Goal: Task Accomplishment & Management: Manage account settings

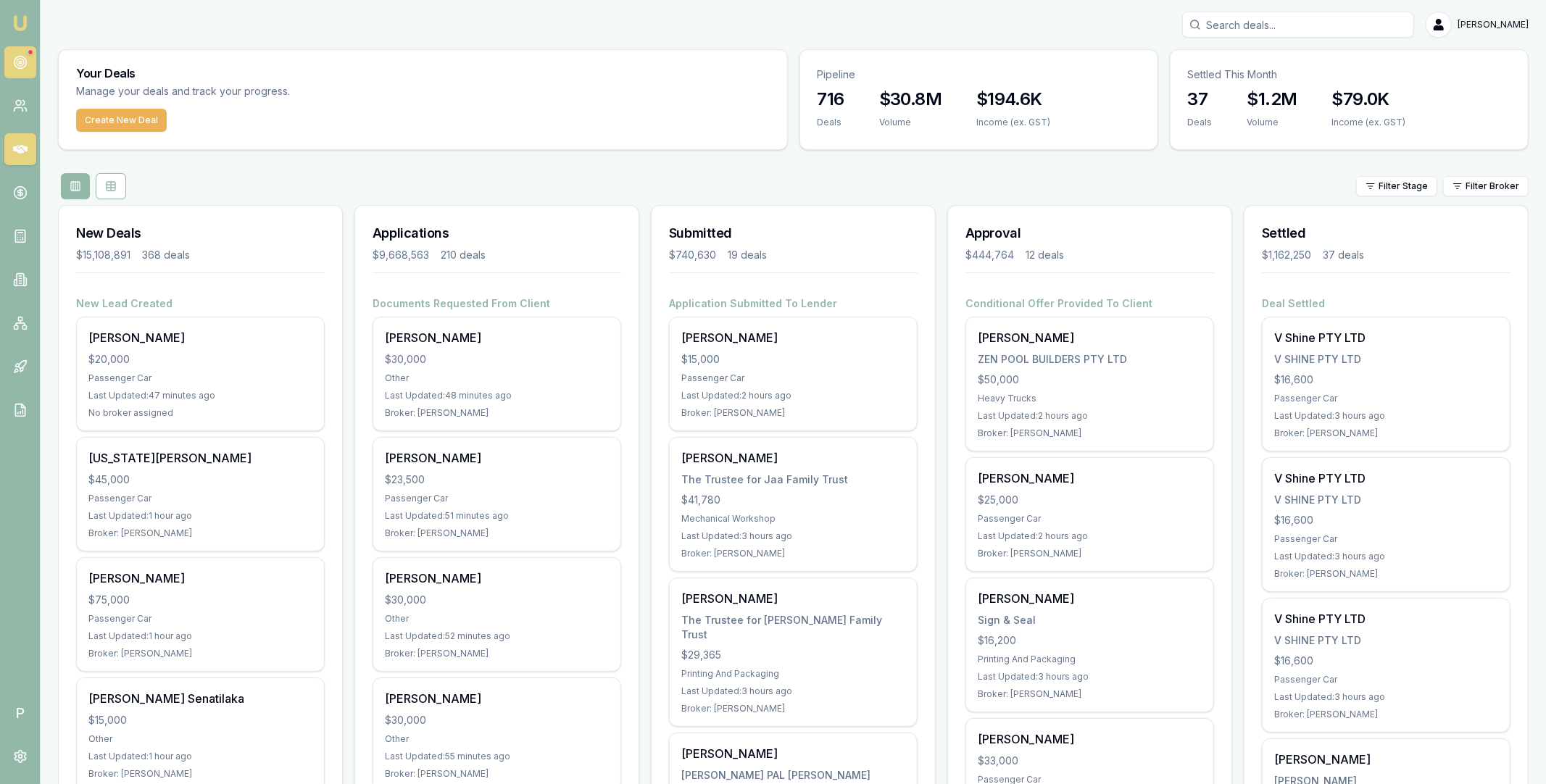
click at [18, 63] on icon at bounding box center [20, 62] width 15 height 15
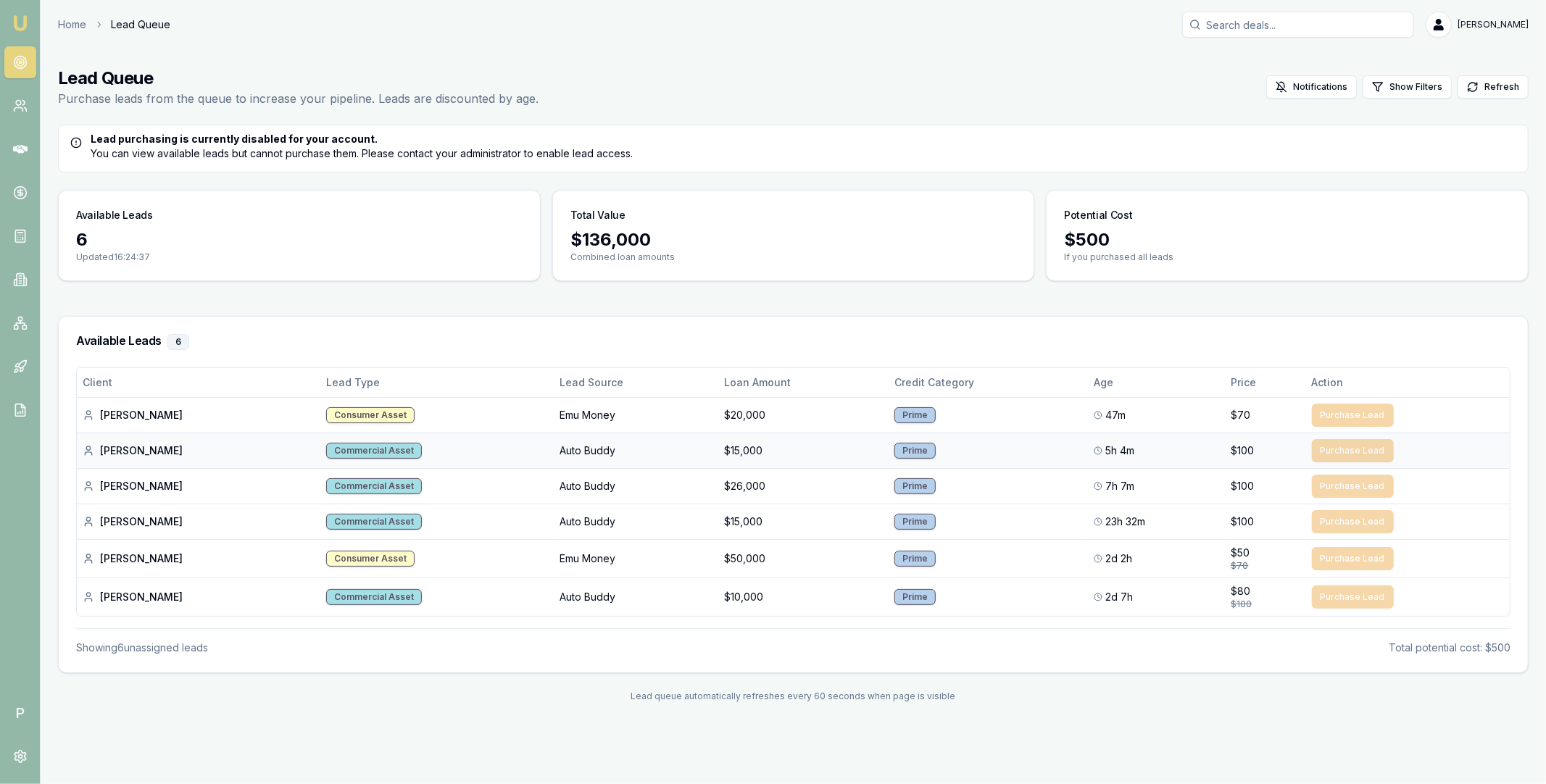
click at [110, 450] on div "[PERSON_NAME]" at bounding box center [199, 450] width 232 height 15
click at [22, 149] on icon at bounding box center [20, 149] width 15 height 15
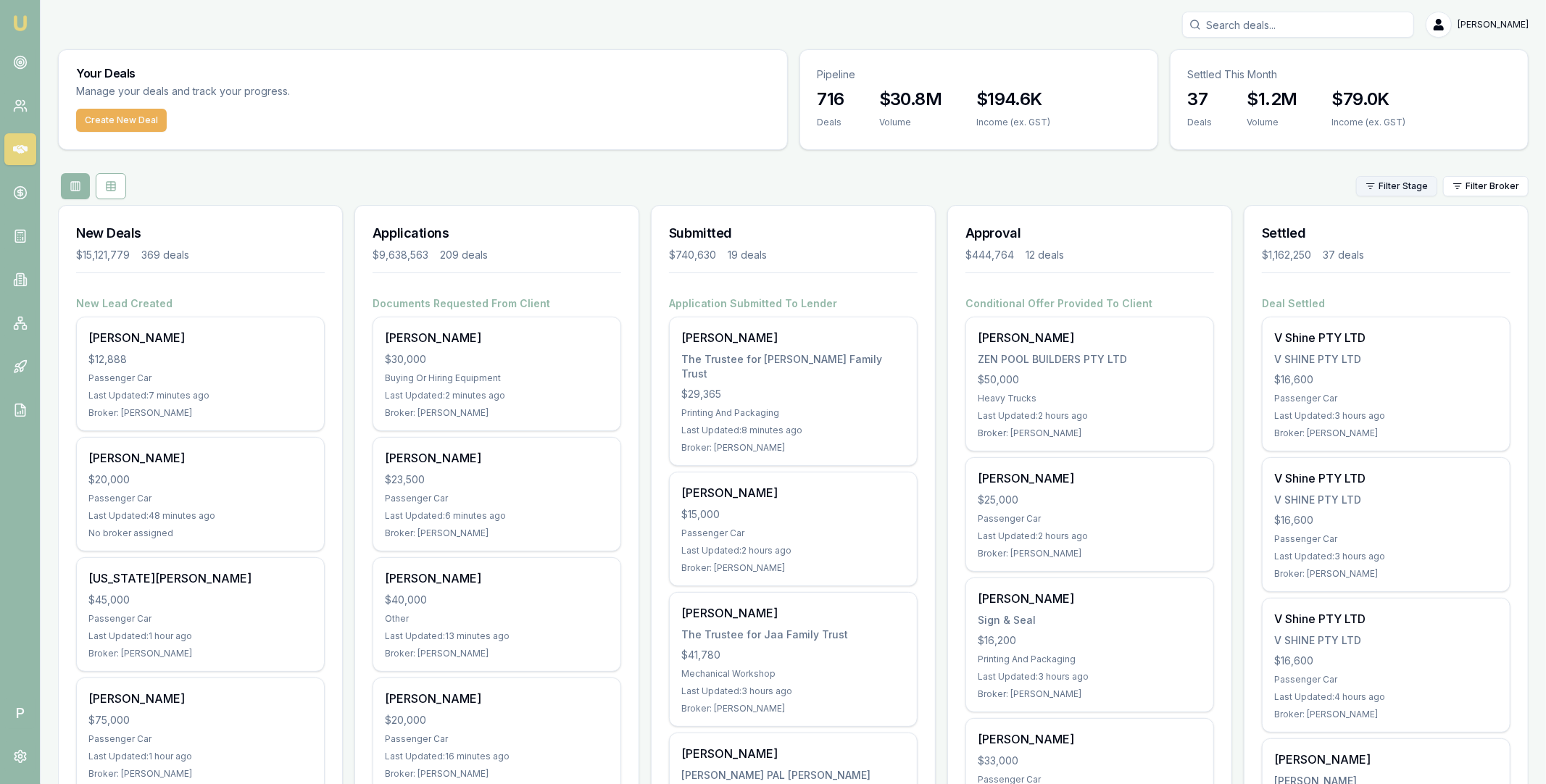
click at [1412, 187] on html "Emu Broker P [PERSON_NAME] Toggle Menu Your Deals Manage your deals and track y…" at bounding box center [773, 392] width 1546 height 784
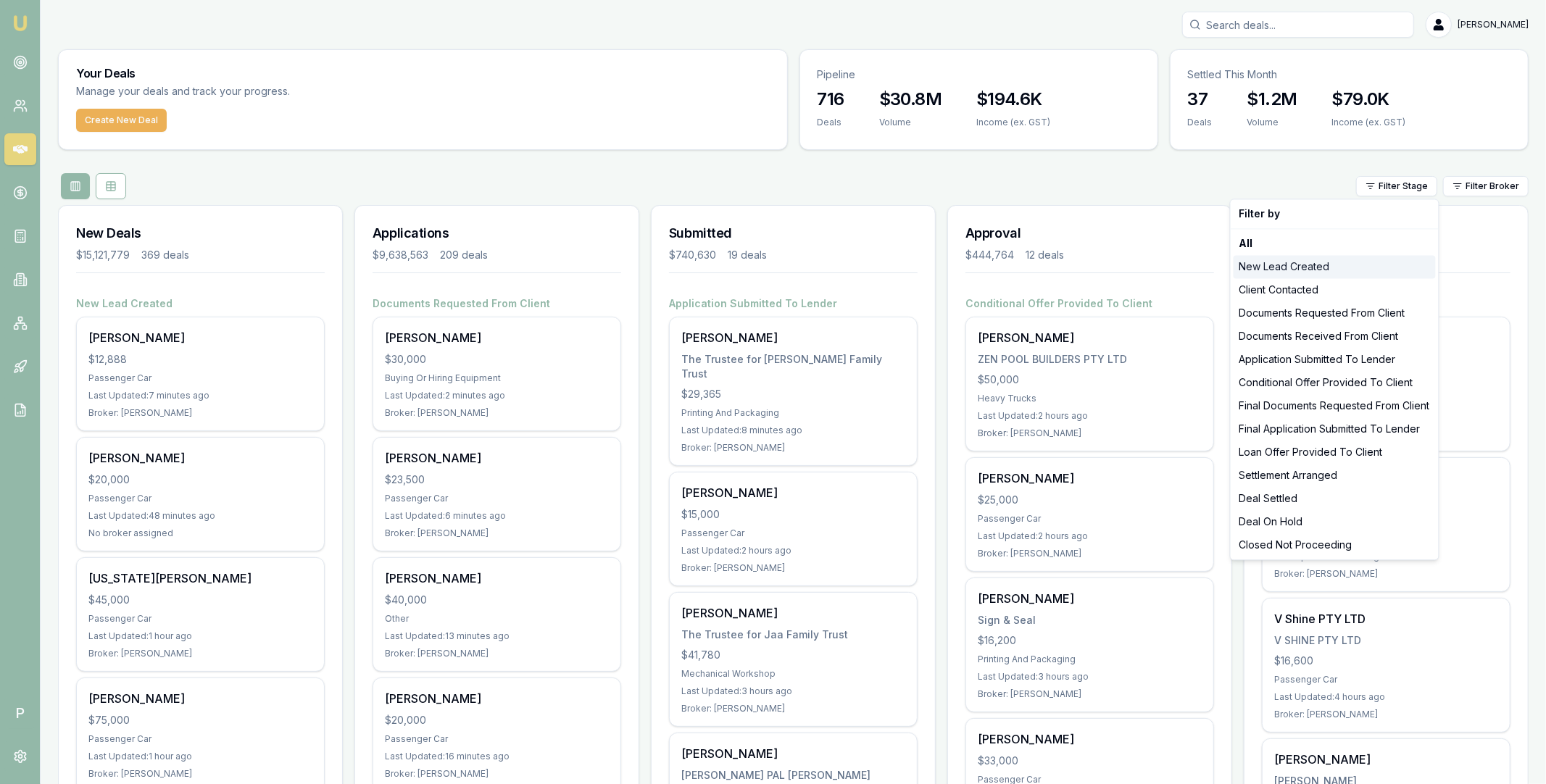
click at [1313, 268] on div "New Lead Created" at bounding box center [1335, 266] width 202 height 23
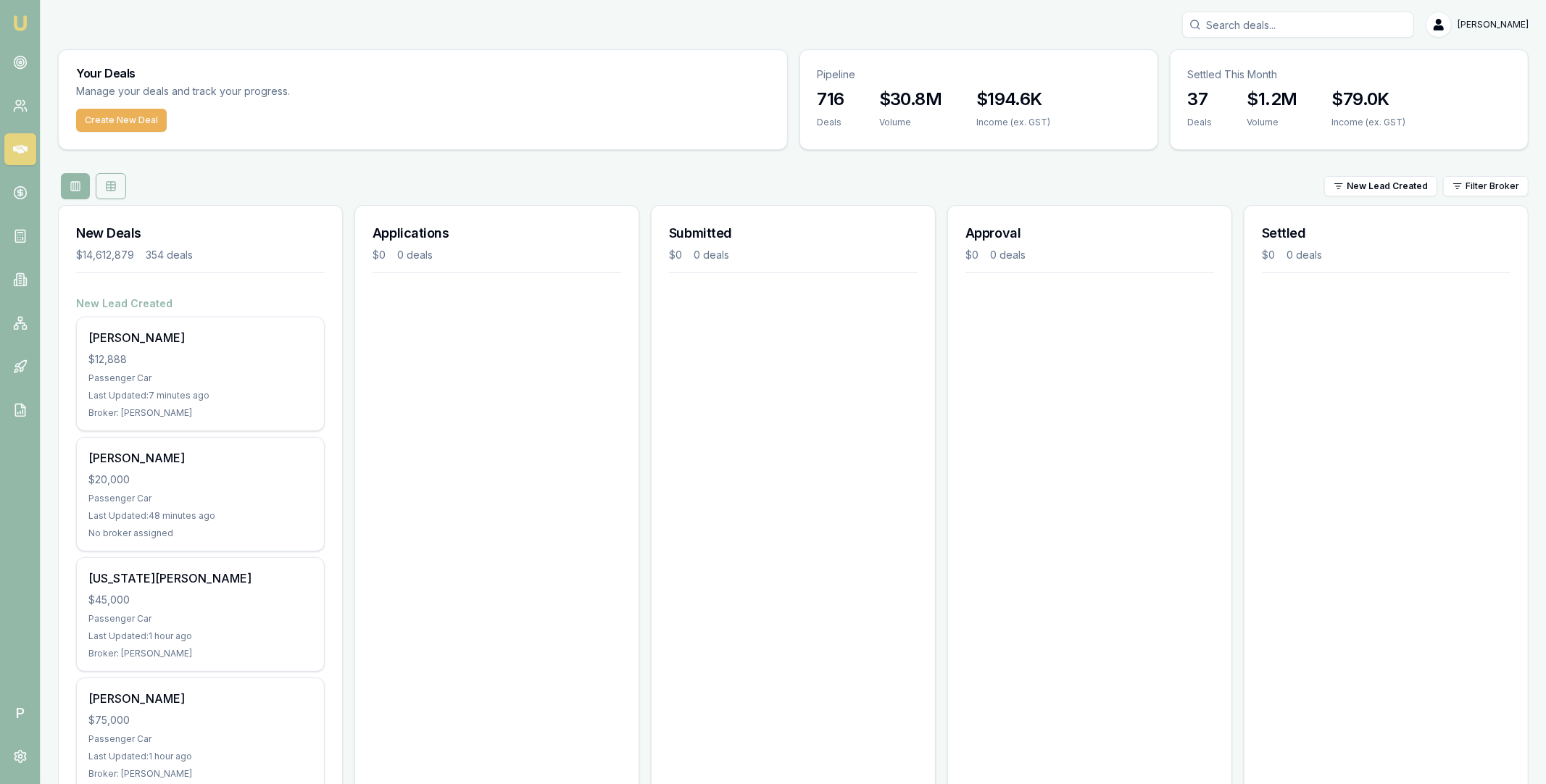
click at [114, 193] on button at bounding box center [111, 186] width 31 height 26
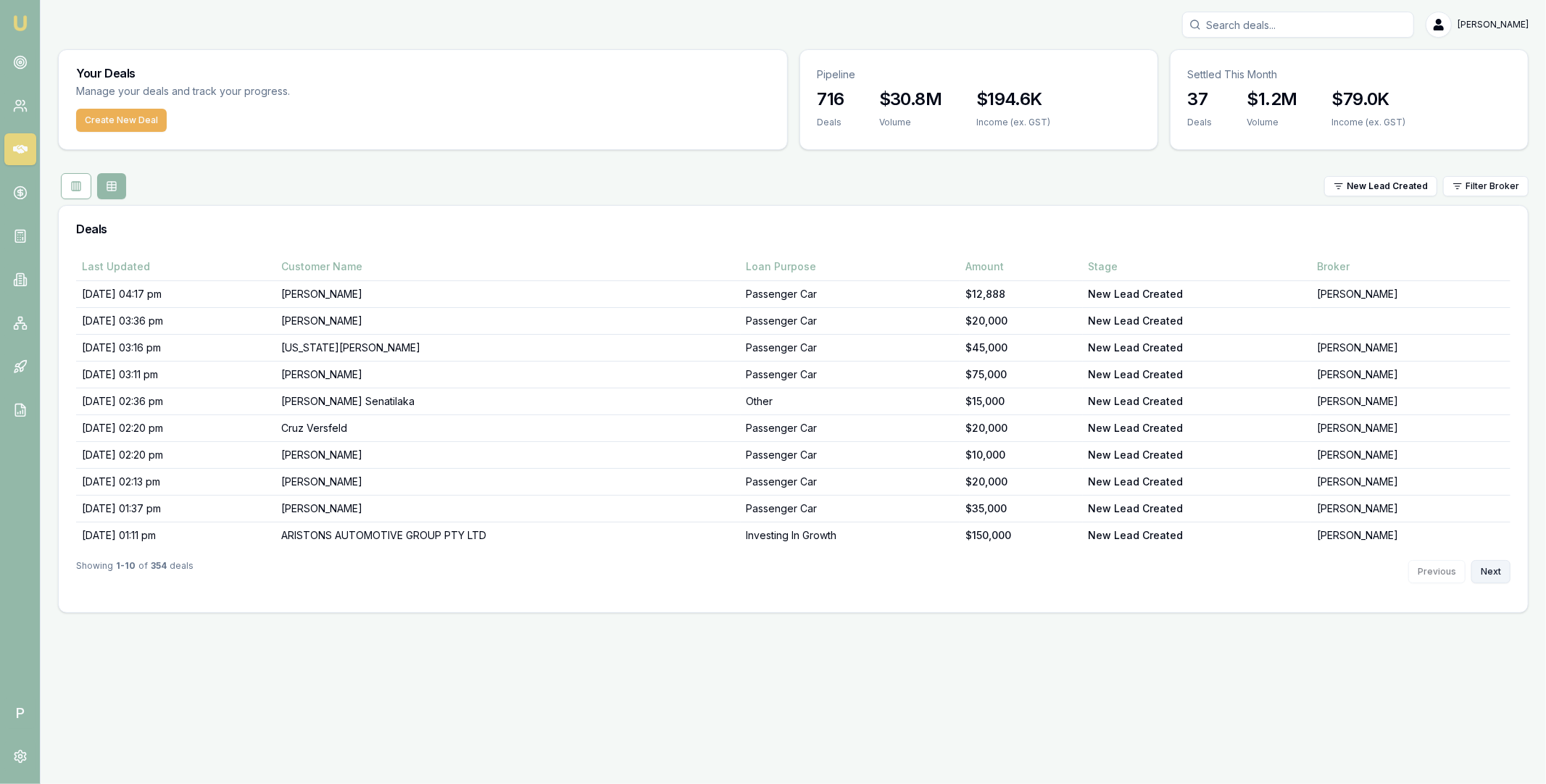
click at [1487, 571] on button "Next" at bounding box center [1491, 572] width 40 height 23
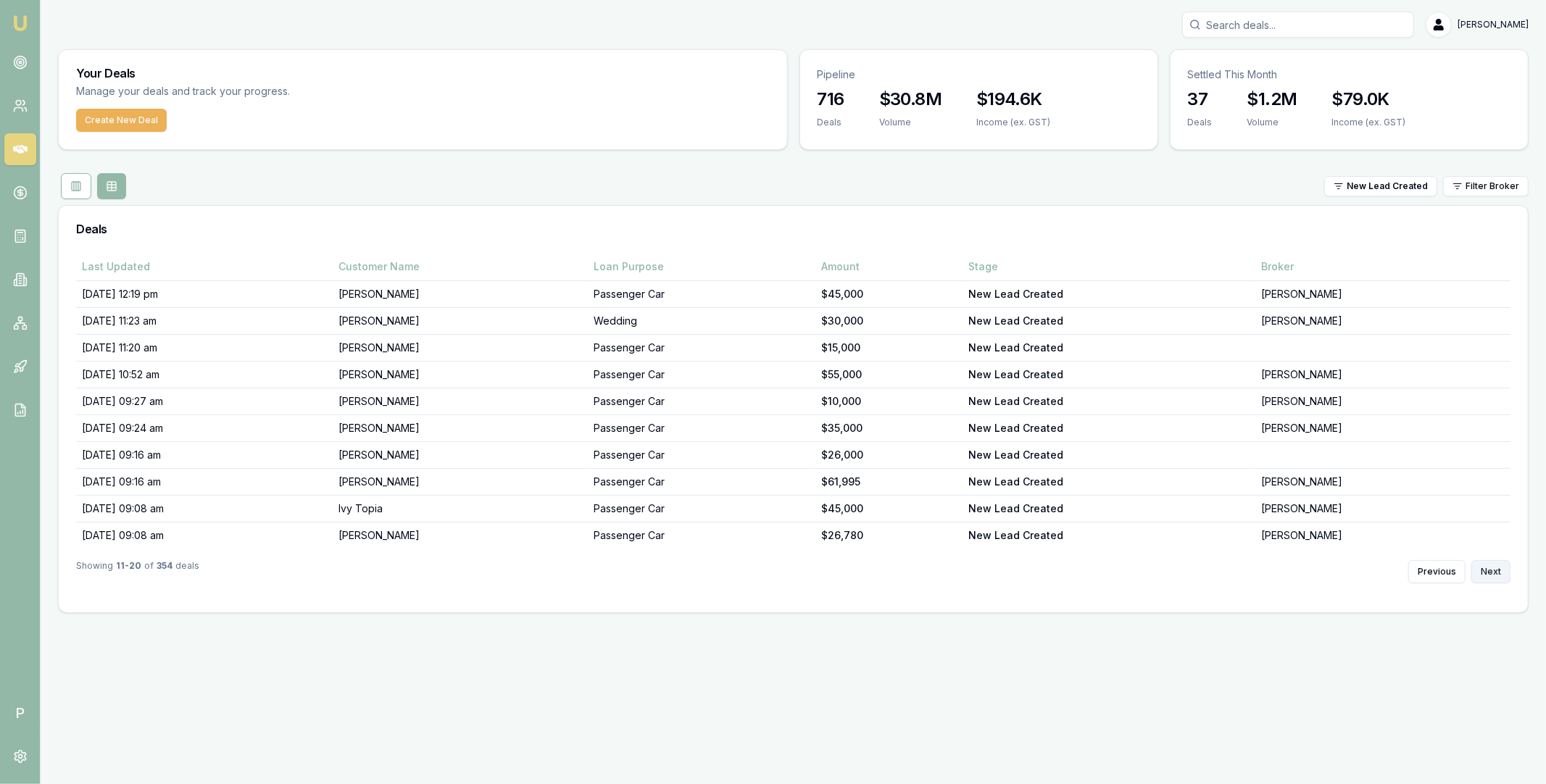
click at [1487, 571] on button "Next" at bounding box center [1491, 572] width 40 height 23
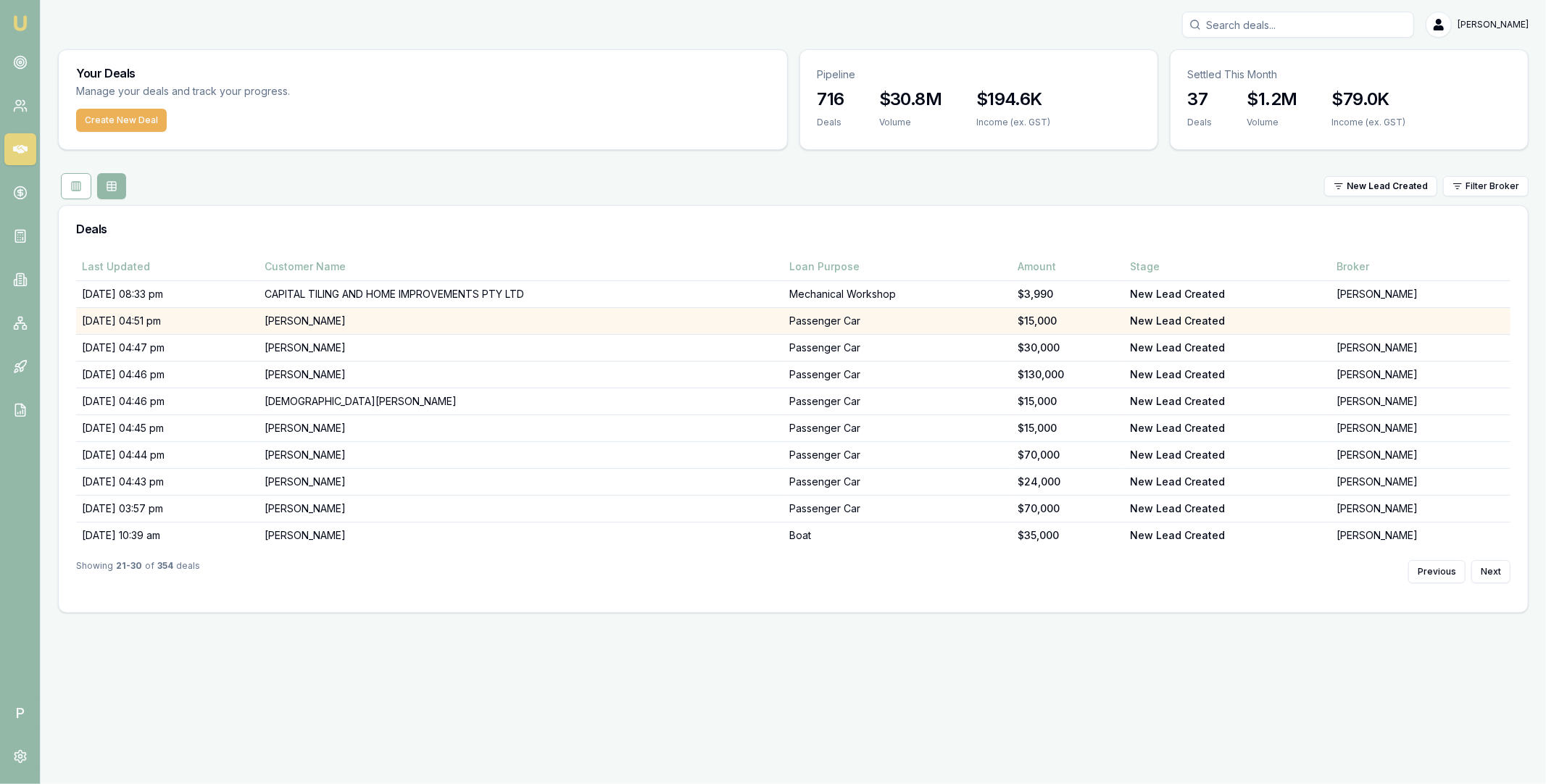
click at [458, 316] on td "[PERSON_NAME]" at bounding box center [521, 321] width 524 height 27
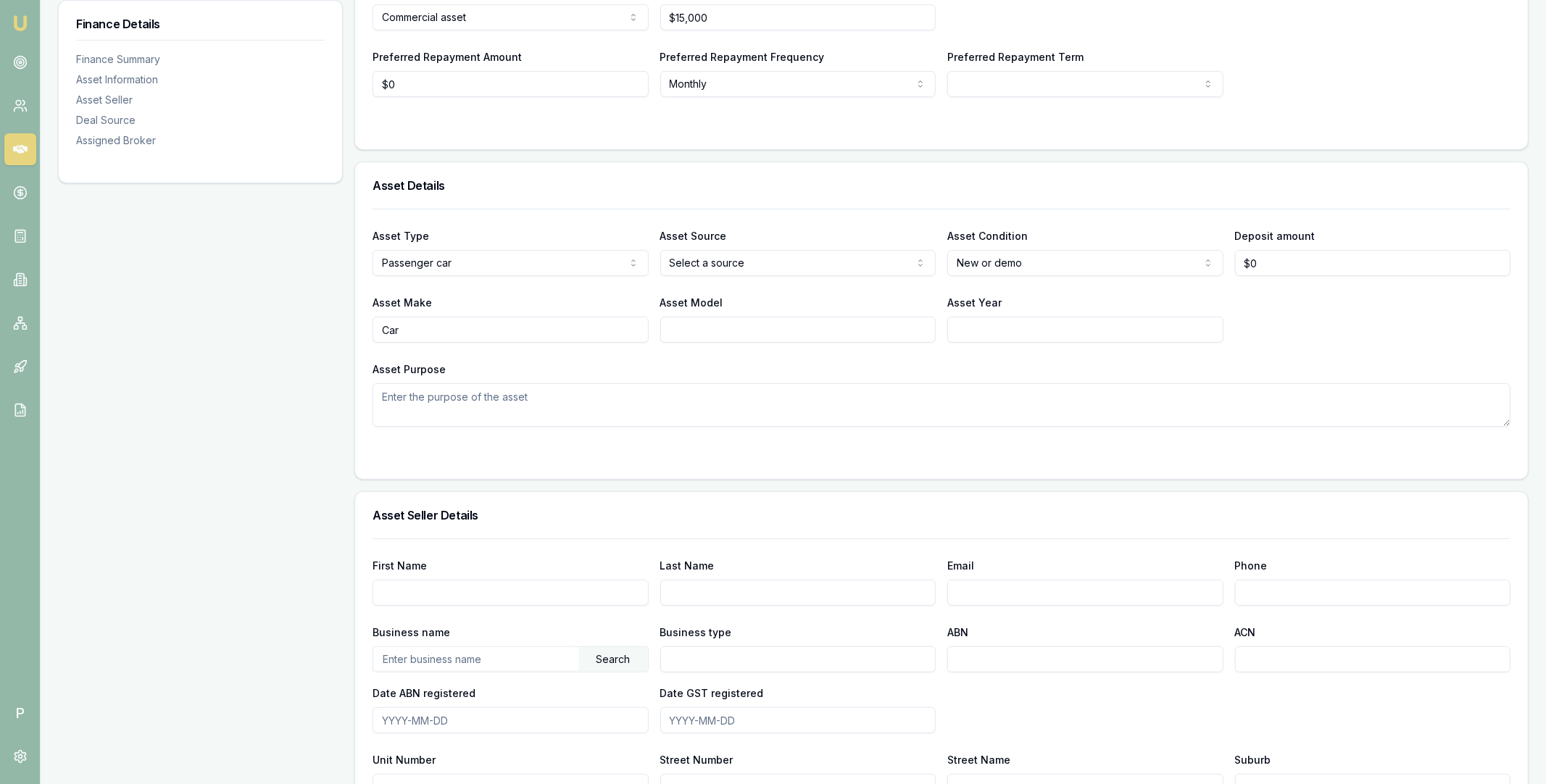
scroll to position [827, 0]
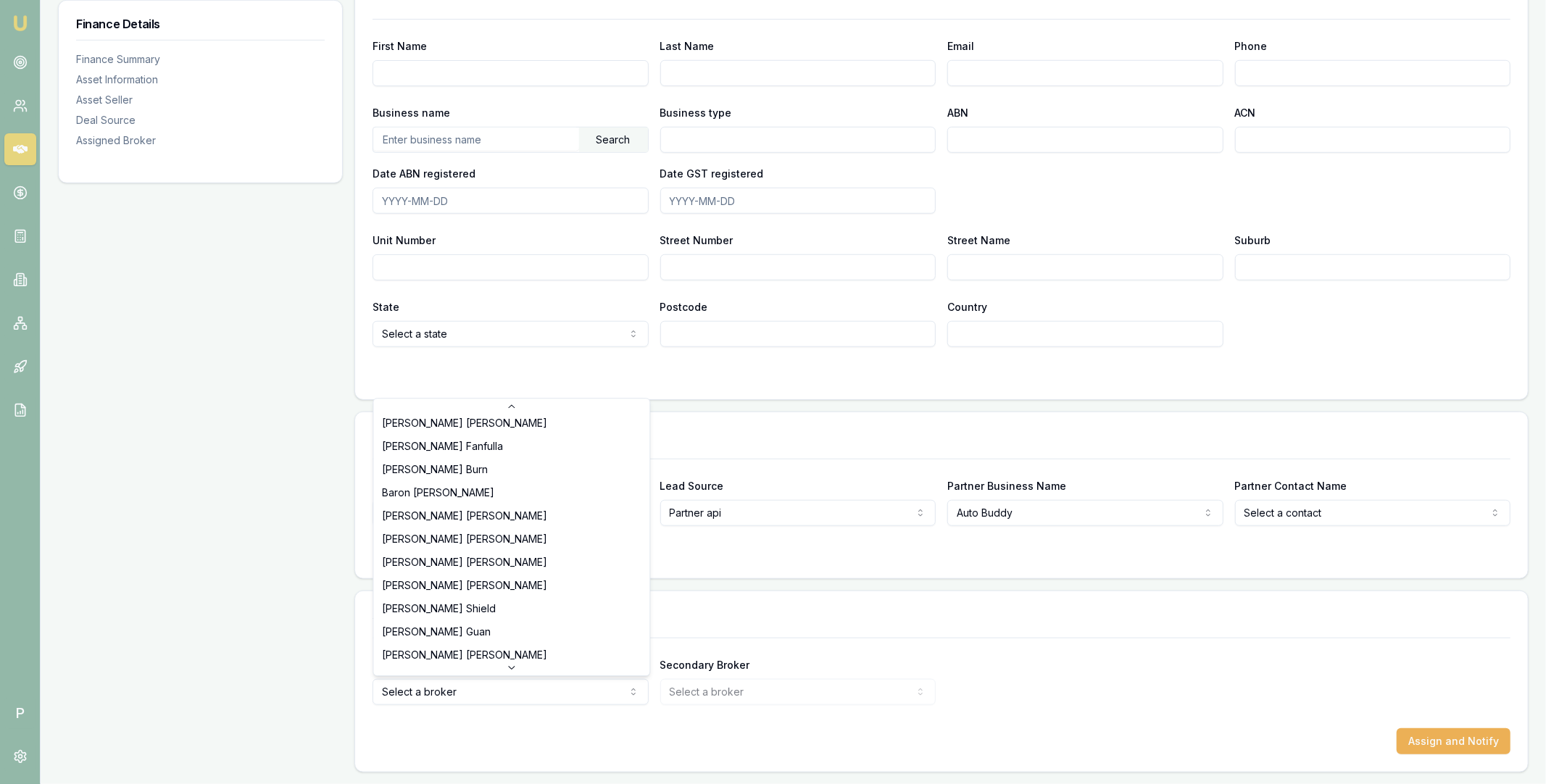
scroll to position [278, 0]
select select "U-NHCDP6WVWP"
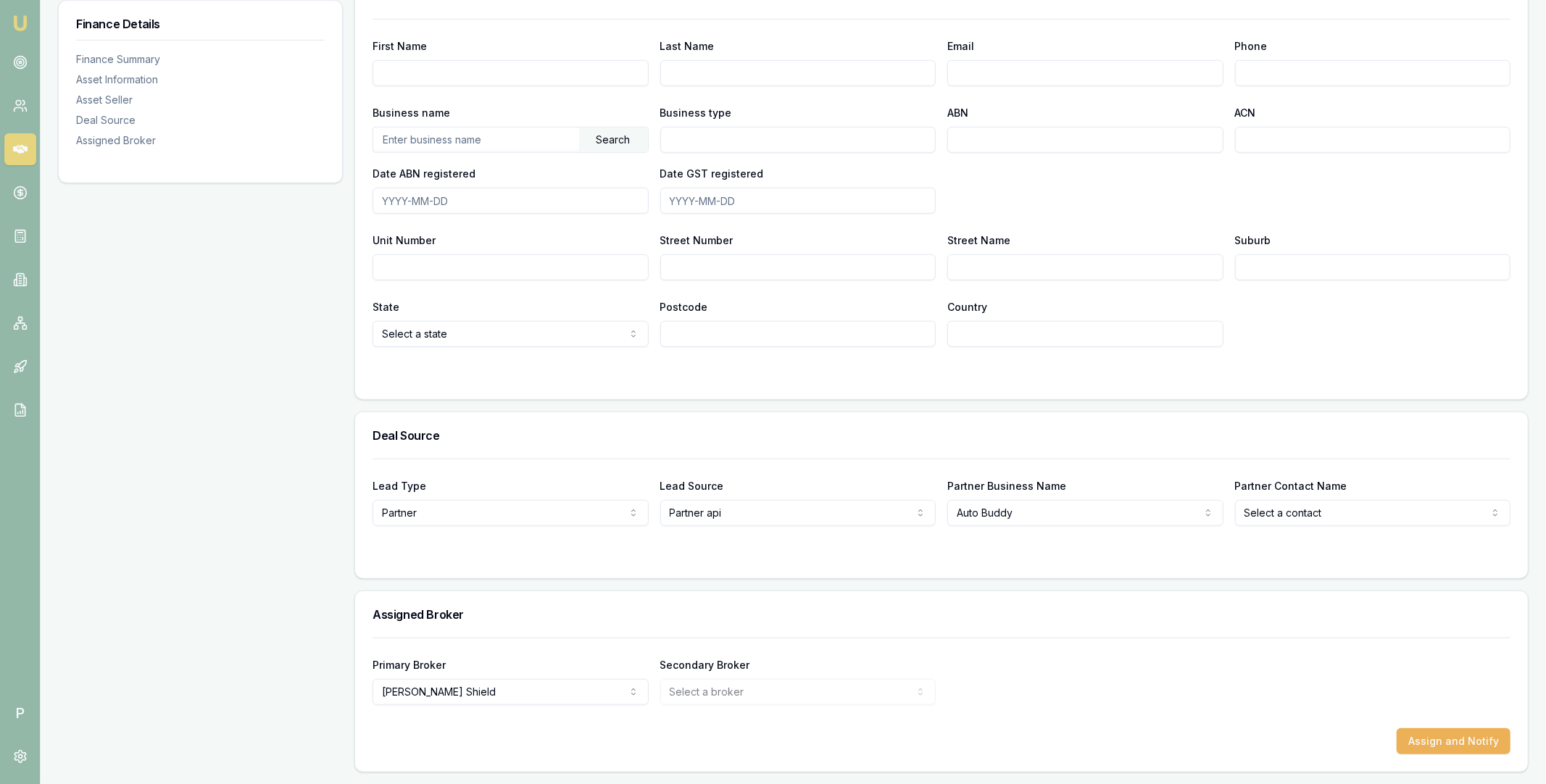
click at [898, 656] on div "Secondary Broker Select a broker Tas Tzimos Sam Crouch Rachael Connors Stevette…" at bounding box center [798, 680] width 276 height 49
click at [1433, 736] on button "Assign and Notify" at bounding box center [1454, 741] width 114 height 26
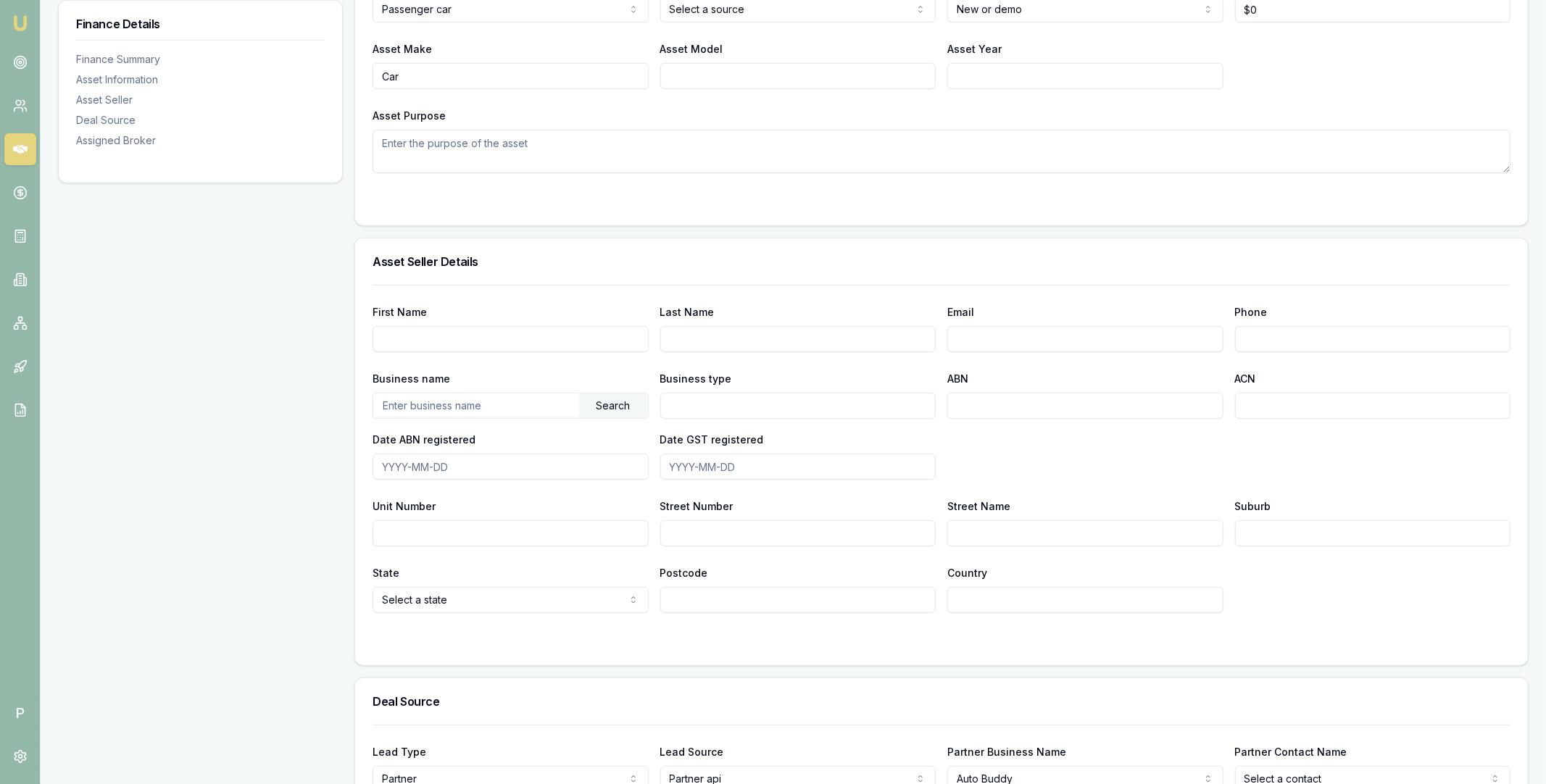
scroll to position [0, 0]
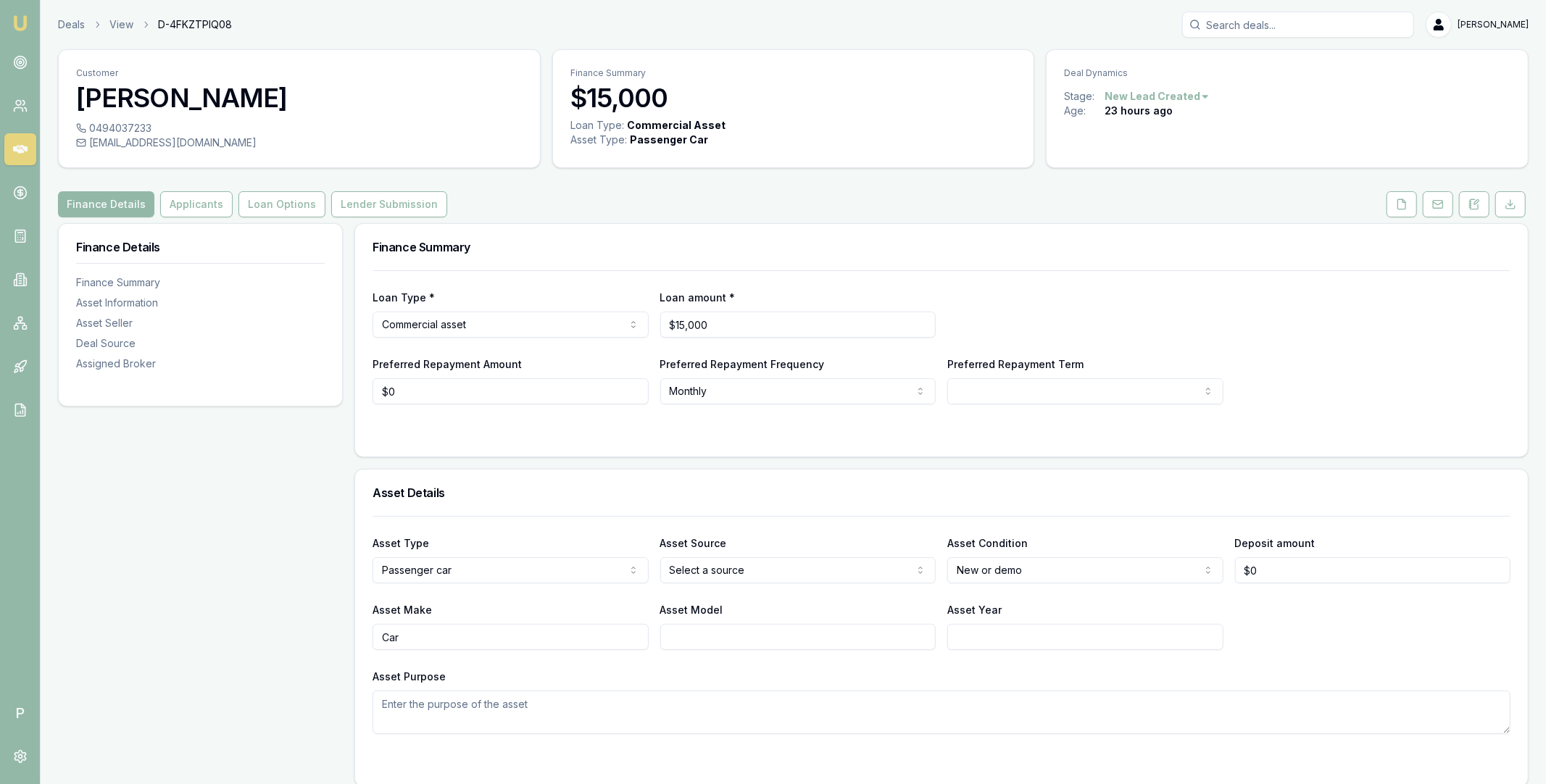
click at [18, 146] on icon at bounding box center [20, 149] width 15 height 15
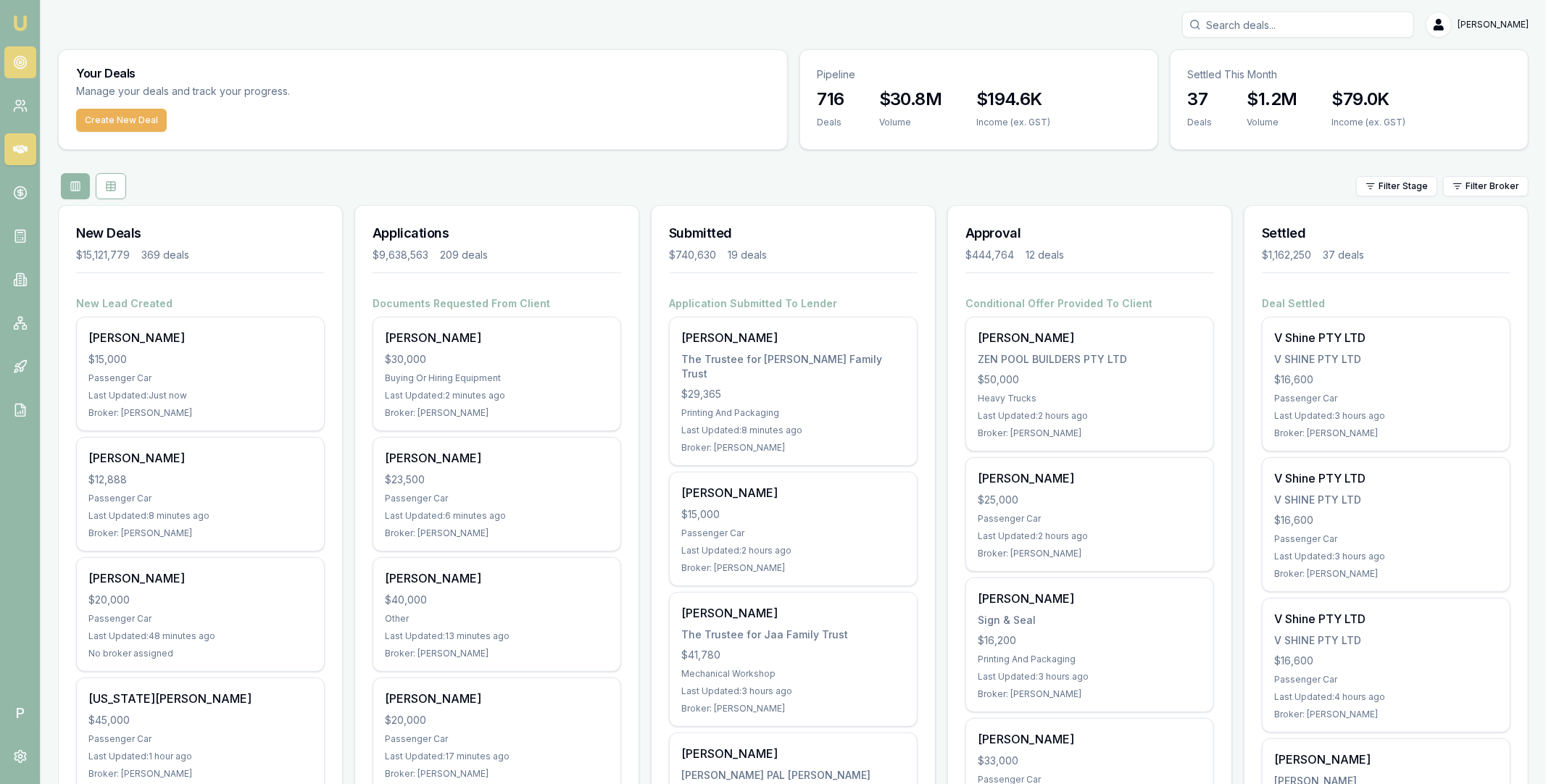
click at [20, 65] on circle at bounding box center [20, 62] width 7 height 7
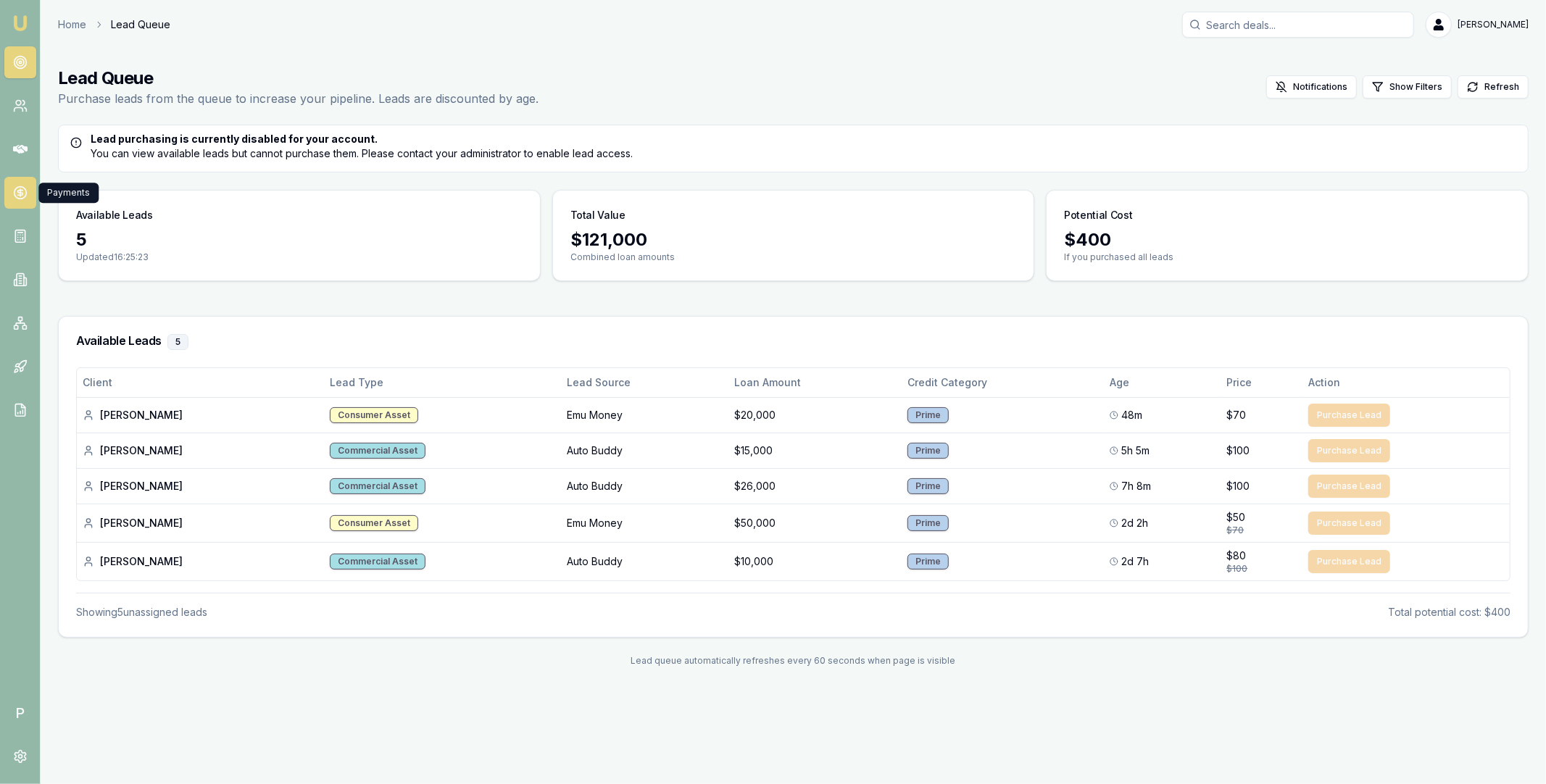
click at [20, 195] on icon at bounding box center [20, 192] width 0 height 7
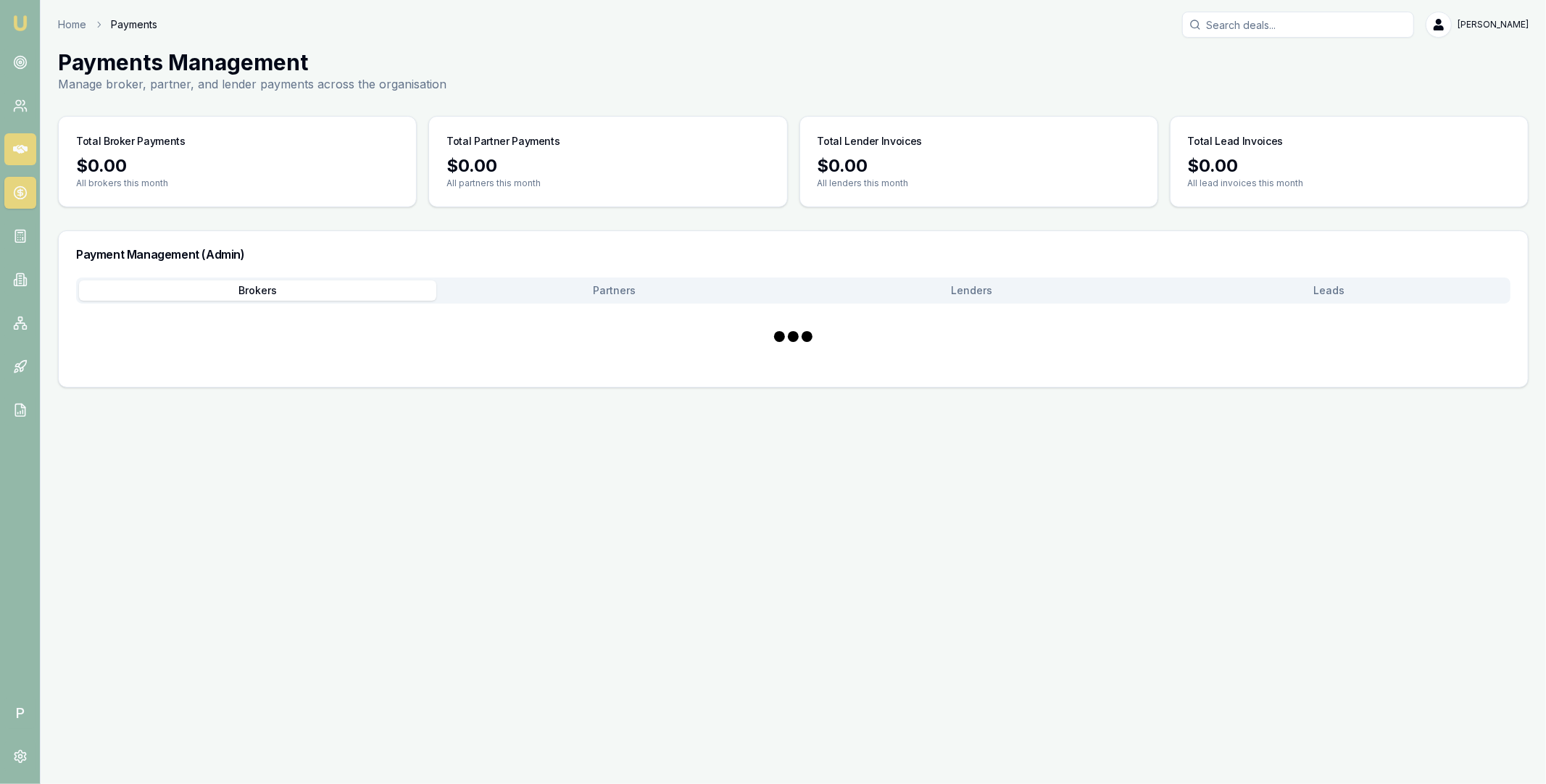
click at [18, 148] on icon at bounding box center [20, 149] width 15 height 15
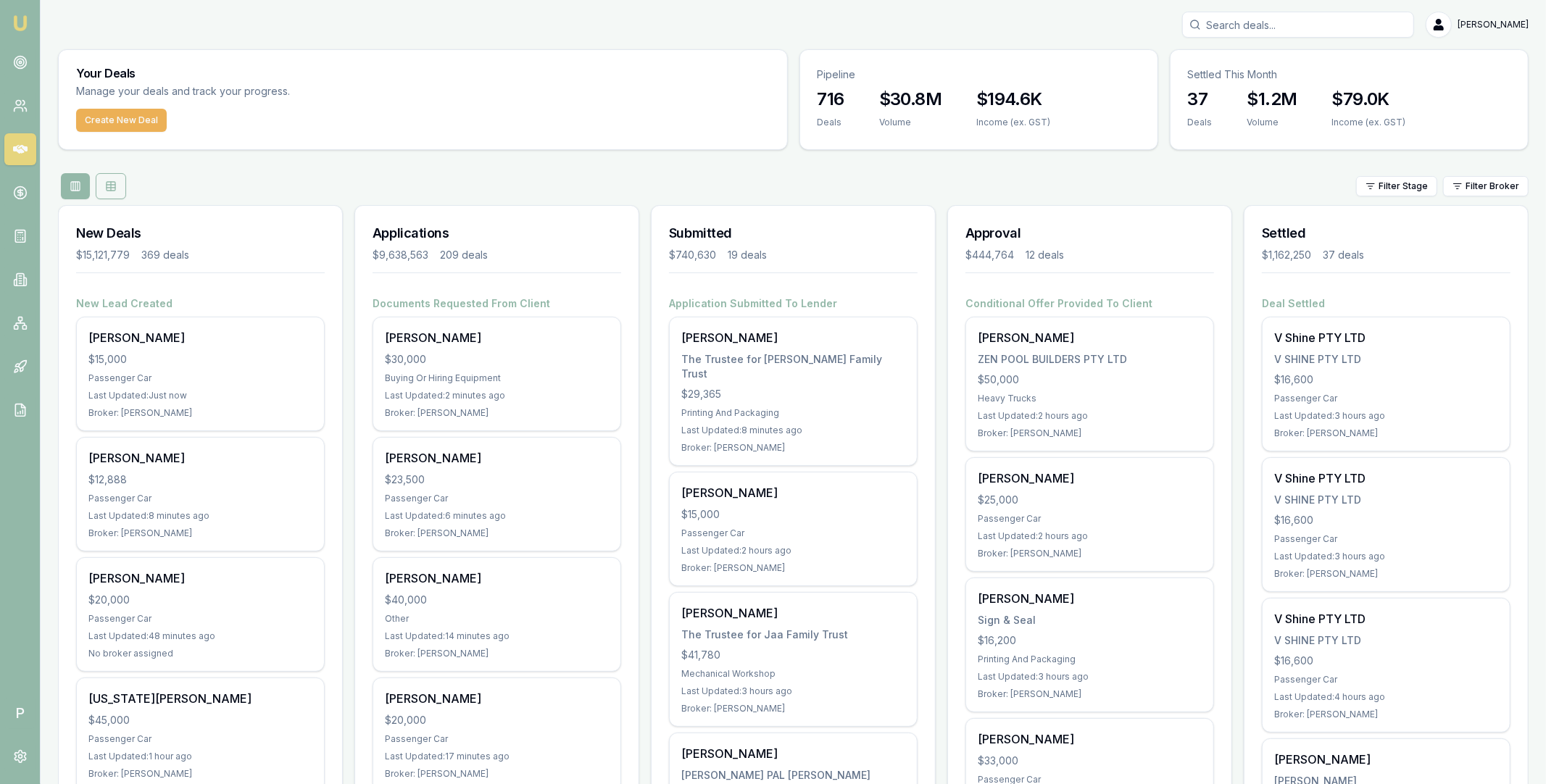
click at [114, 189] on icon at bounding box center [111, 185] width 11 height 11
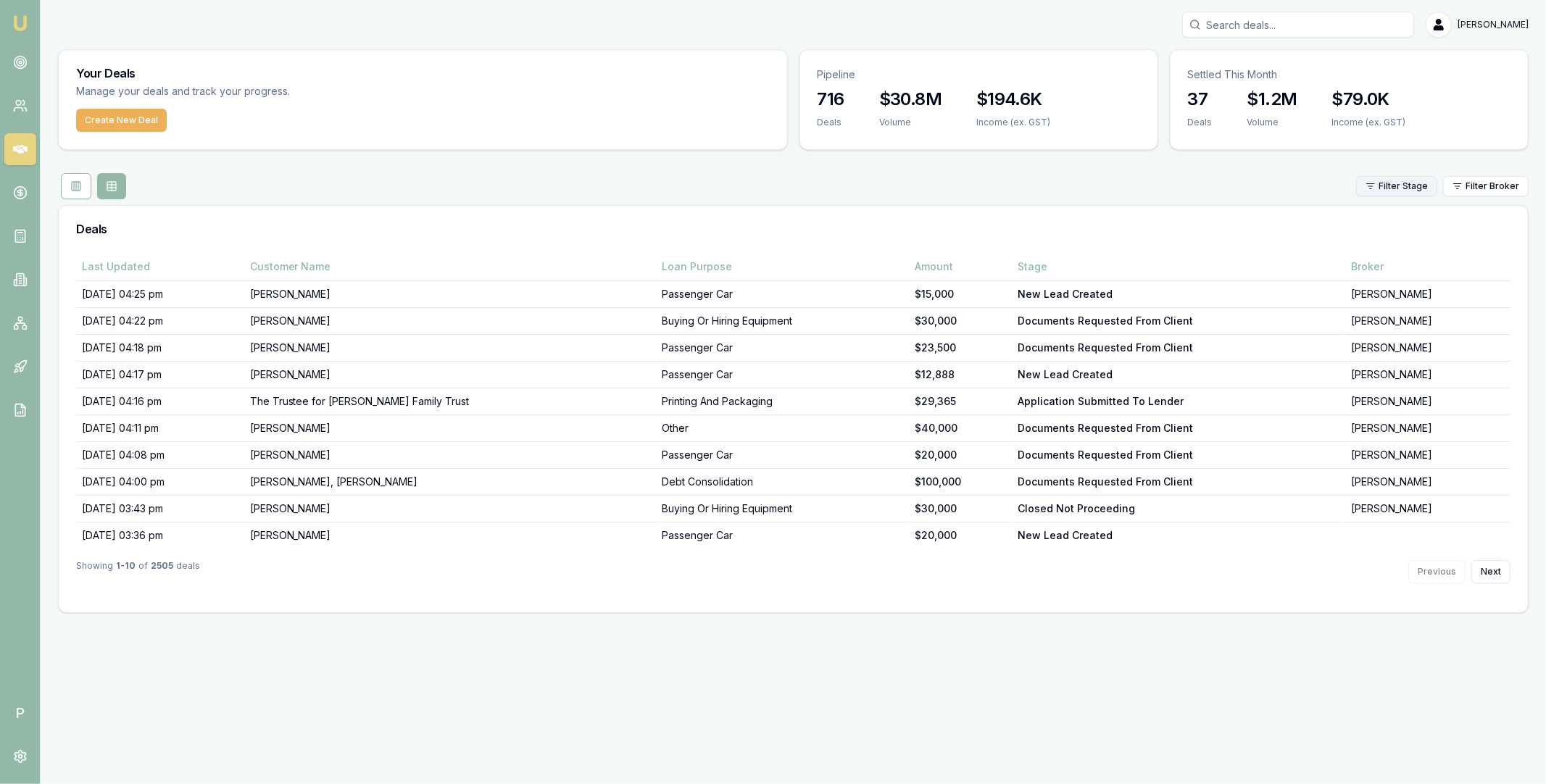
click at [1406, 182] on html "Emu Broker P Matt Leeburn Toggle Menu Your Deals Manage your deals and track yo…" at bounding box center [773, 392] width 1546 height 784
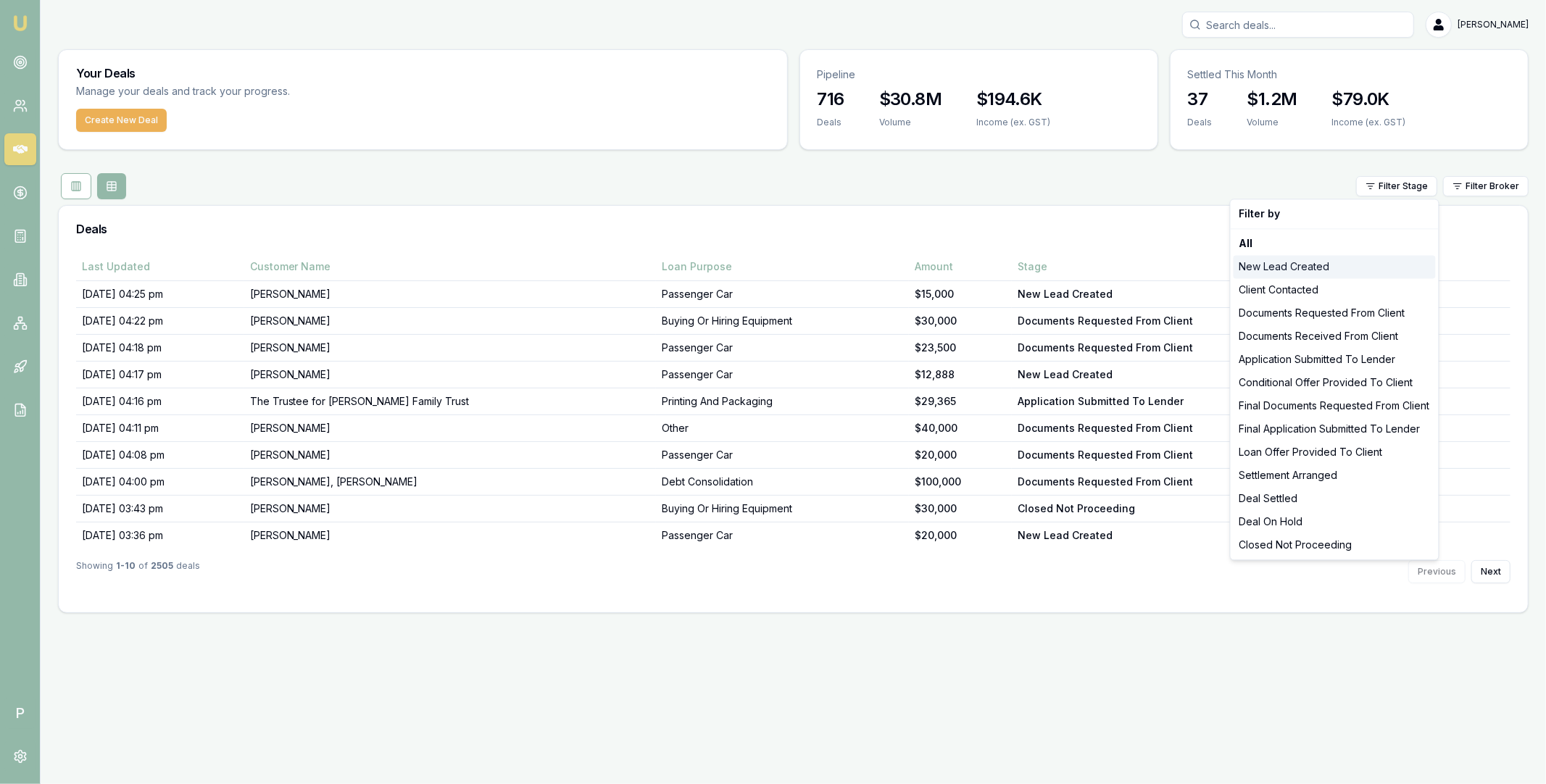
click at [1362, 265] on div "New Lead Created" at bounding box center [1335, 266] width 202 height 23
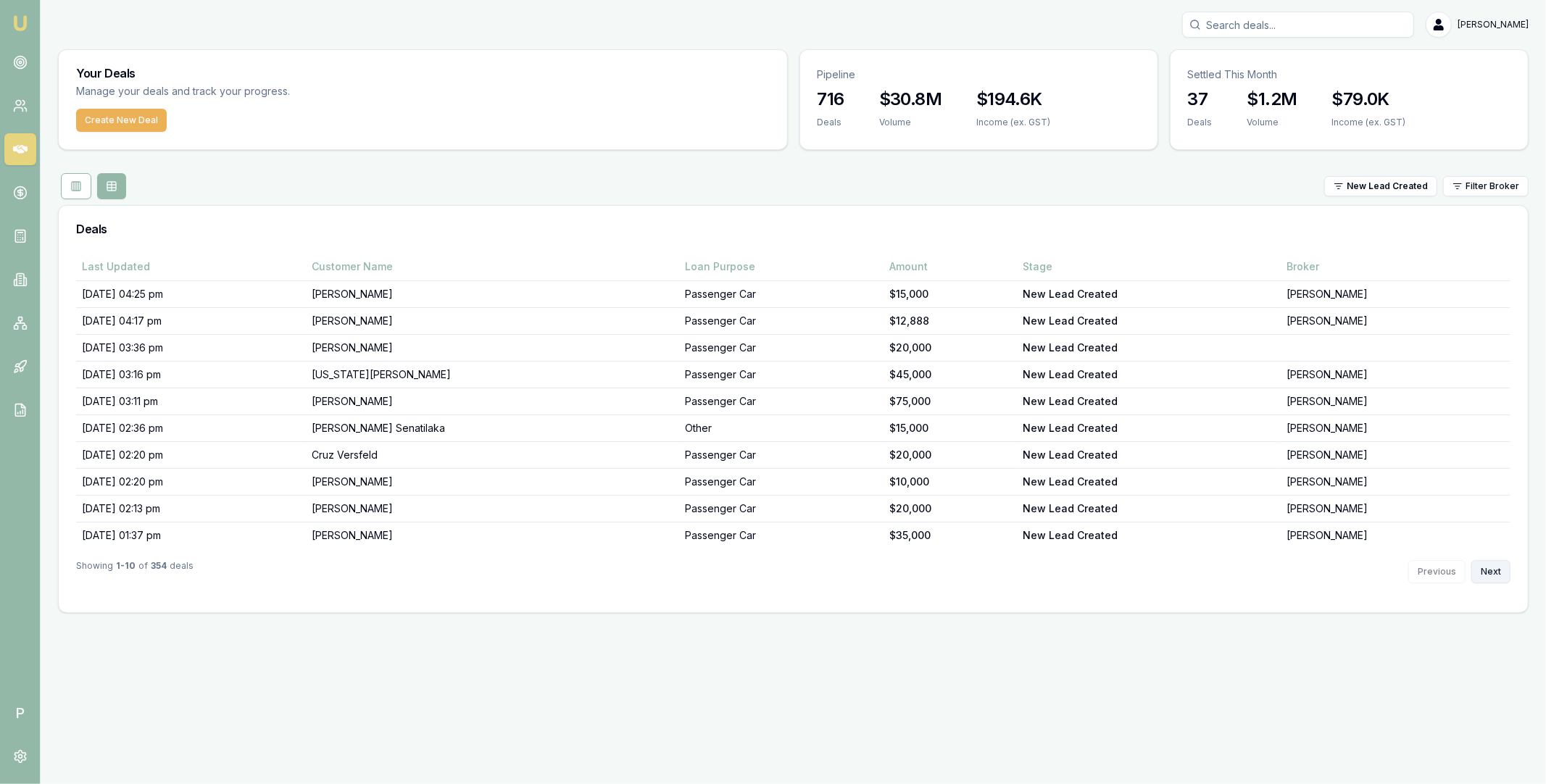
click at [1492, 579] on button "Next" at bounding box center [1491, 572] width 40 height 23
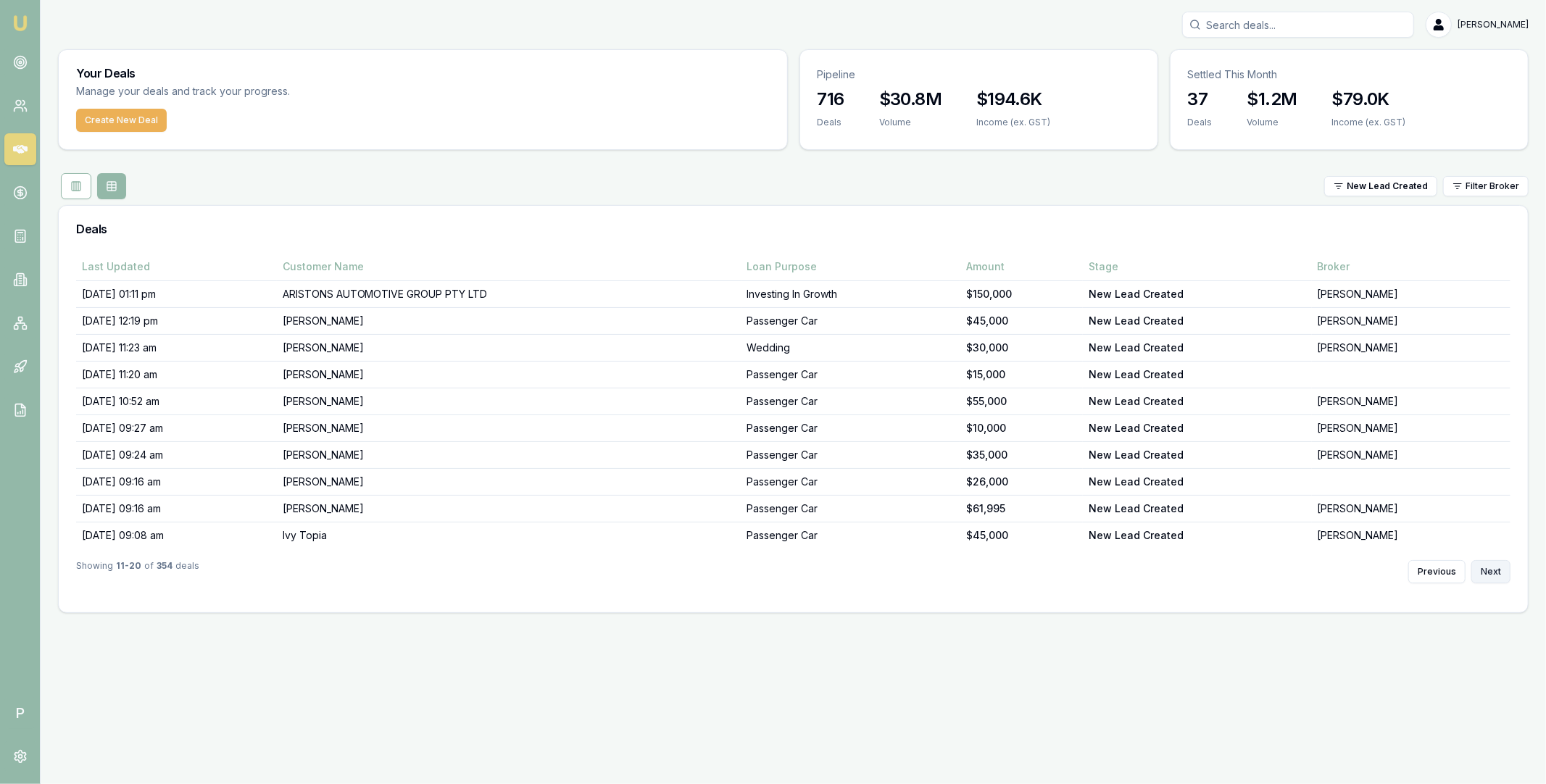
click at [1492, 579] on button "Next" at bounding box center [1491, 572] width 40 height 23
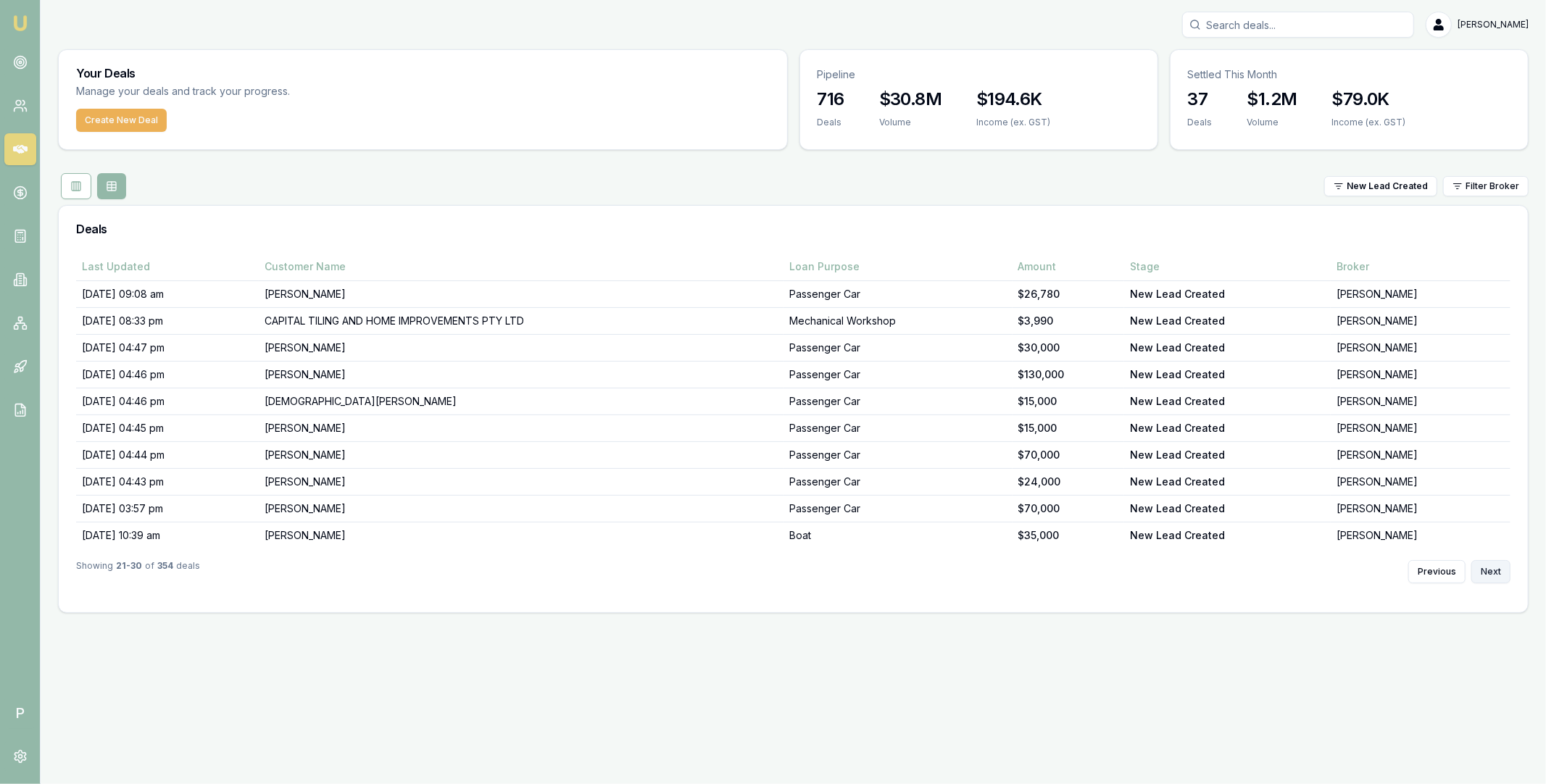
click at [1492, 579] on button "Next" at bounding box center [1491, 572] width 40 height 23
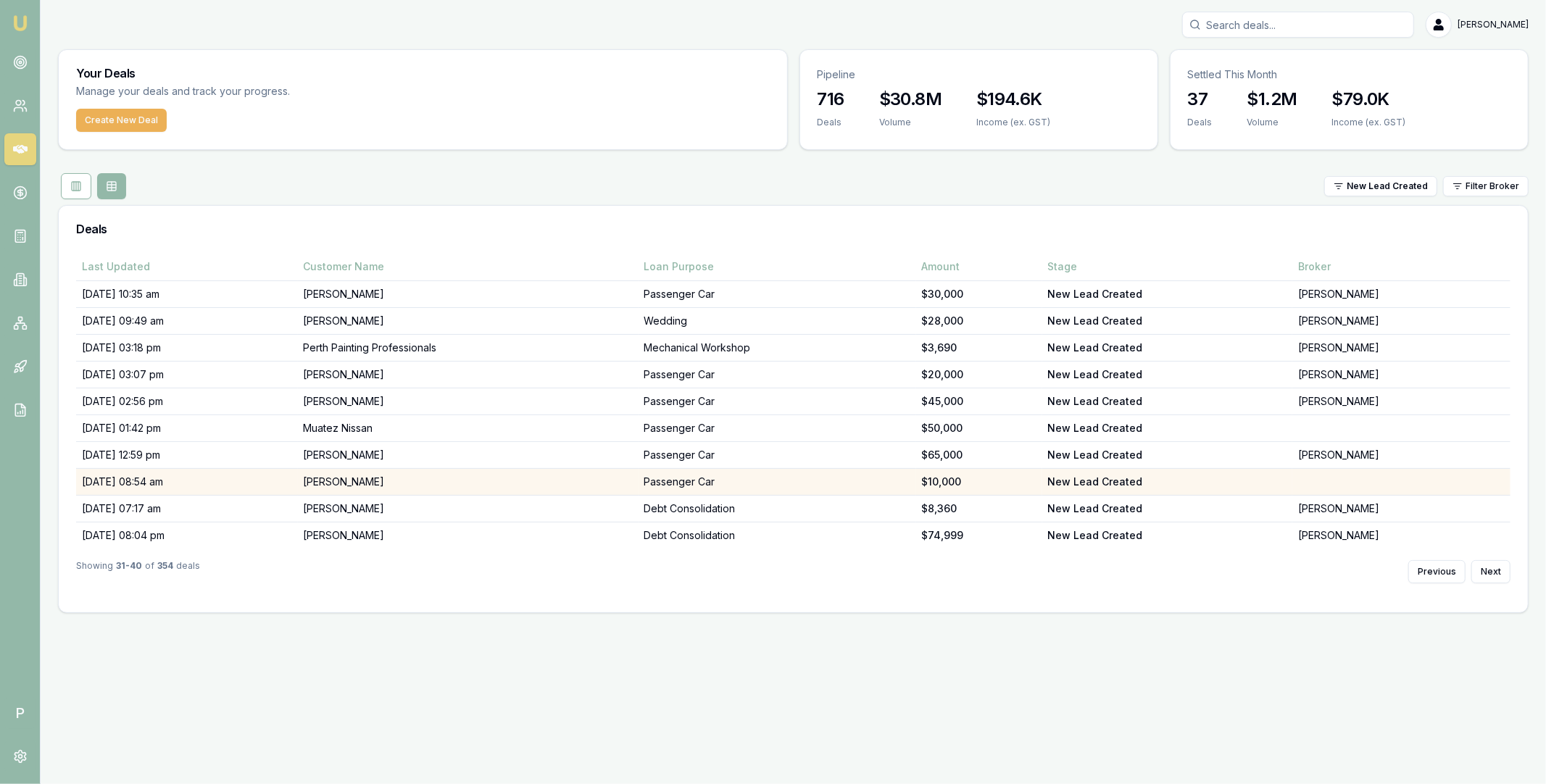
click at [493, 484] on td "[PERSON_NAME]" at bounding box center [468, 482] width 341 height 27
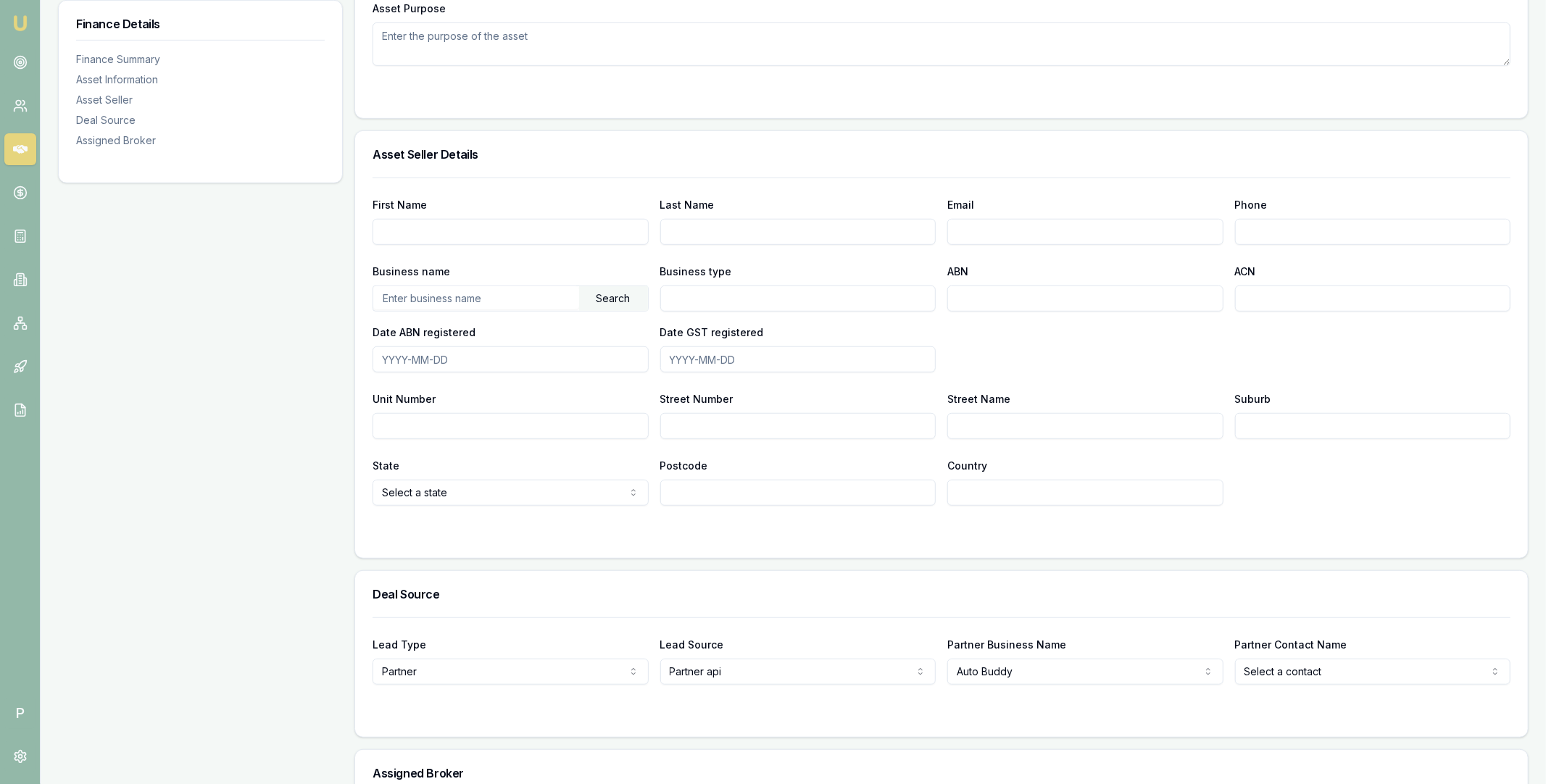
scroll to position [827, 0]
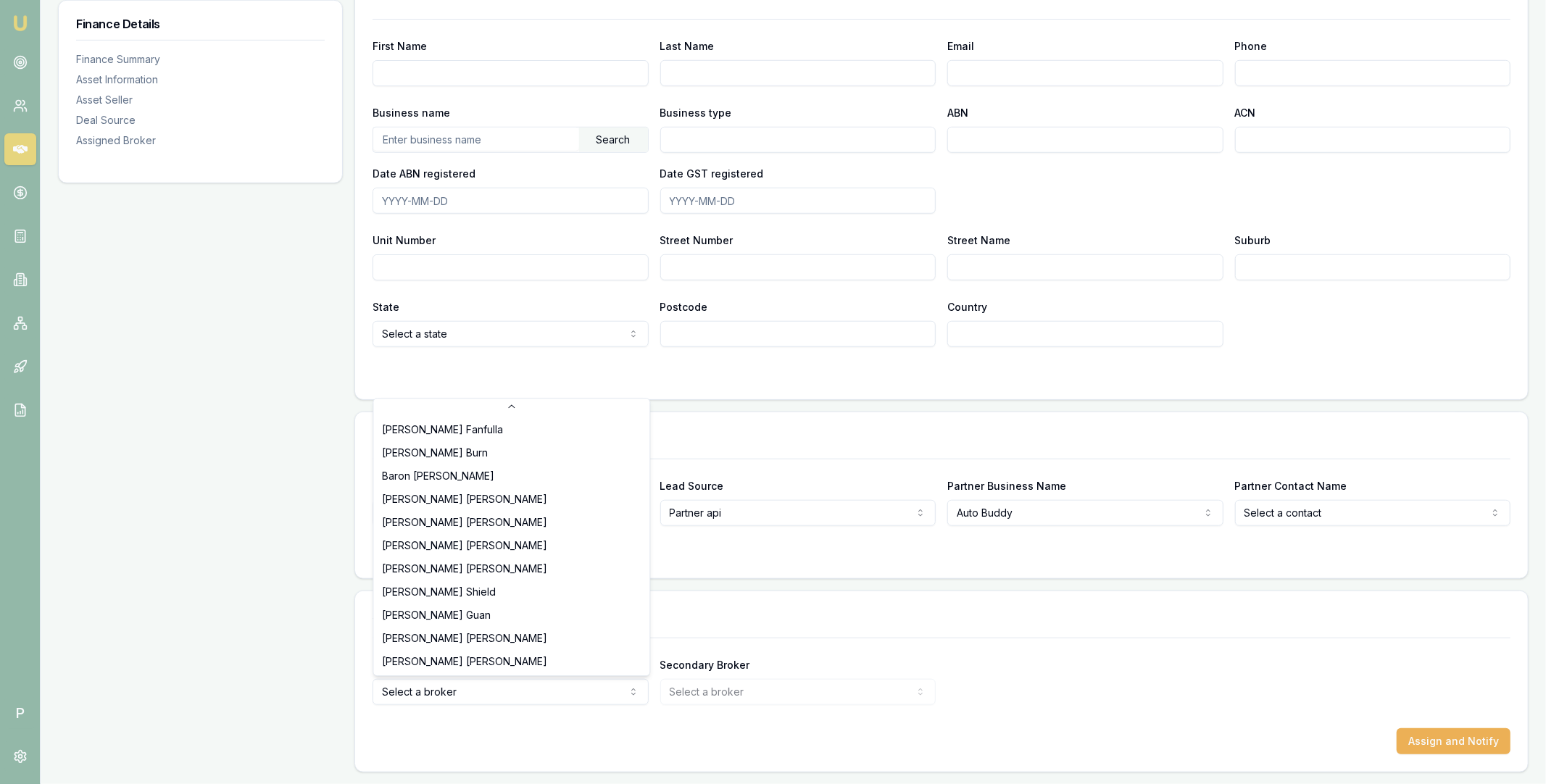
select select "U-NHCDP6WVWP"
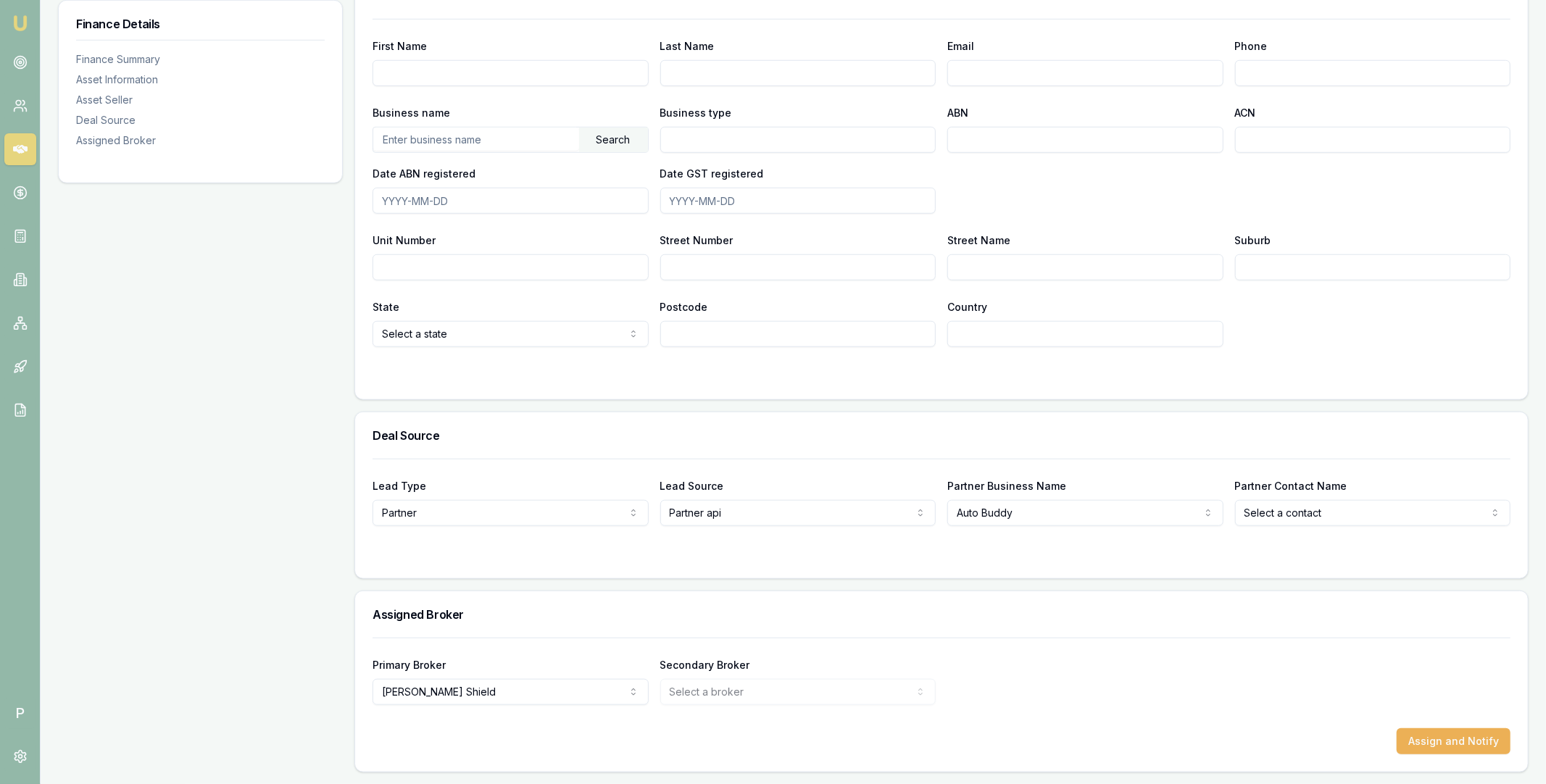
click at [1002, 667] on div "Primary Broker Erin Shield Tas Tzimos Sam Crouch Rachael Connors Stevette Gelav…" at bounding box center [942, 680] width 1138 height 49
click at [1435, 737] on button "Assign and Notify" at bounding box center [1454, 741] width 114 height 26
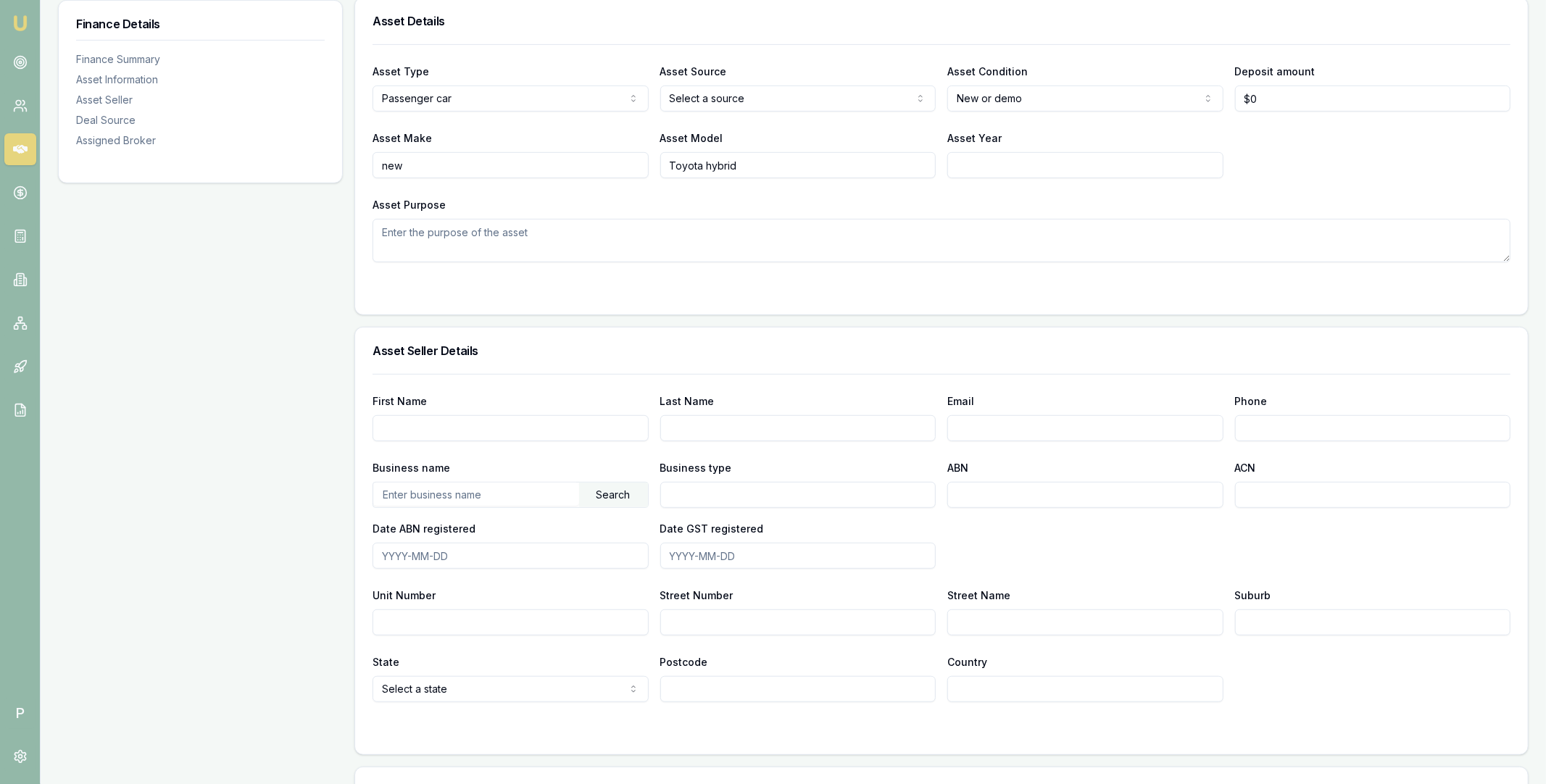
scroll to position [0, 0]
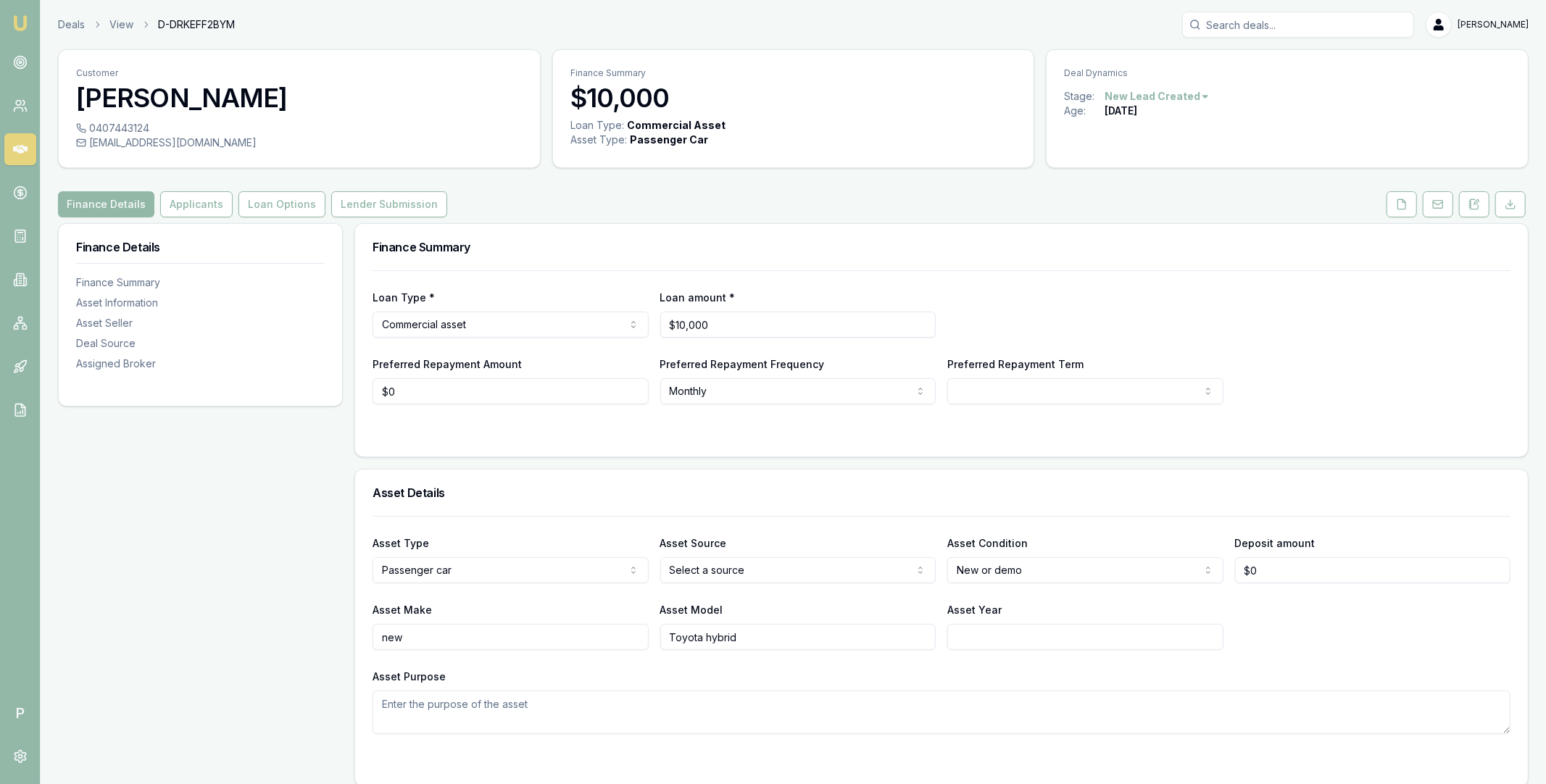
click at [18, 149] on icon at bounding box center [20, 149] width 15 height 9
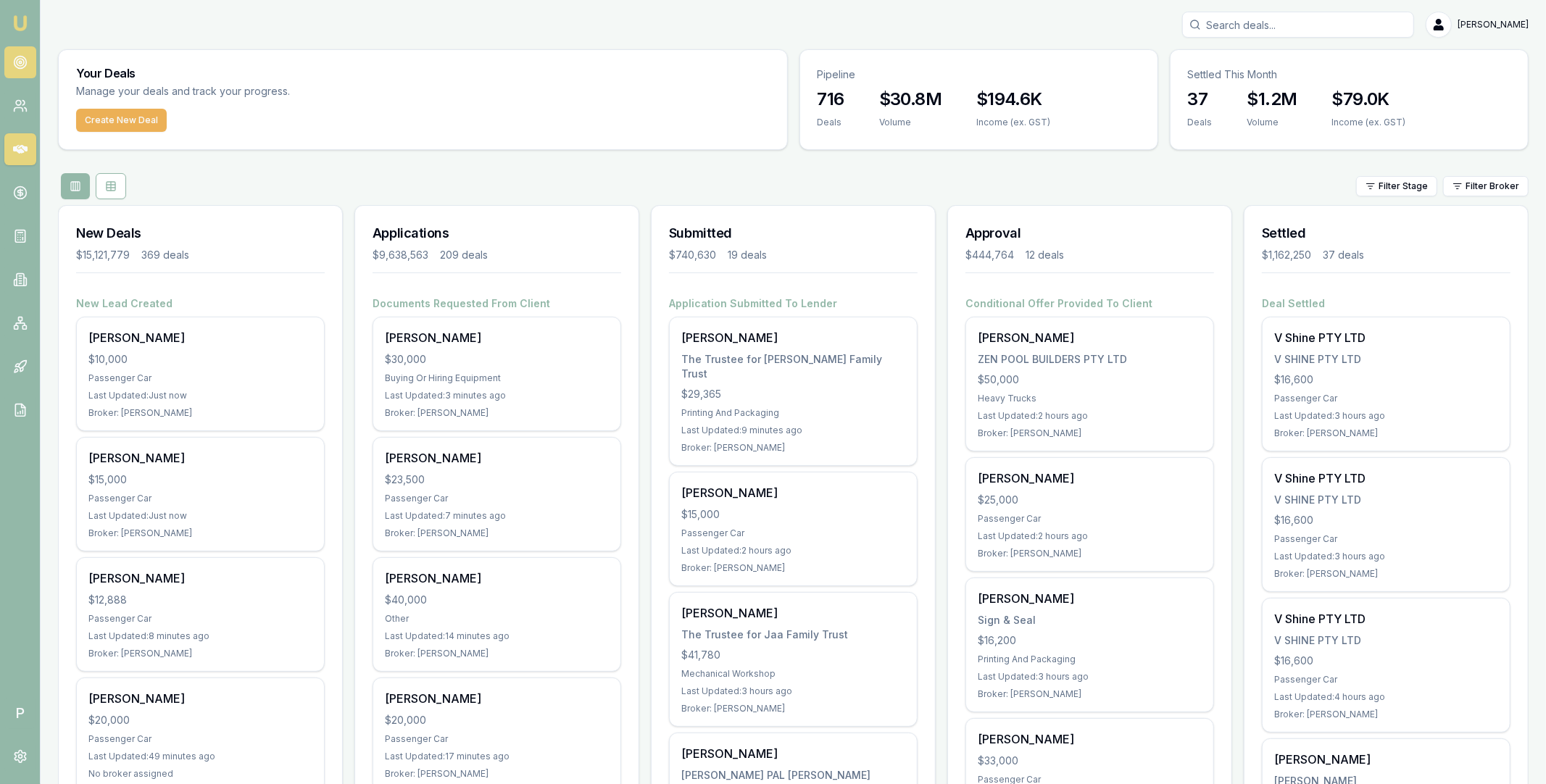
click at [22, 62] on icon at bounding box center [20, 62] width 15 height 15
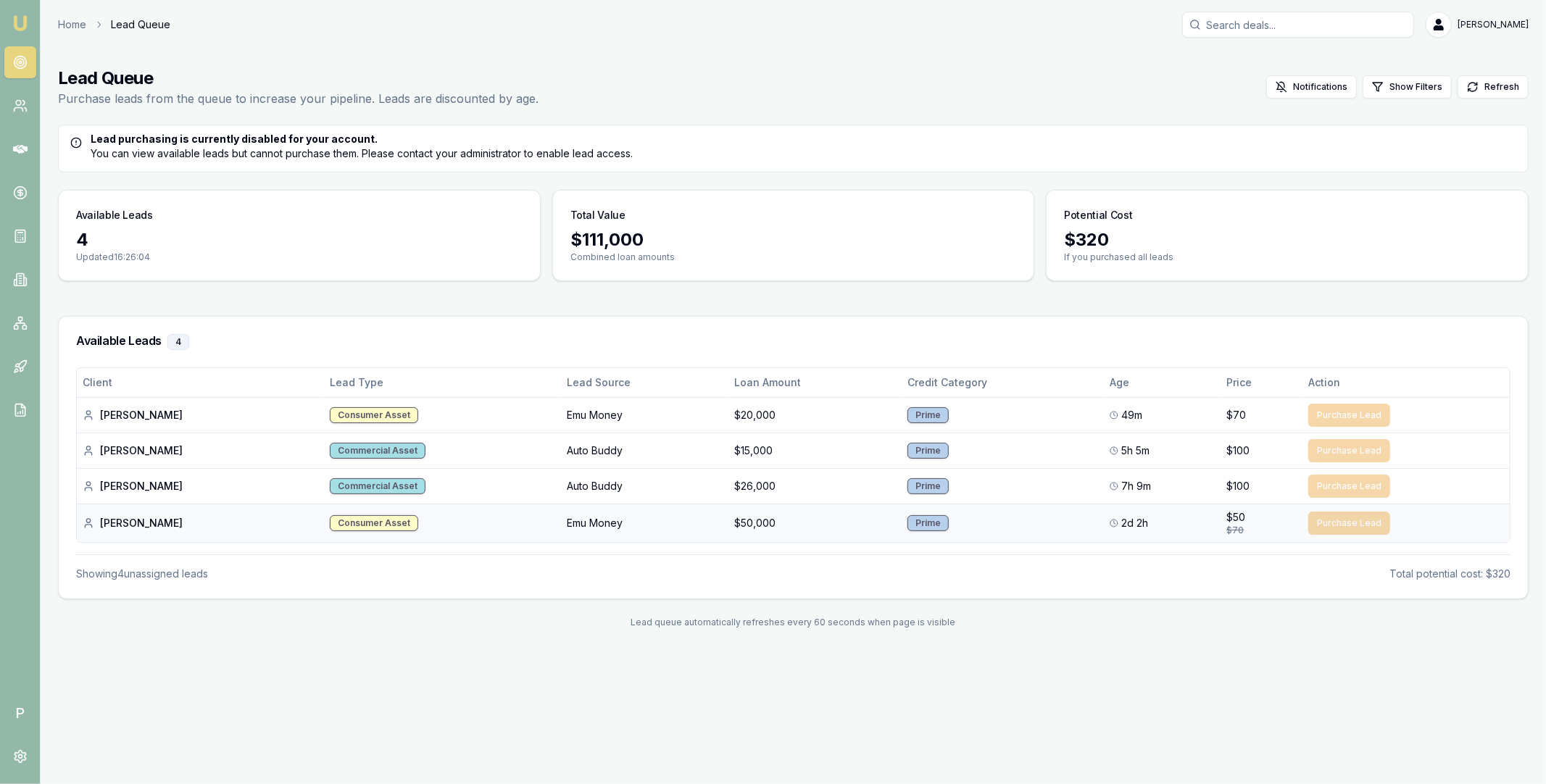
click at [113, 524] on div "Muatez N." at bounding box center [200, 523] width 235 height 15
copy div "Muatez"
click at [1312, 32] on input "Search deals" at bounding box center [1298, 25] width 232 height 26
paste input "Muatez"
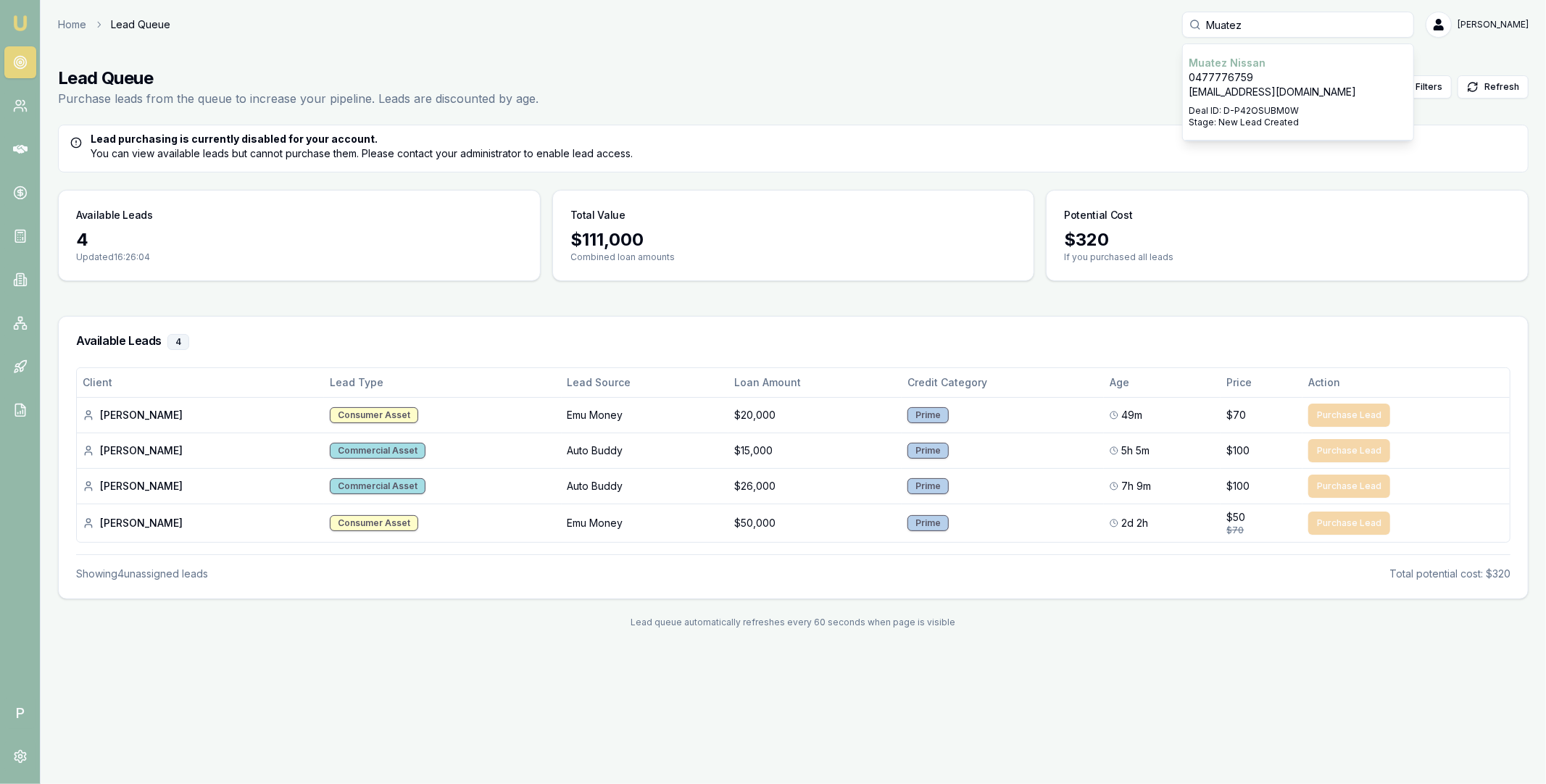
type input "Muatez"
click at [1283, 64] on p "Muatez Nissan" at bounding box center [1297, 63] width 219 height 15
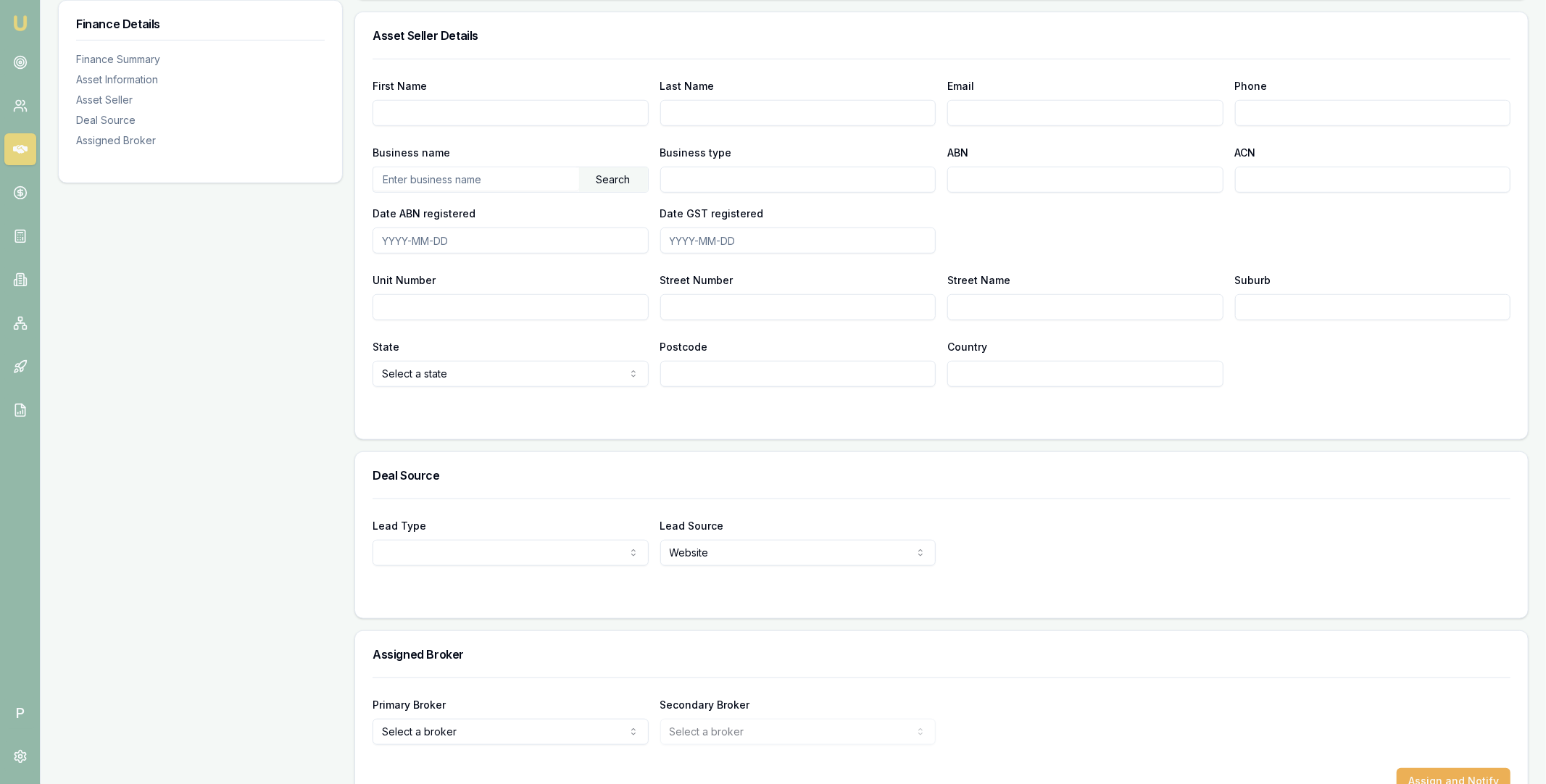
scroll to position [827, 0]
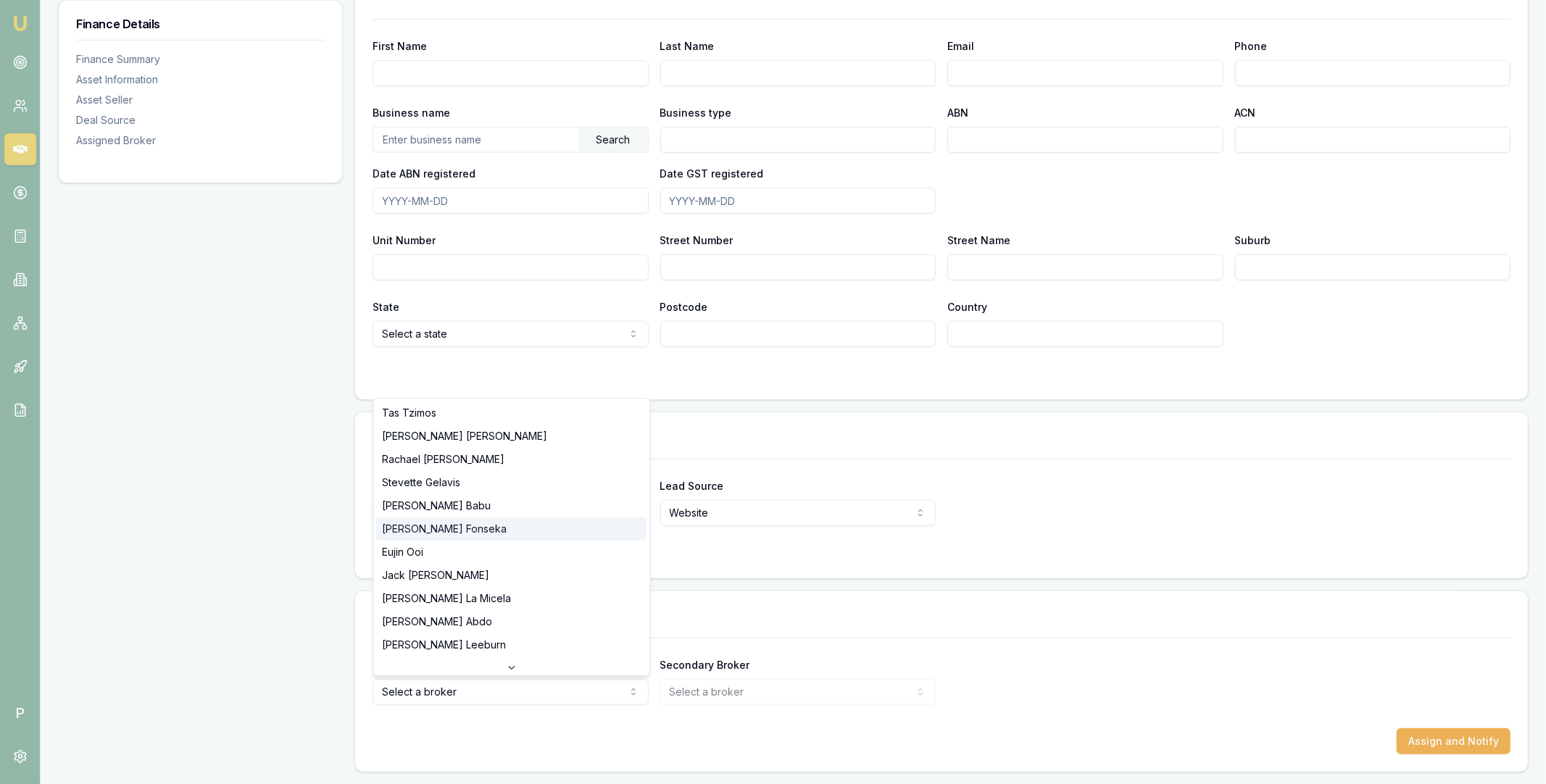
scroll to position [278, 0]
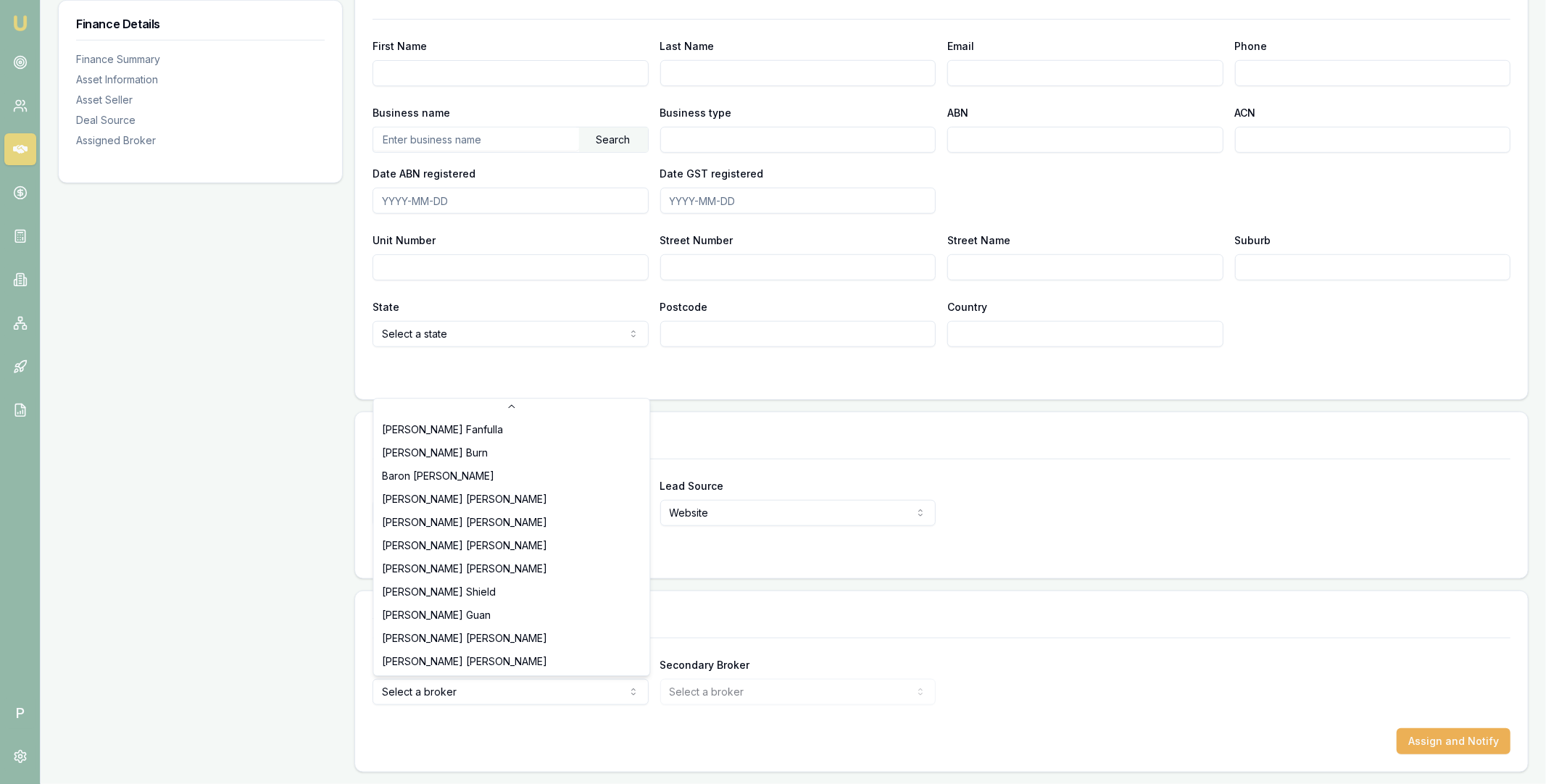
select select "U-NHCDP6WVWP"
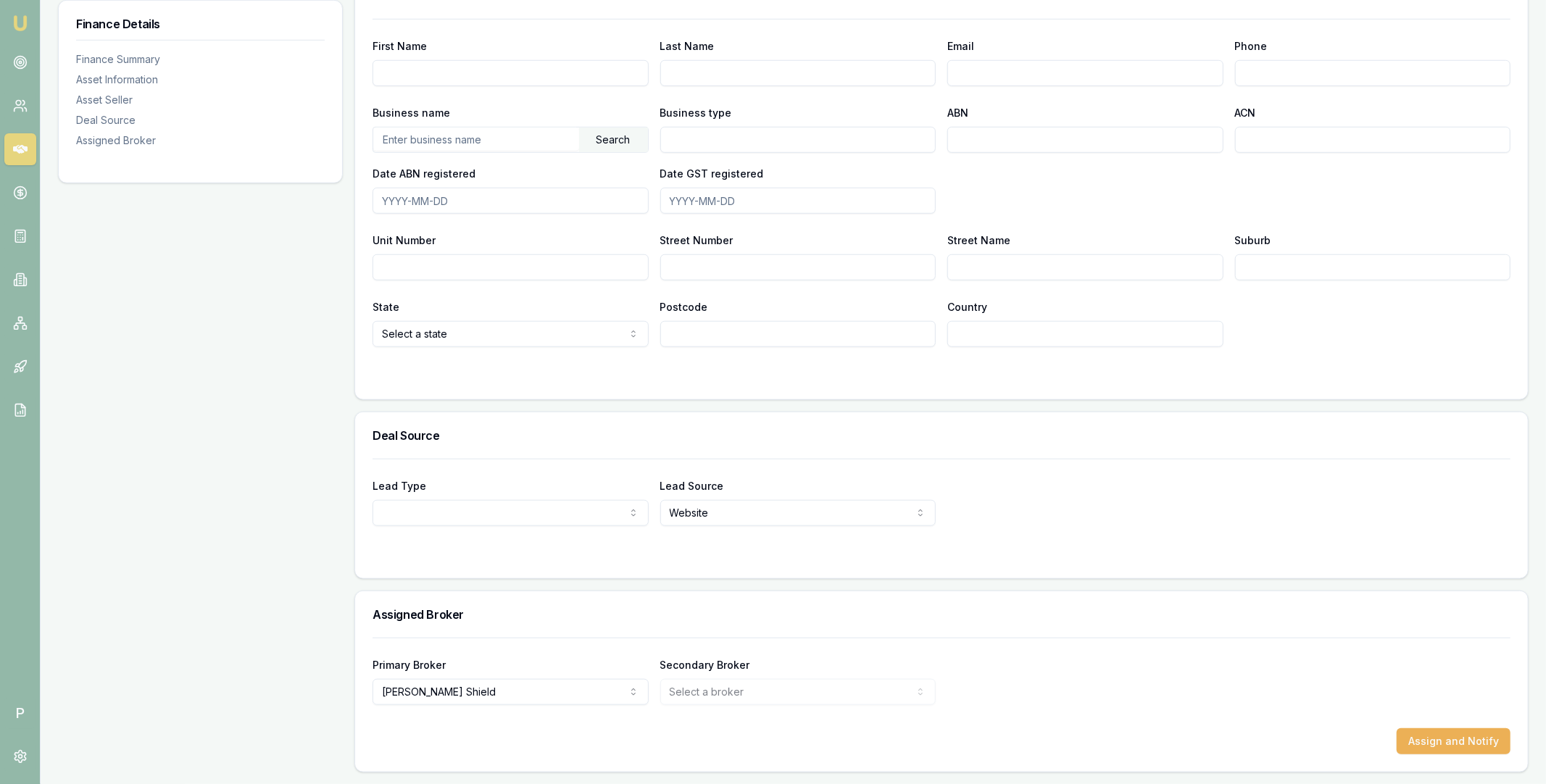
click at [1035, 642] on div "Primary Broker Erin Shield Tas Tzimos Sam Crouch Rachael Connors Stevette Gelav…" at bounding box center [942, 671] width 1138 height 68
click at [1427, 738] on button "Assign and Notify" at bounding box center [1454, 741] width 114 height 26
click at [25, 144] on icon at bounding box center [20, 149] width 15 height 15
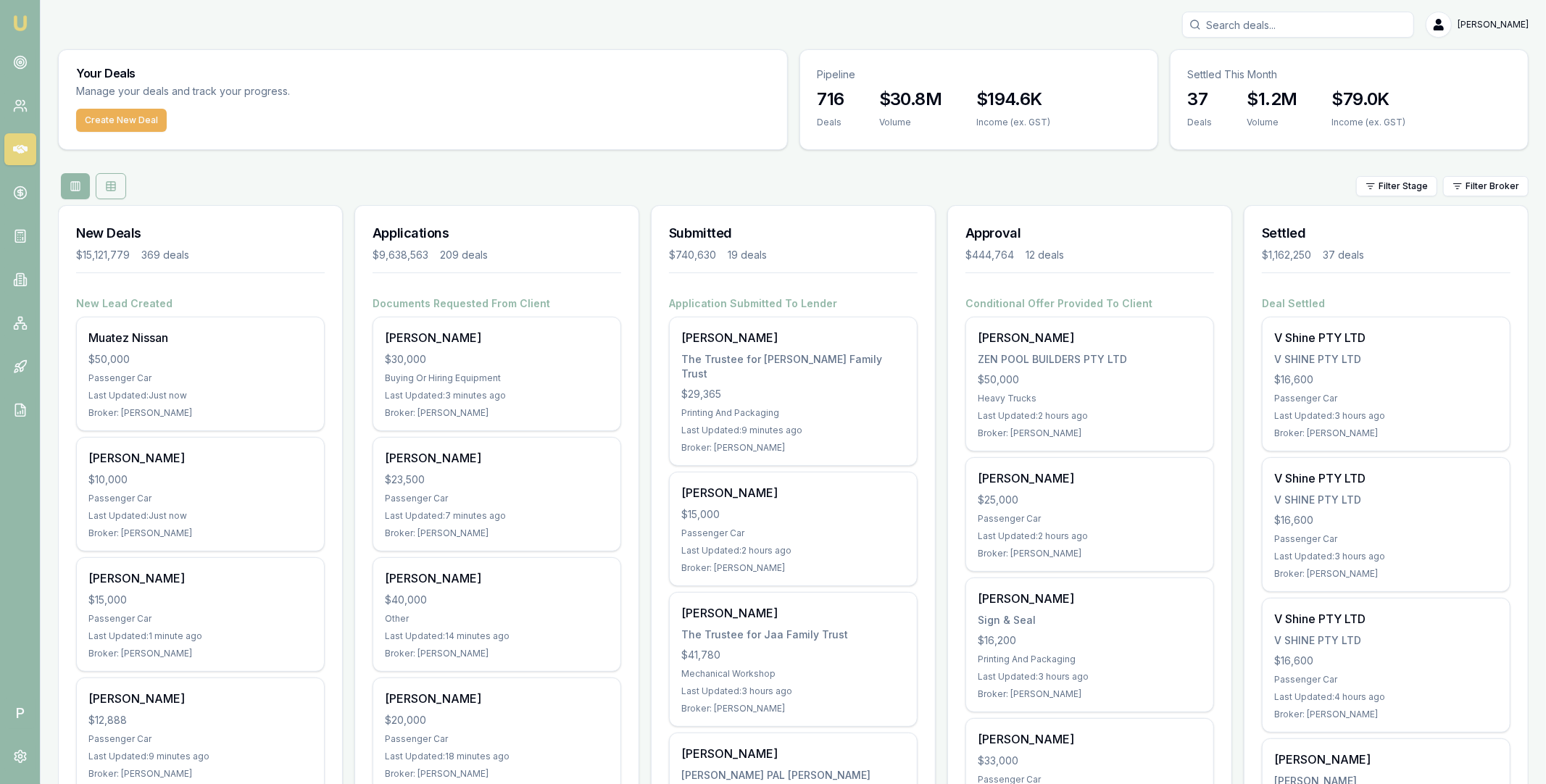
click at [109, 181] on icon at bounding box center [111, 185] width 11 height 11
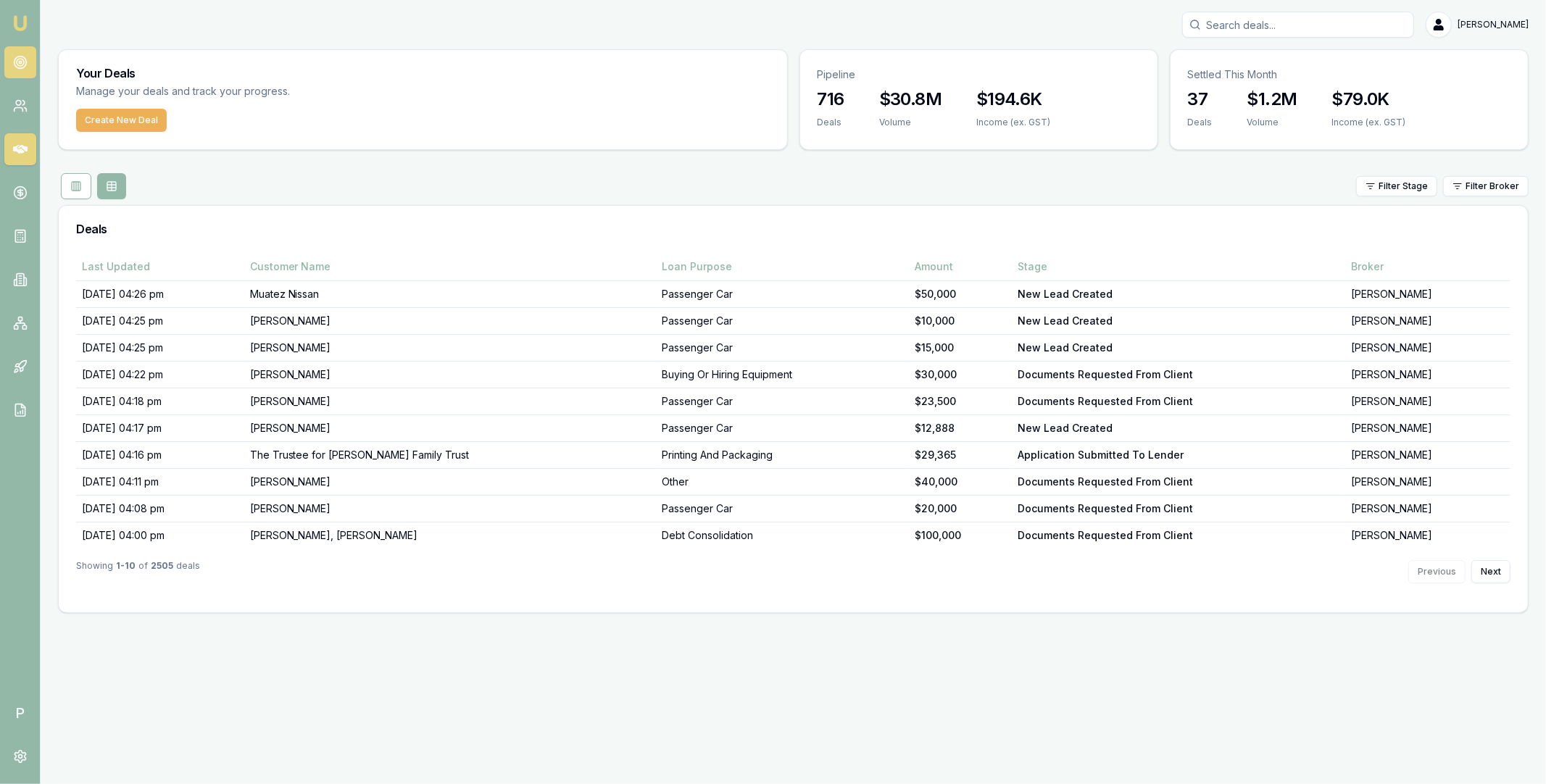
click at [13, 64] on icon at bounding box center [20, 62] width 15 height 15
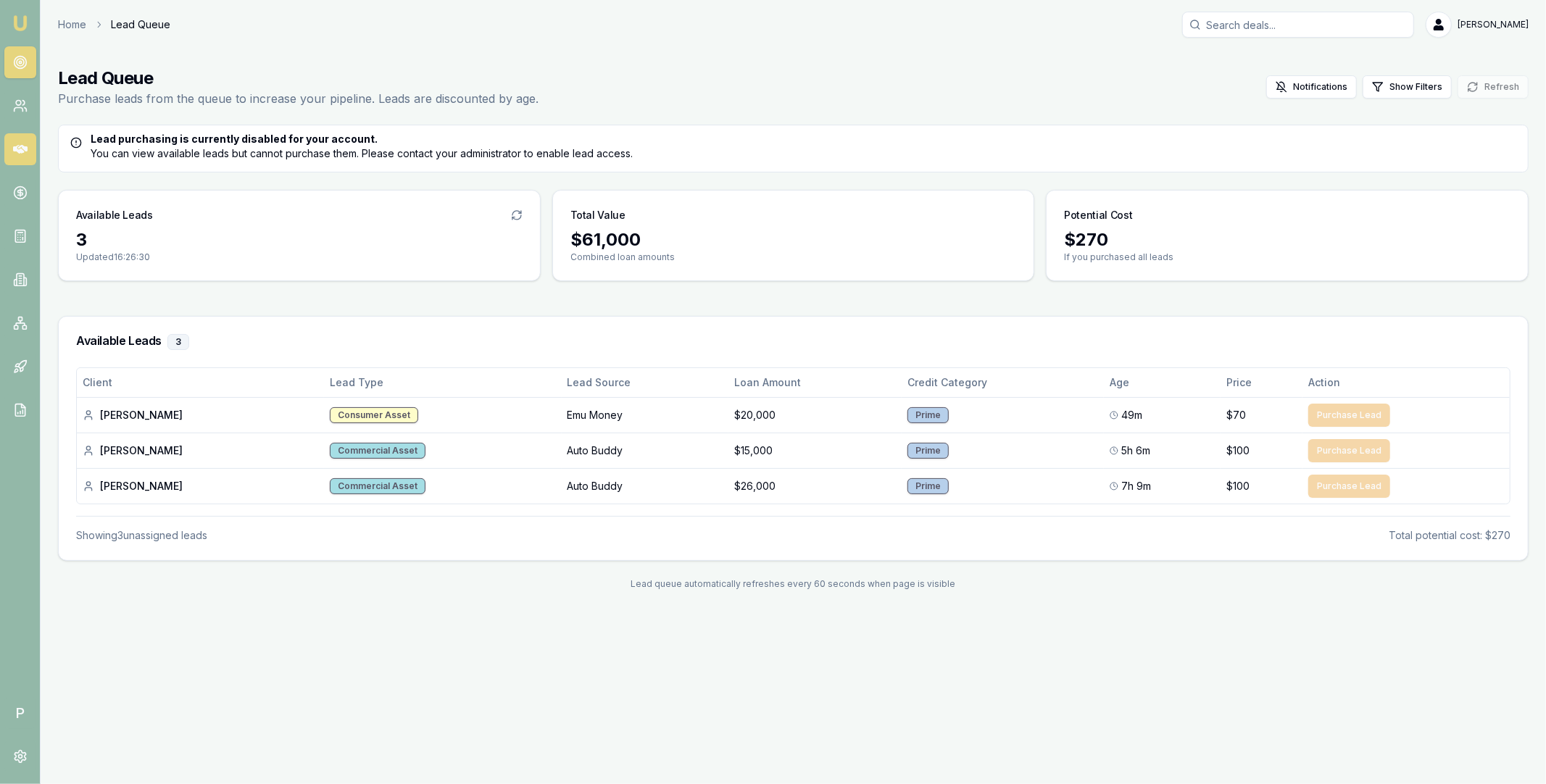
click at [17, 151] on icon at bounding box center [20, 149] width 15 height 15
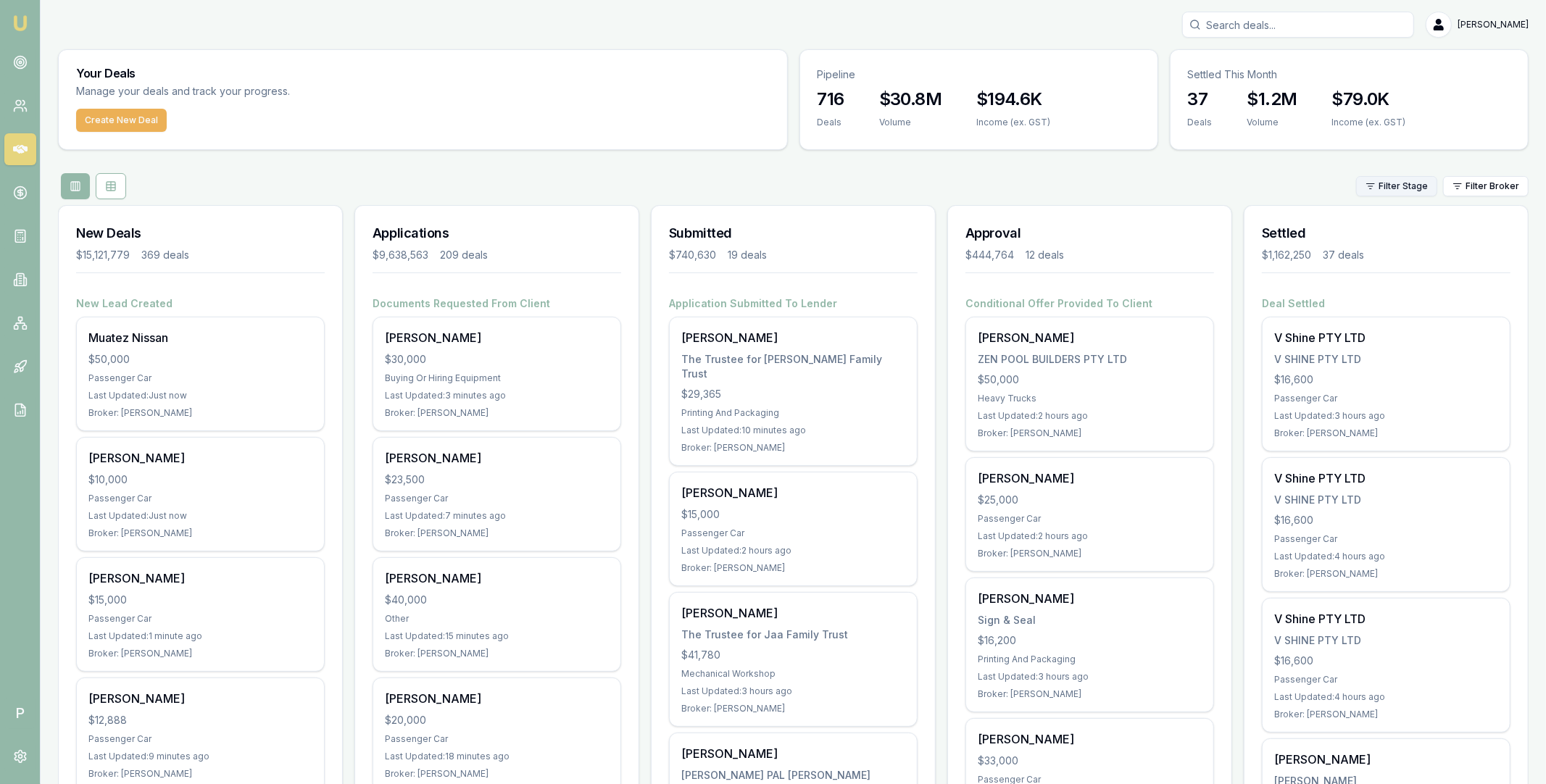
click at [1423, 187] on html "Emu Broker P Matt Leeburn Toggle Menu Your Deals Manage your deals and track yo…" at bounding box center [773, 392] width 1546 height 784
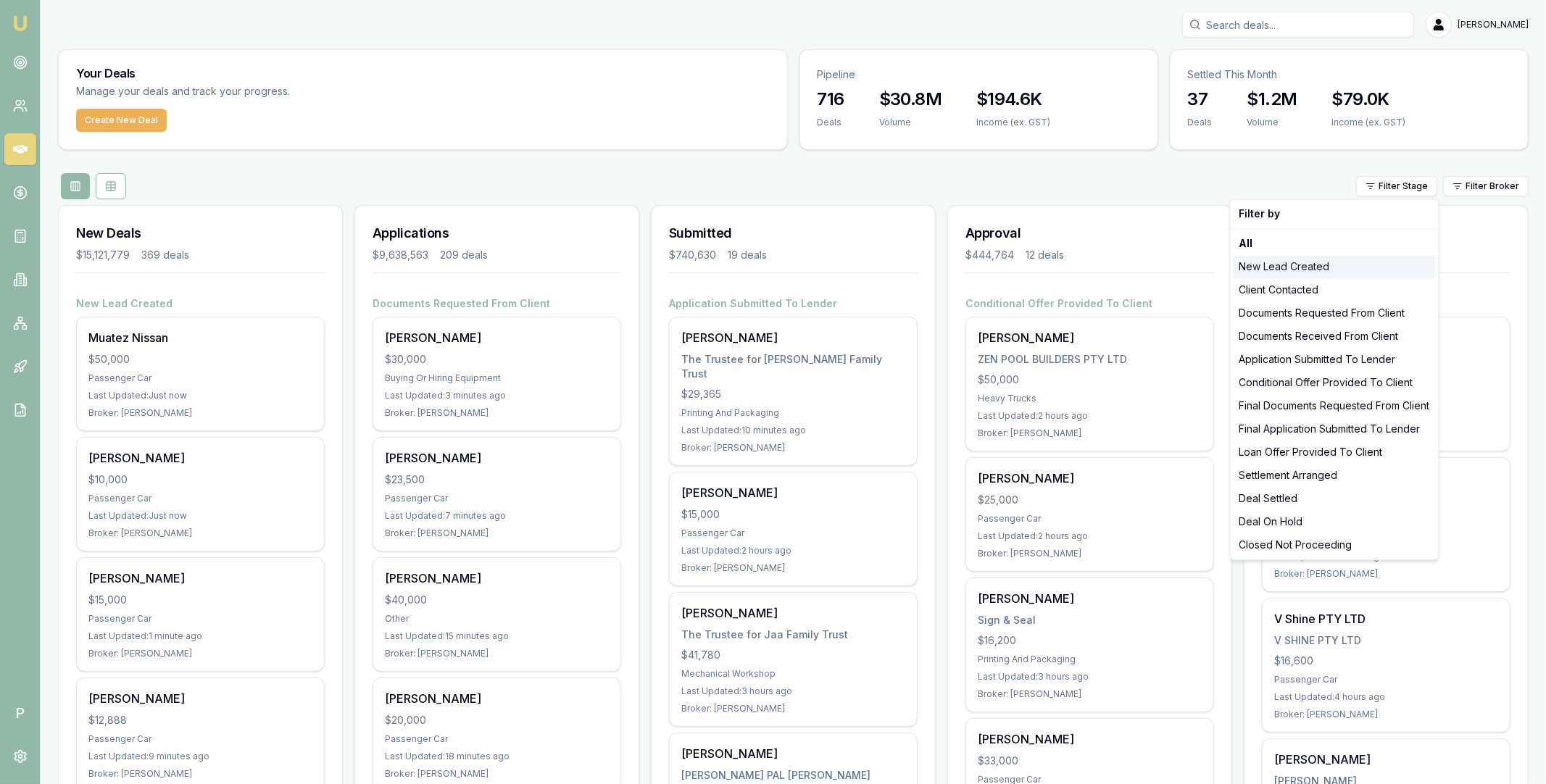
click at [1351, 262] on div "New Lead Created" at bounding box center [1335, 266] width 202 height 23
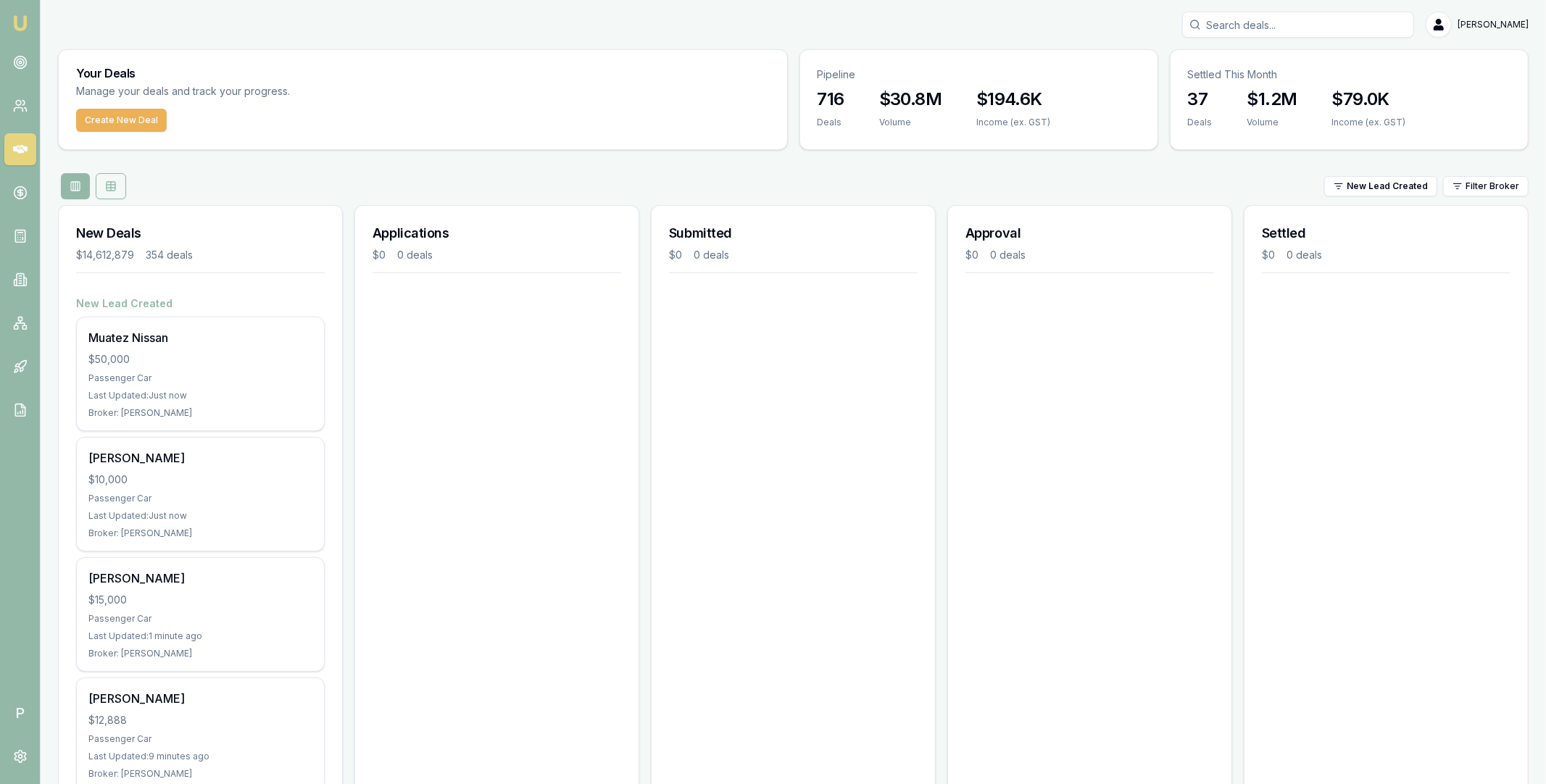
click at [114, 180] on icon at bounding box center [111, 185] width 11 height 11
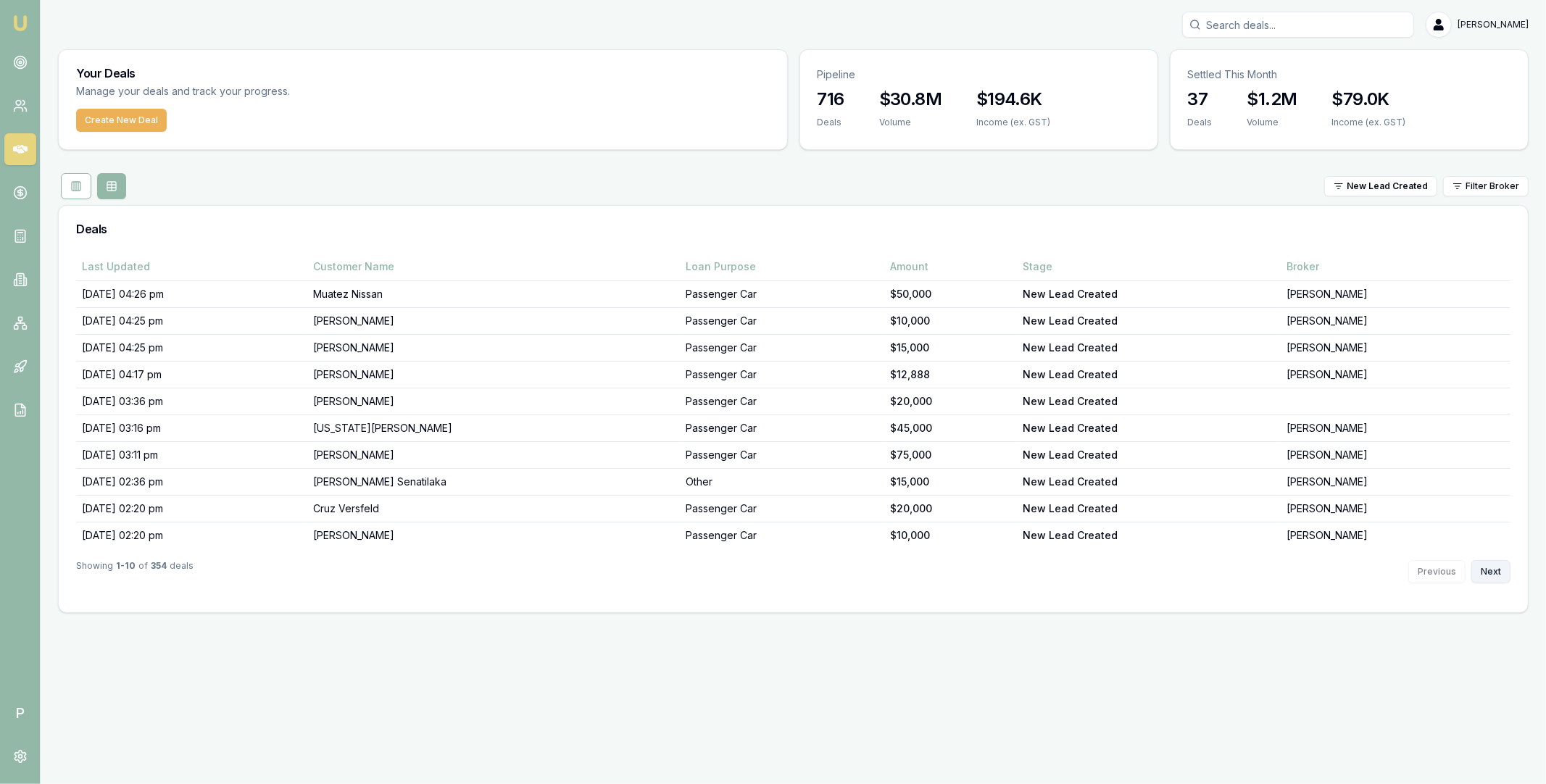
click at [1485, 567] on button "Next" at bounding box center [1491, 572] width 40 height 23
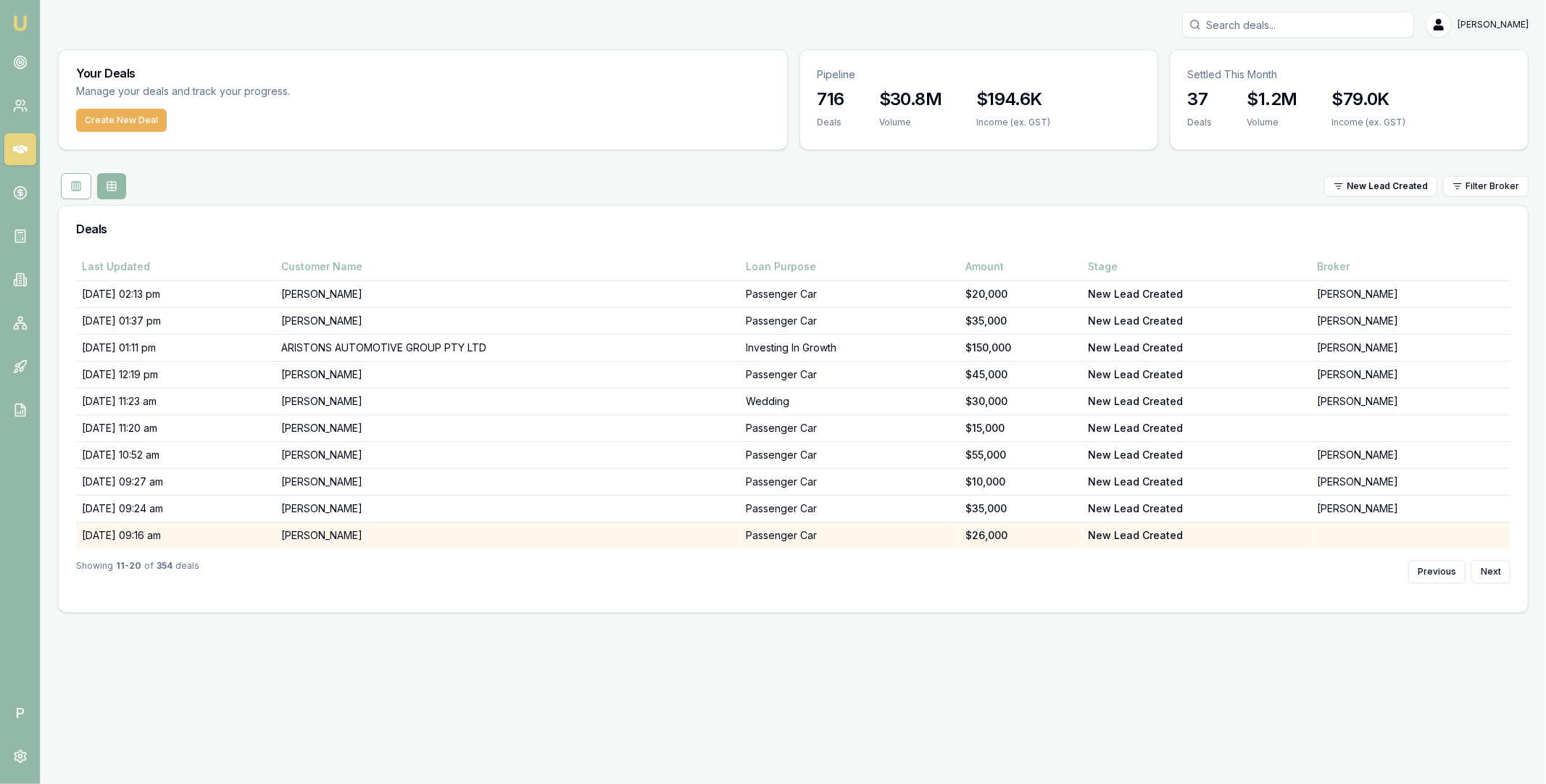
click at [334, 536] on td "Mohamed Srour" at bounding box center [509, 536] width 466 height 27
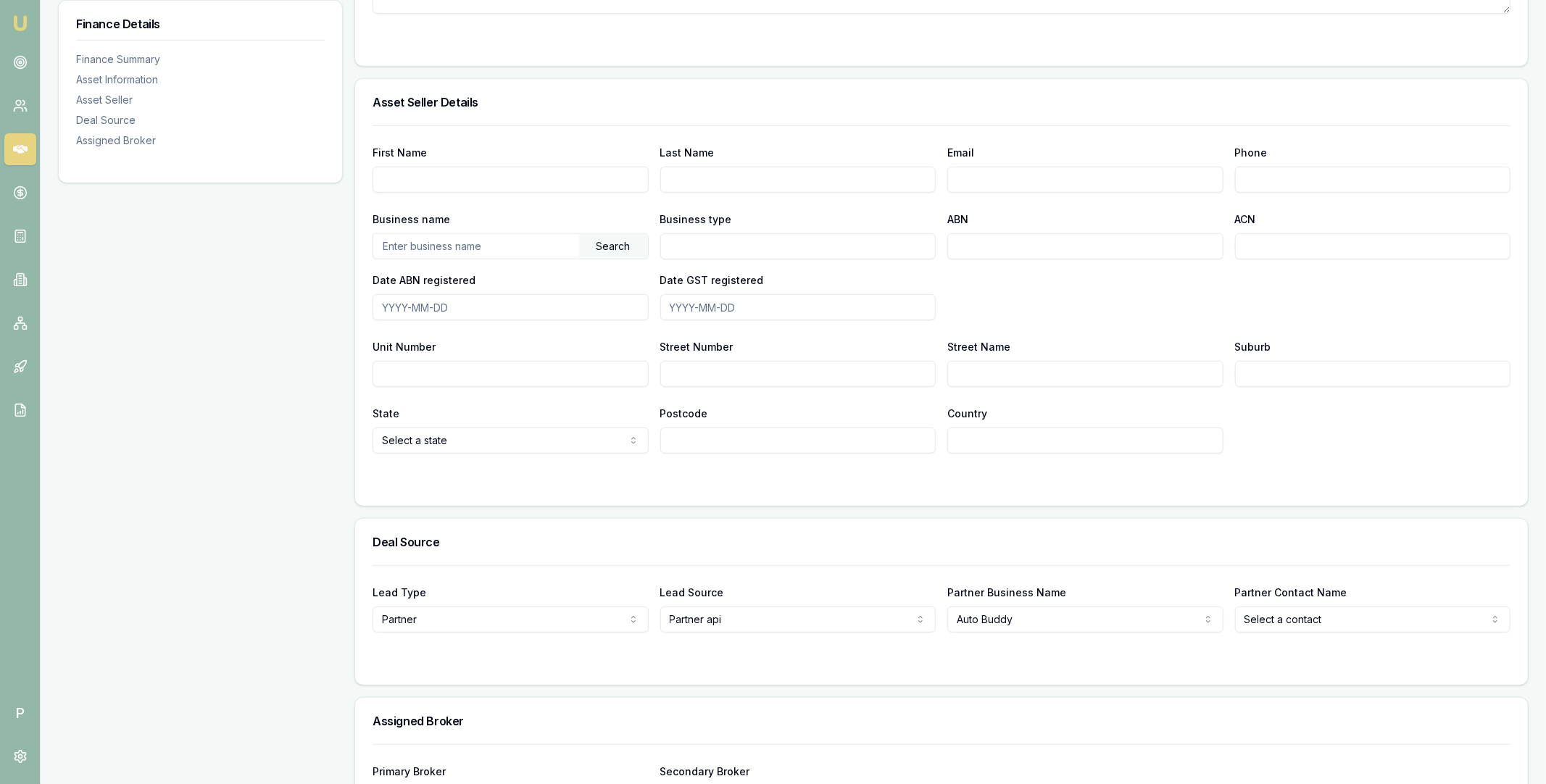
scroll to position [827, 0]
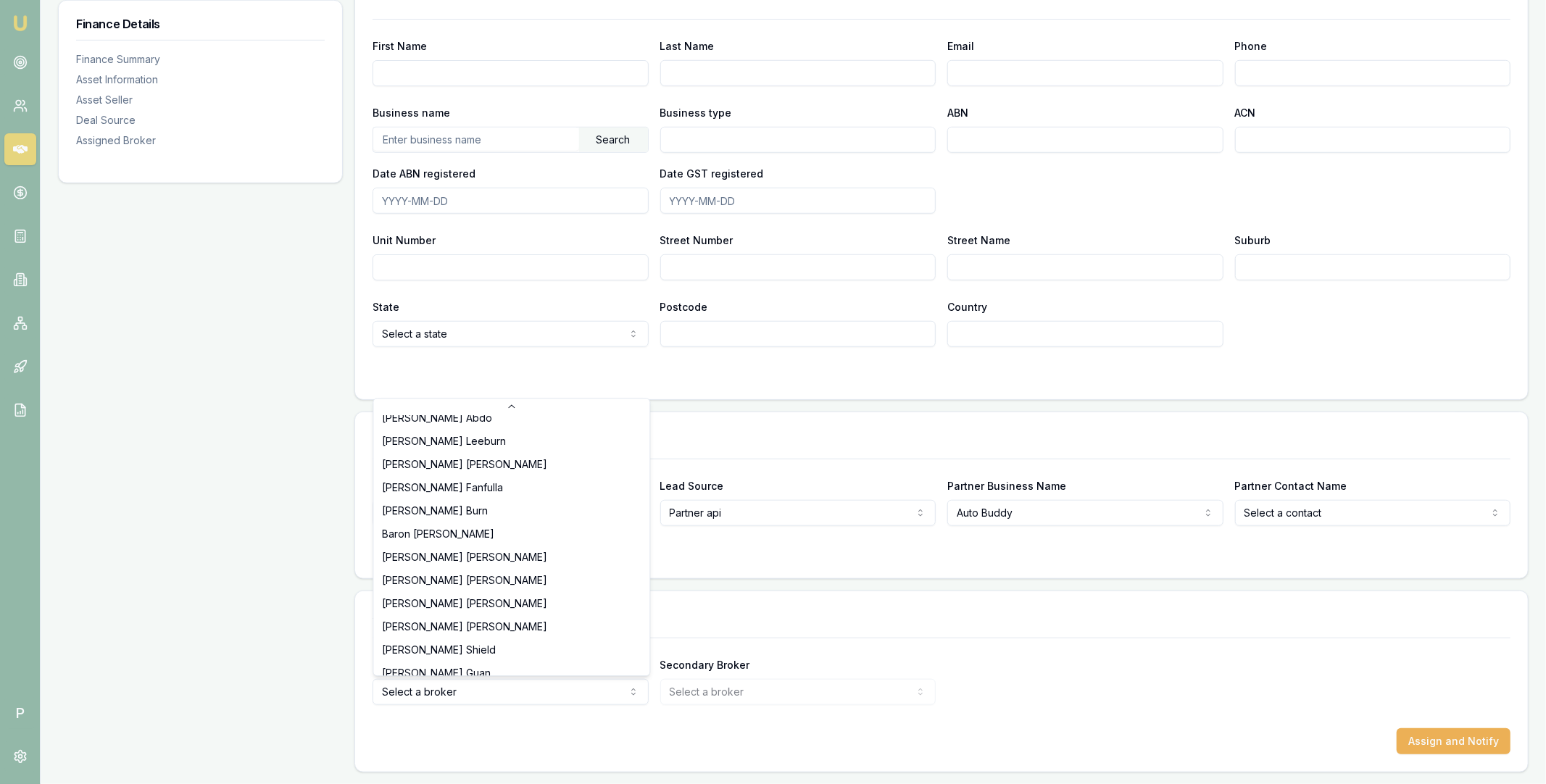
scroll to position [278, 0]
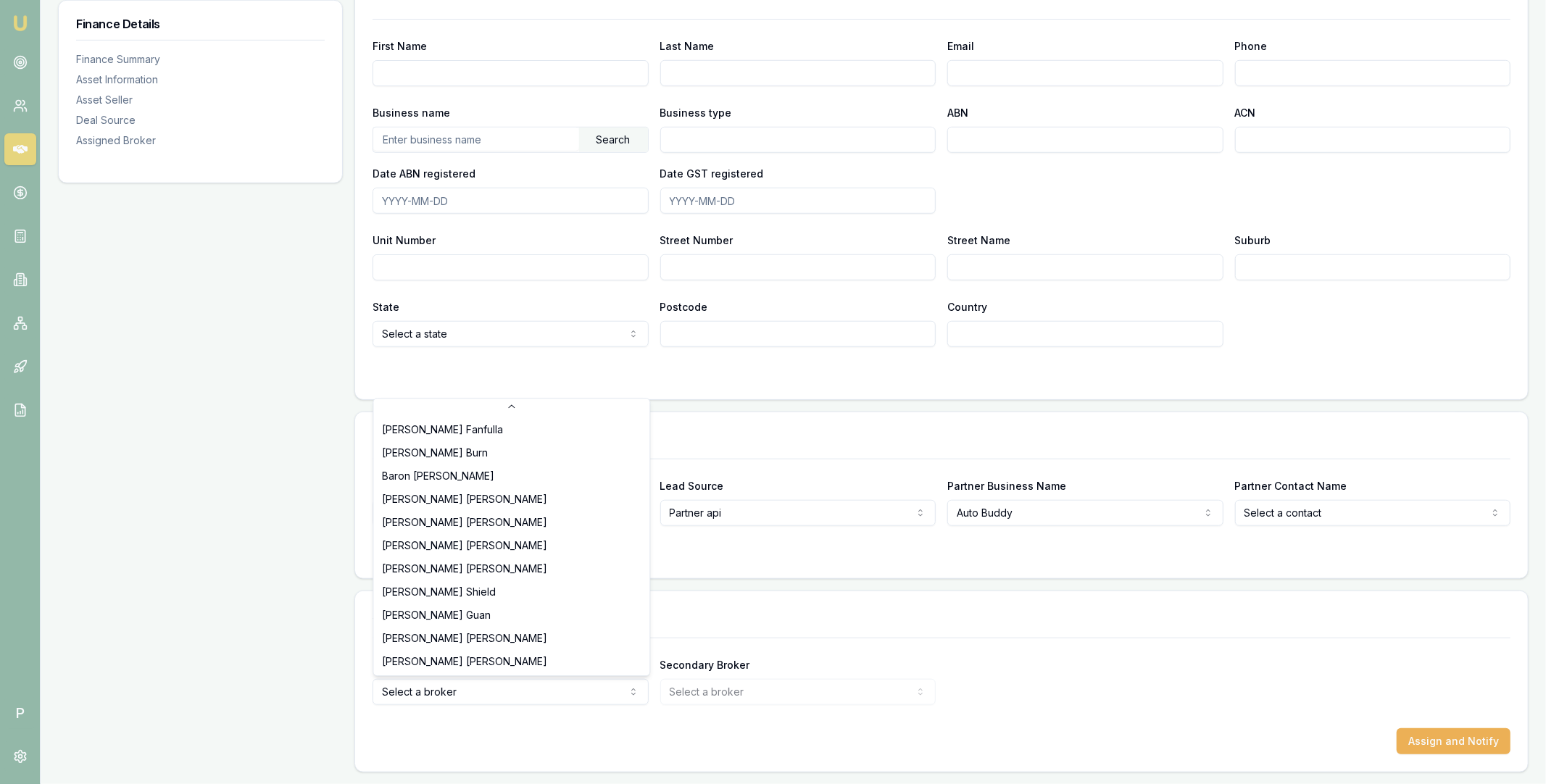
select select "U-NHCDP6WVWP"
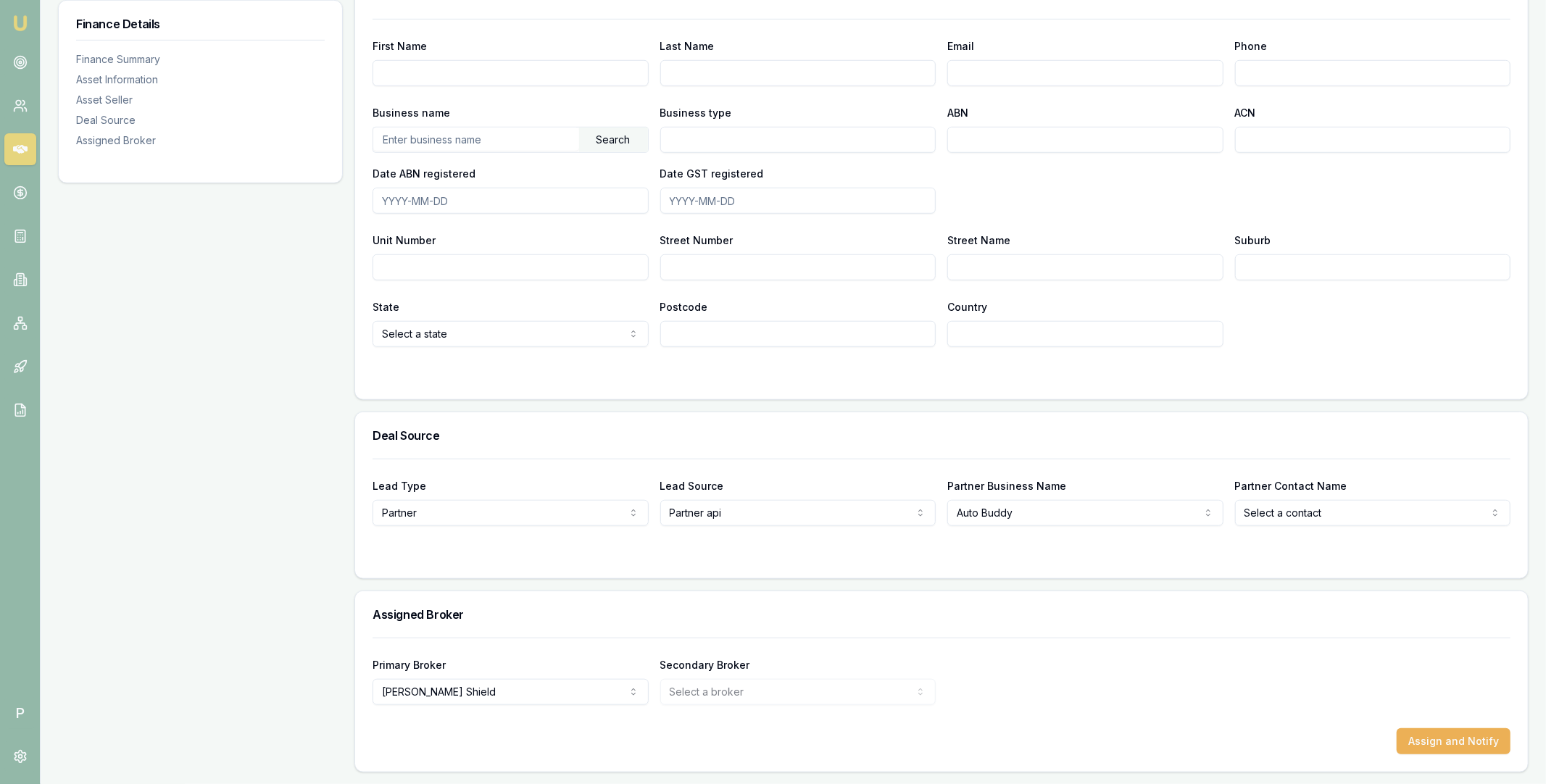
click at [1088, 687] on div "Primary Broker [PERSON_NAME] Tas Tzimos [PERSON_NAME] [PERSON_NAME] [PERSON_NAM…" at bounding box center [942, 680] width 1138 height 49
click at [1446, 741] on button "Assign and Notify" at bounding box center [1454, 741] width 114 height 26
click at [21, 68] on link at bounding box center [20, 62] width 32 height 32
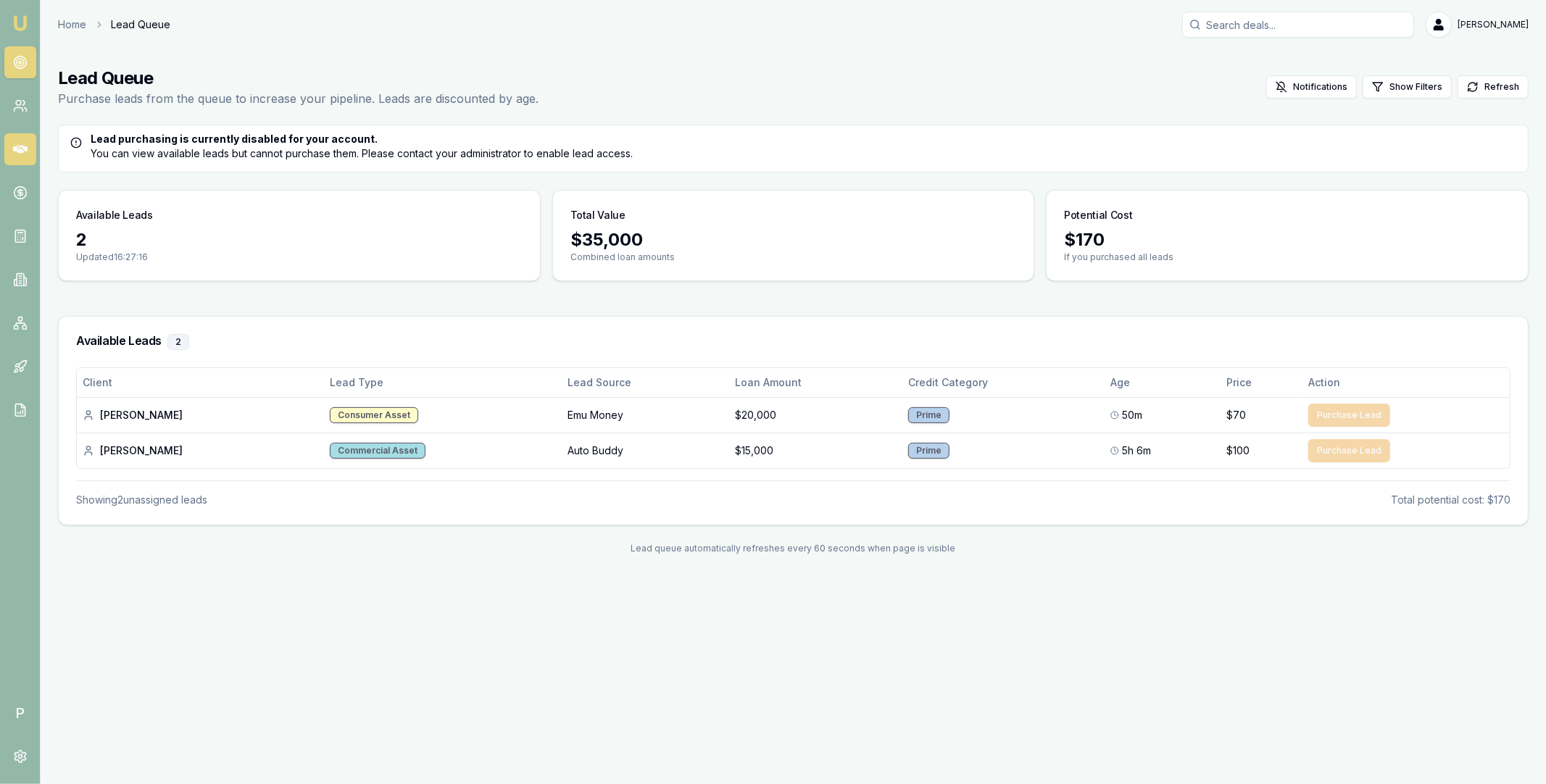
click at [17, 144] on icon at bounding box center [20, 149] width 15 height 15
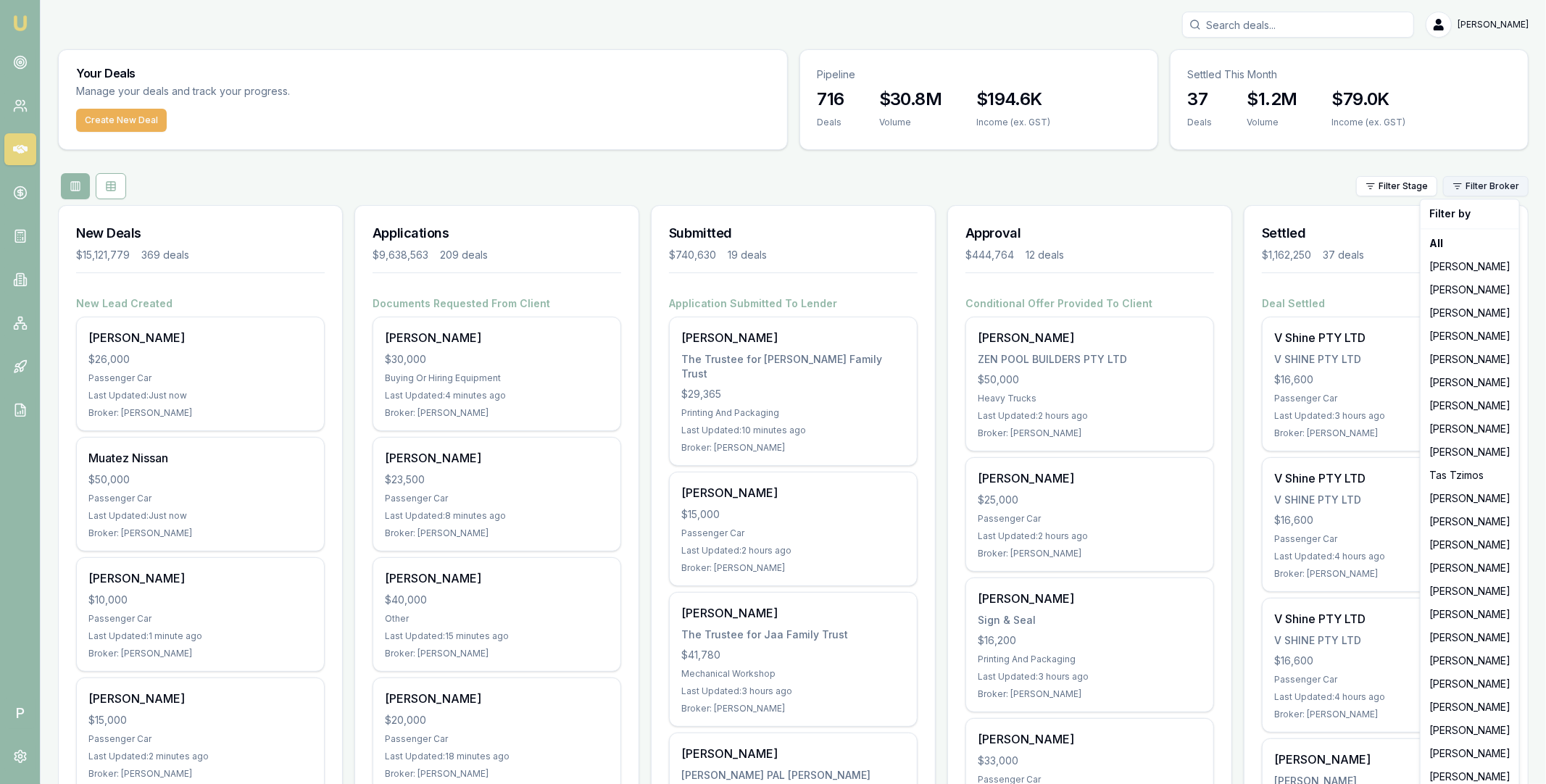
click at [1485, 185] on html "Emu Broker P Matt Leeburn Toggle Menu Your Deals Manage your deals and track yo…" at bounding box center [773, 392] width 1546 height 784
click at [1391, 184] on html "Emu Broker P Matt Leeburn Toggle Menu Your Deals Manage your deals and track yo…" at bounding box center [773, 392] width 1546 height 784
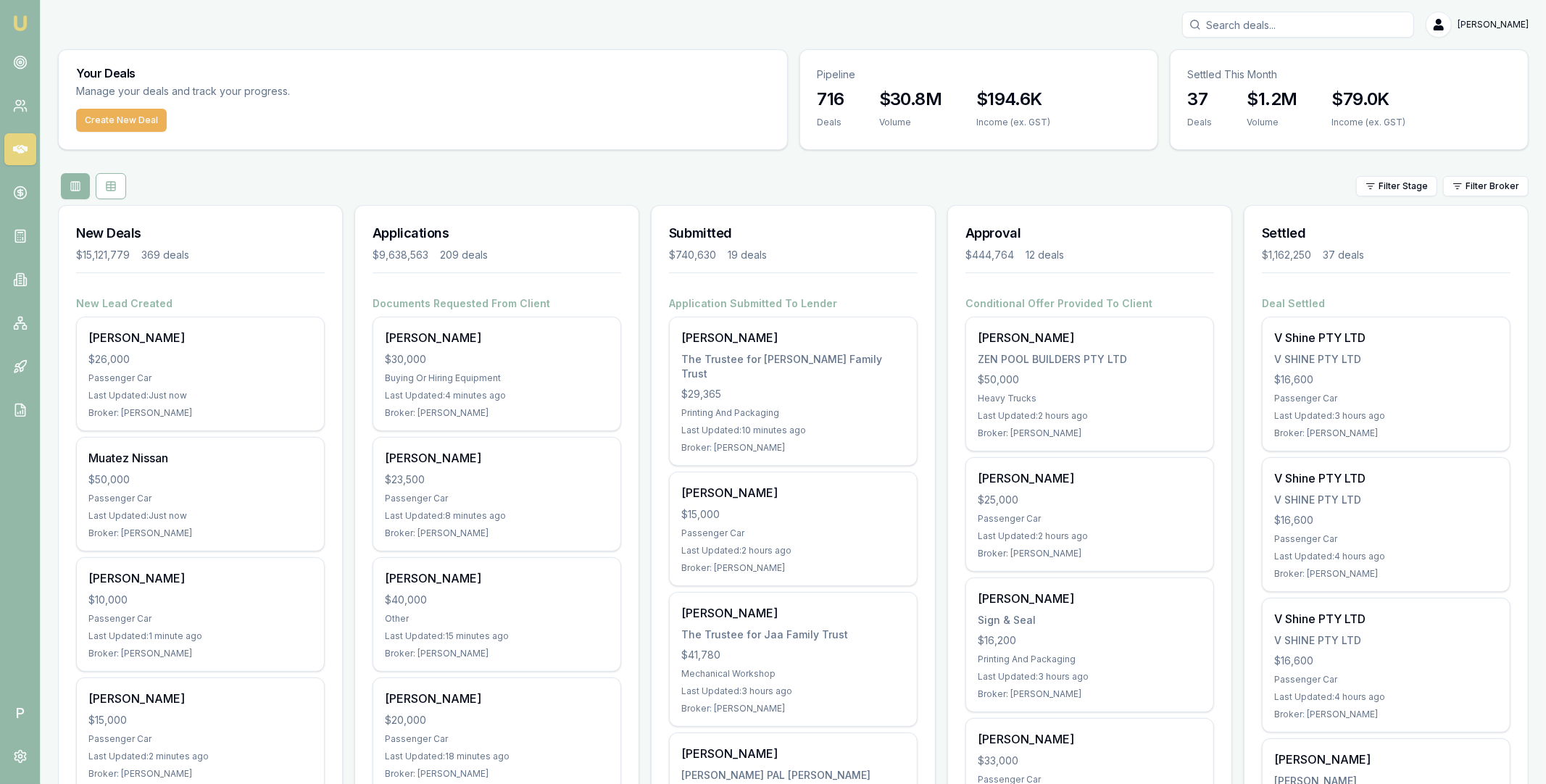
click at [1391, 184] on html "Emu Broker P Matt Leeburn Toggle Menu Your Deals Manage your deals and track yo…" at bounding box center [773, 392] width 1546 height 784
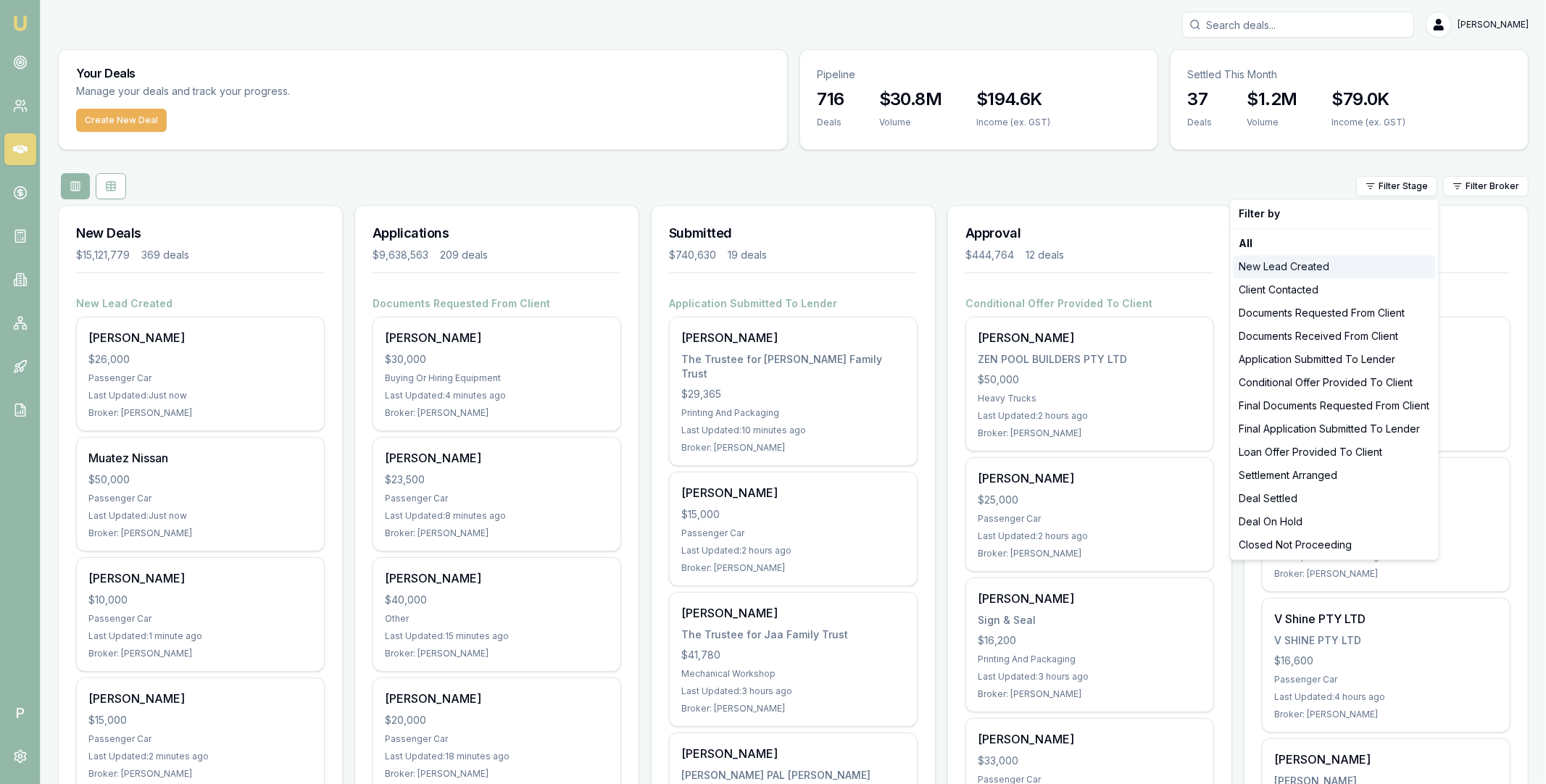
click at [1304, 263] on div "New Lead Created" at bounding box center [1335, 266] width 202 height 23
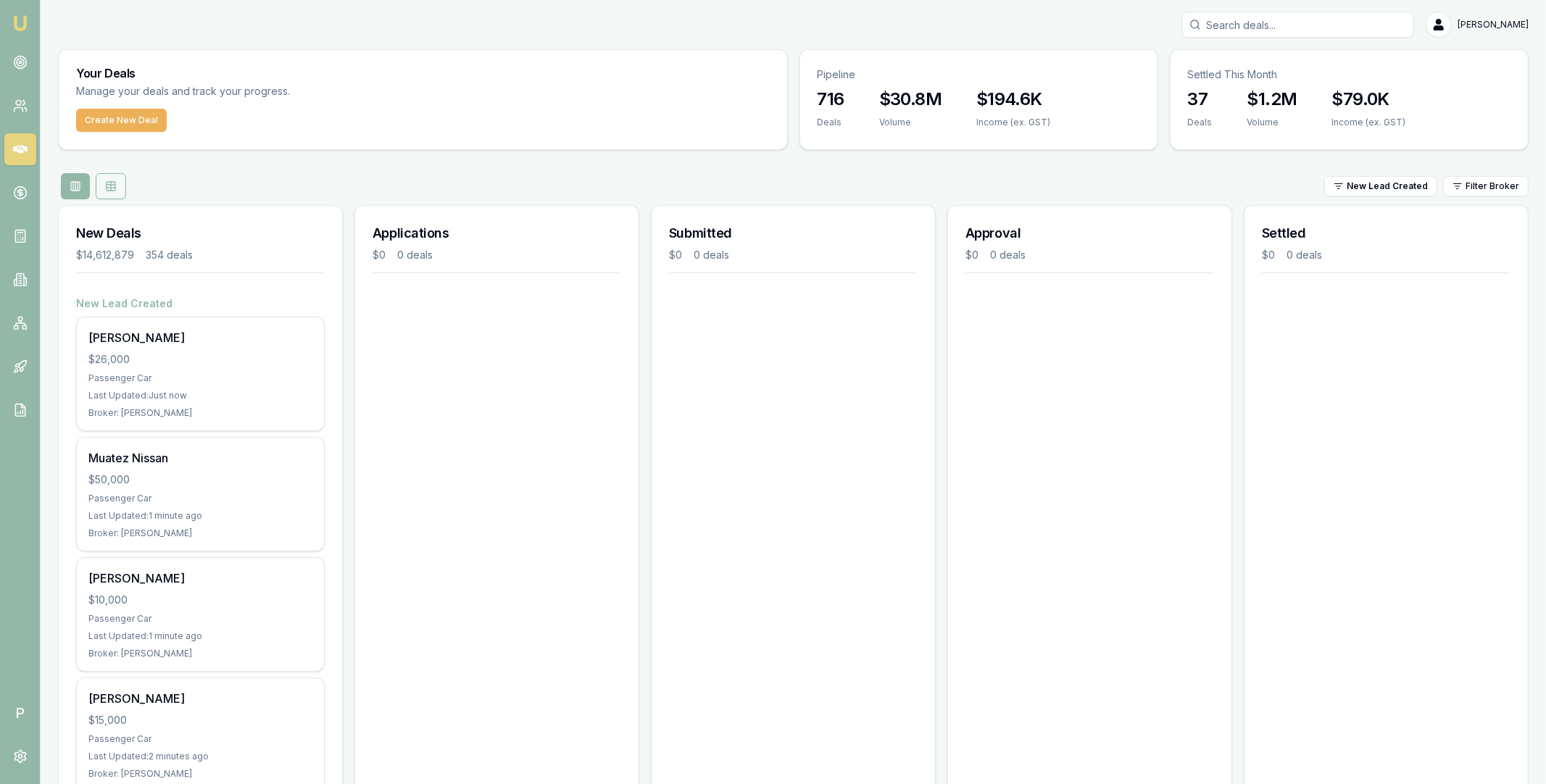
click at [112, 192] on button at bounding box center [111, 186] width 31 height 26
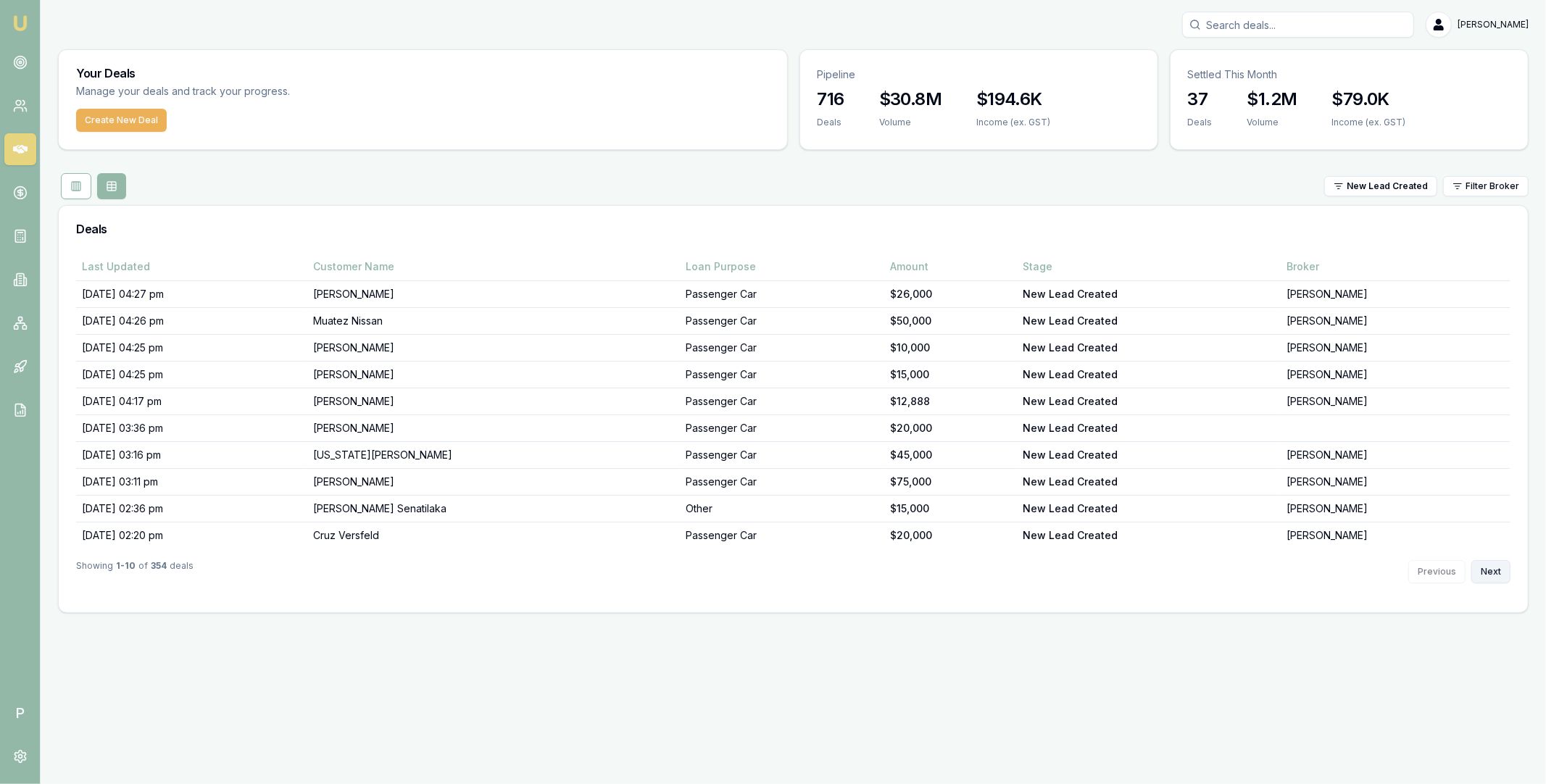
click at [1492, 570] on button "Next" at bounding box center [1491, 572] width 40 height 23
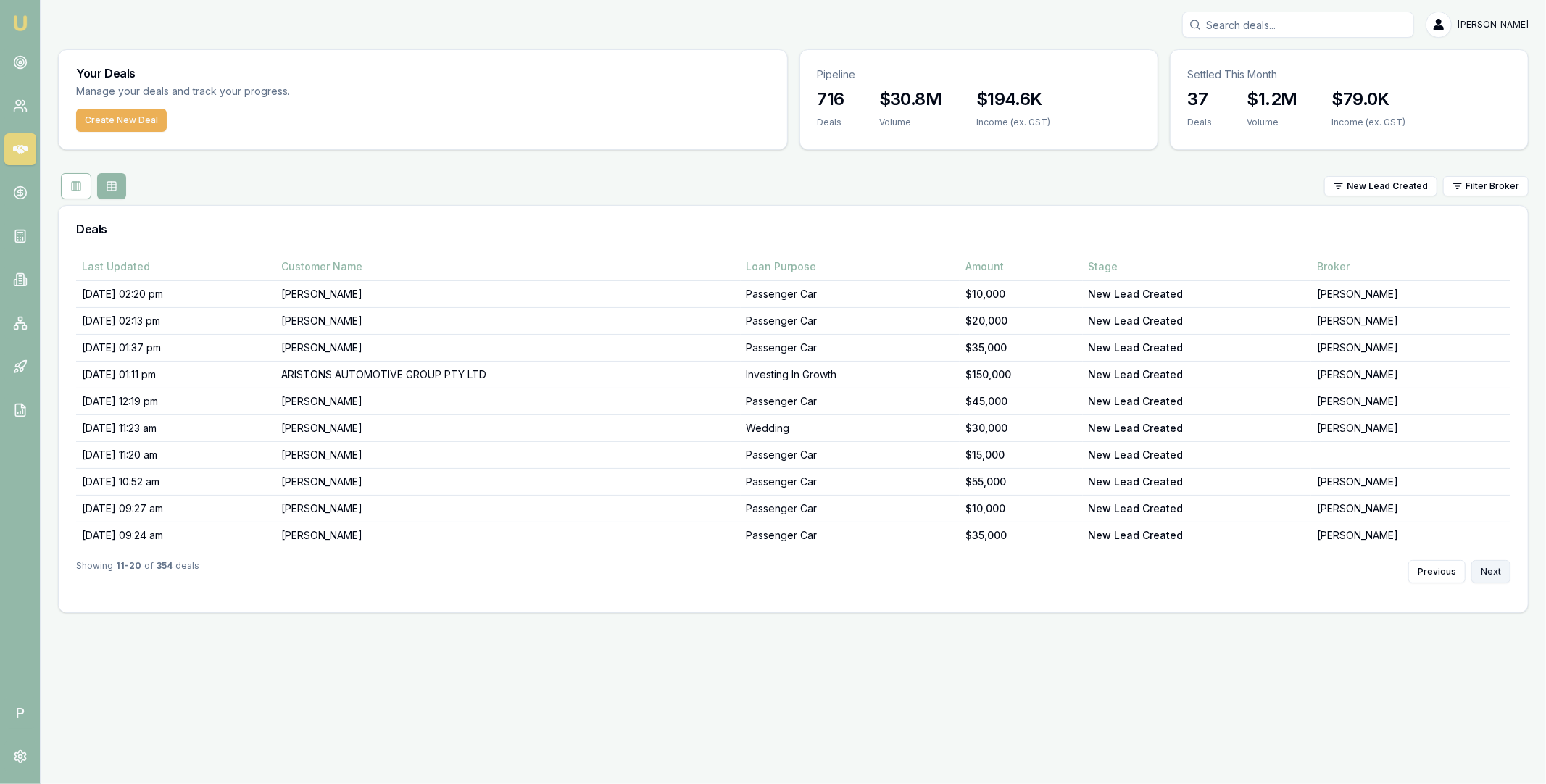
click at [1492, 570] on button "Next" at bounding box center [1491, 572] width 40 height 23
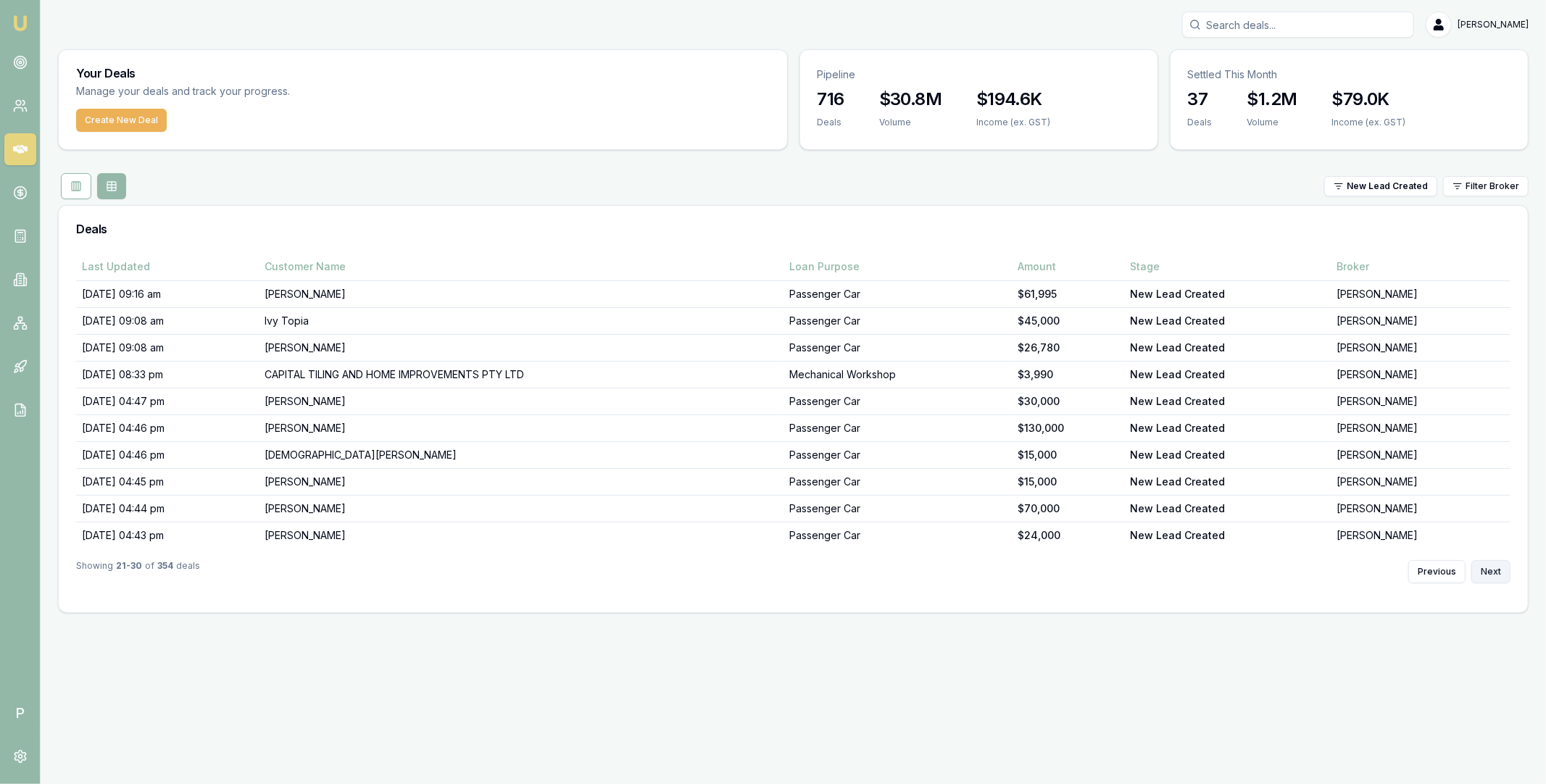
click at [1492, 570] on button "Next" at bounding box center [1491, 572] width 40 height 23
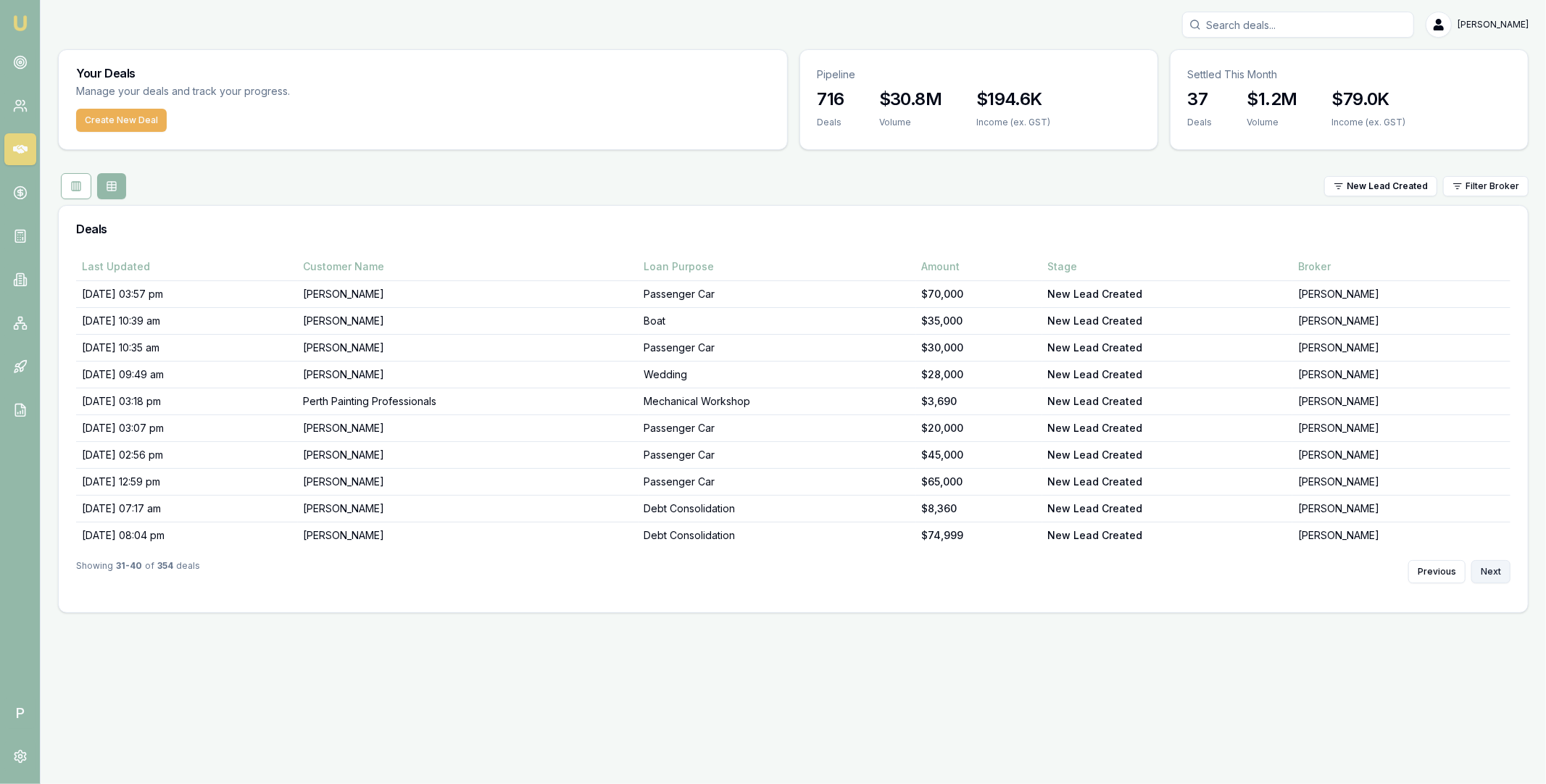
click at [1492, 570] on button "Next" at bounding box center [1491, 572] width 40 height 23
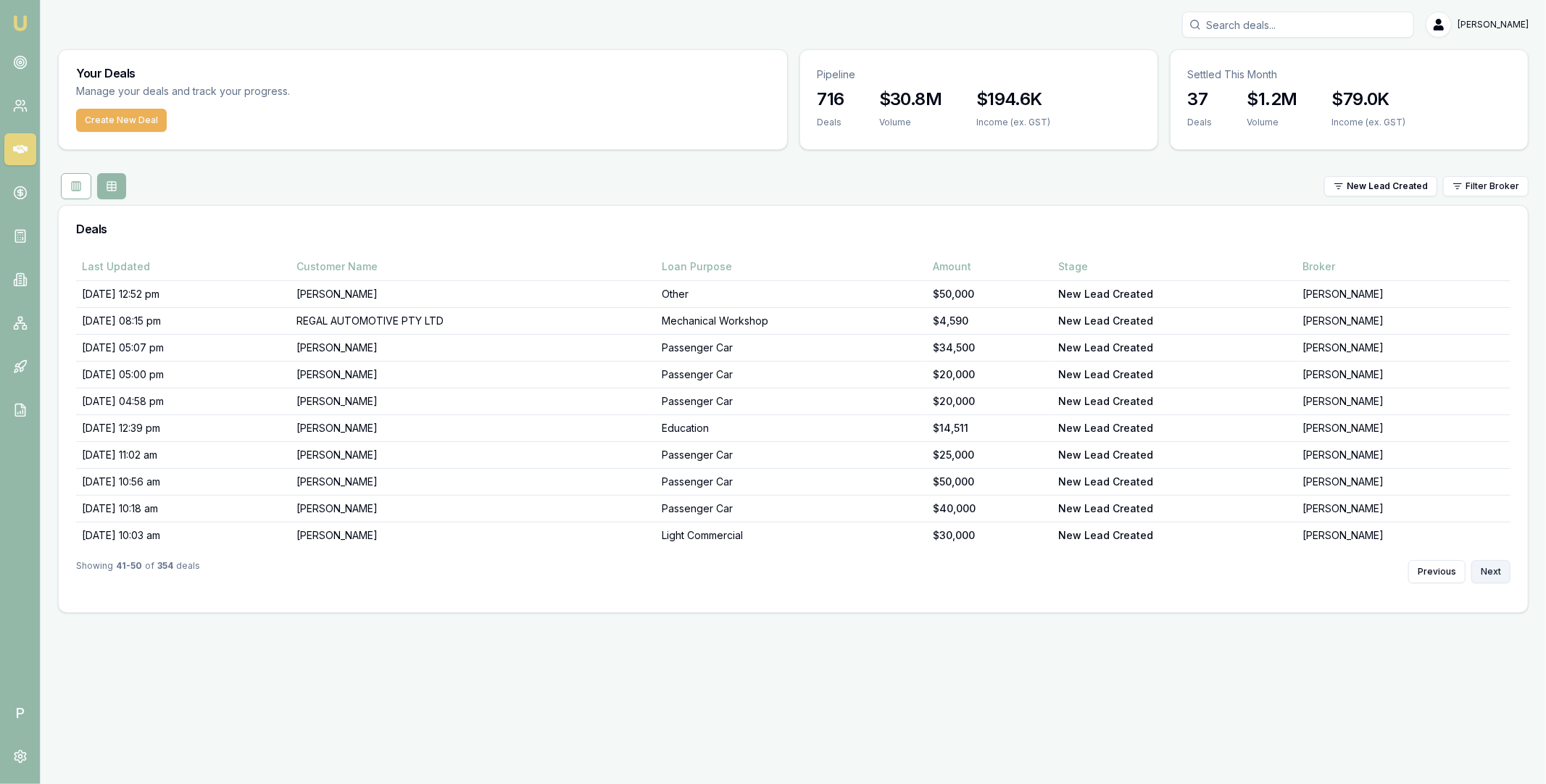
click at [1492, 570] on button "Next" at bounding box center [1491, 572] width 40 height 23
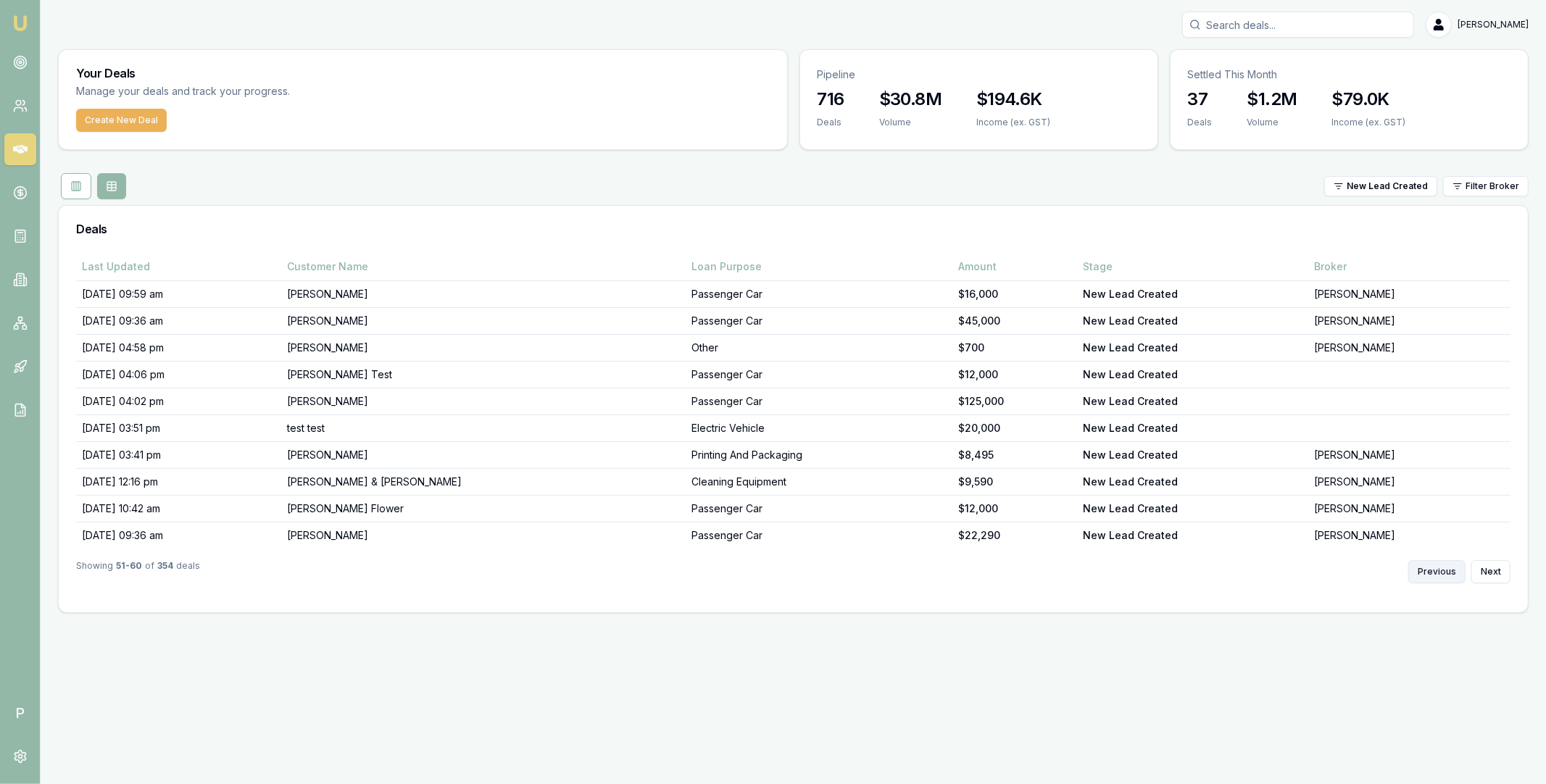
click at [1444, 573] on button "Previous" at bounding box center [1436, 572] width 57 height 23
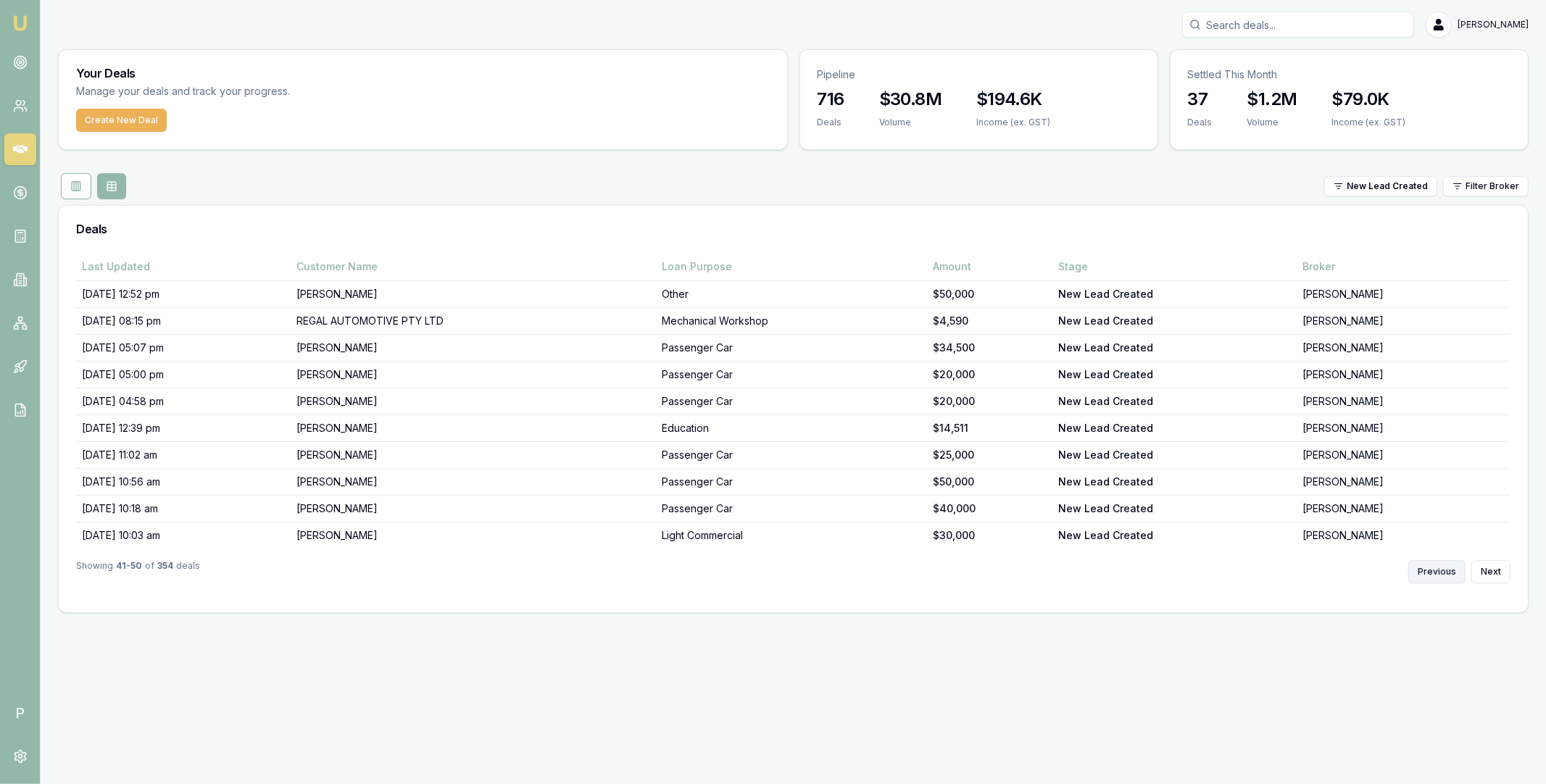
click at [1444, 573] on button "Previous" at bounding box center [1436, 572] width 57 height 23
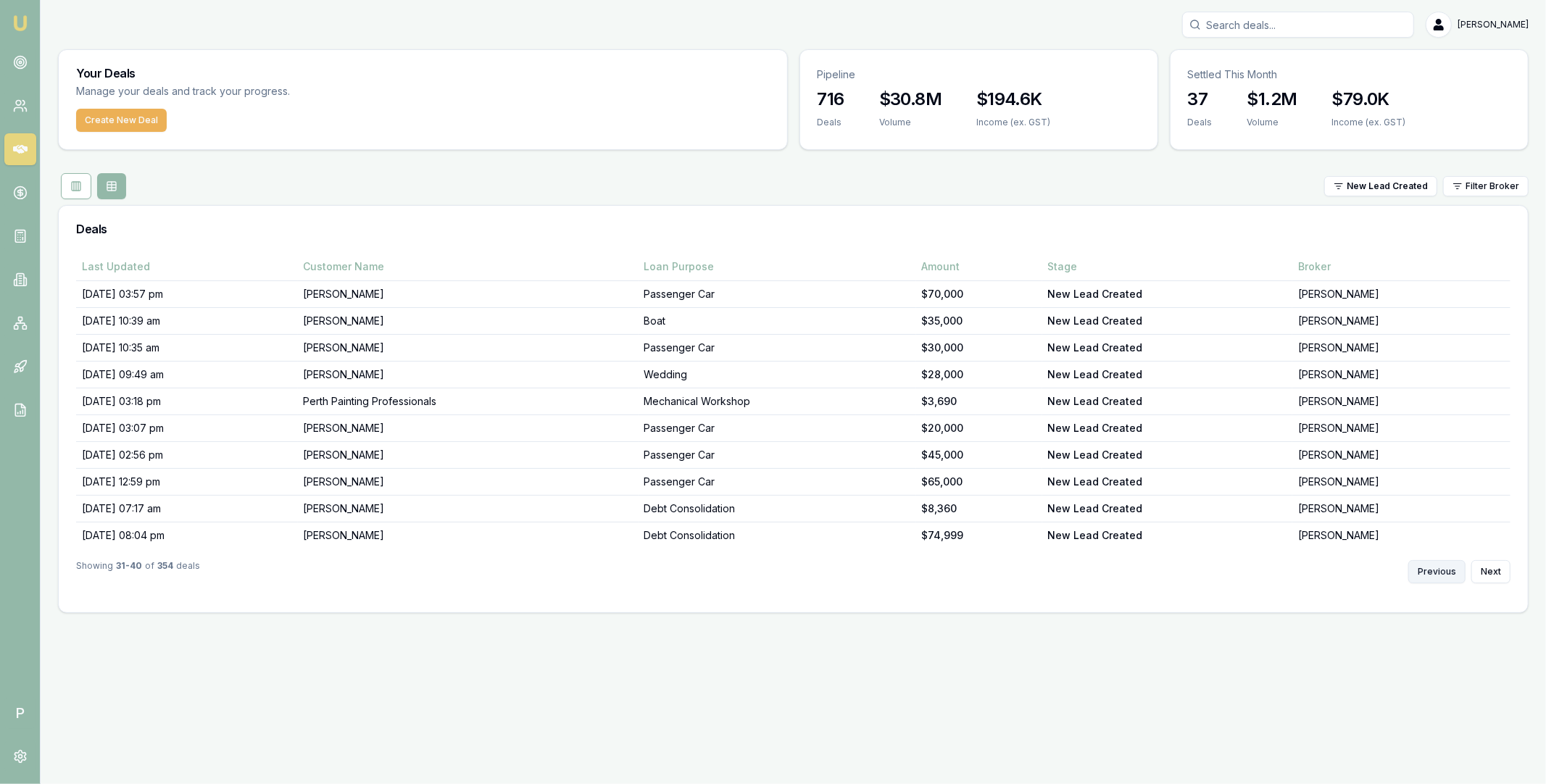
click at [1444, 573] on button "Previous" at bounding box center [1436, 572] width 57 height 23
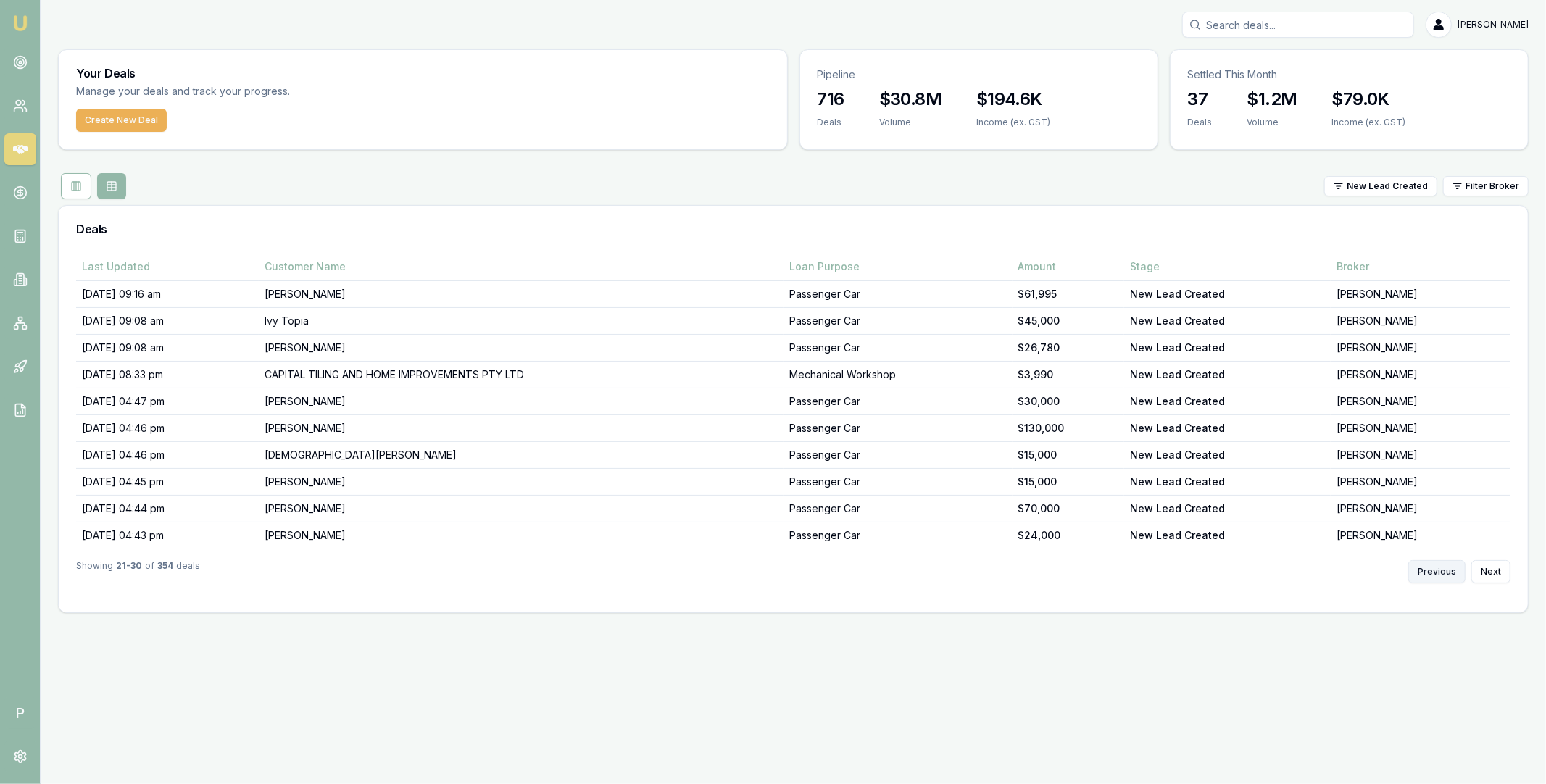
click at [1444, 573] on button "Previous" at bounding box center [1436, 572] width 57 height 23
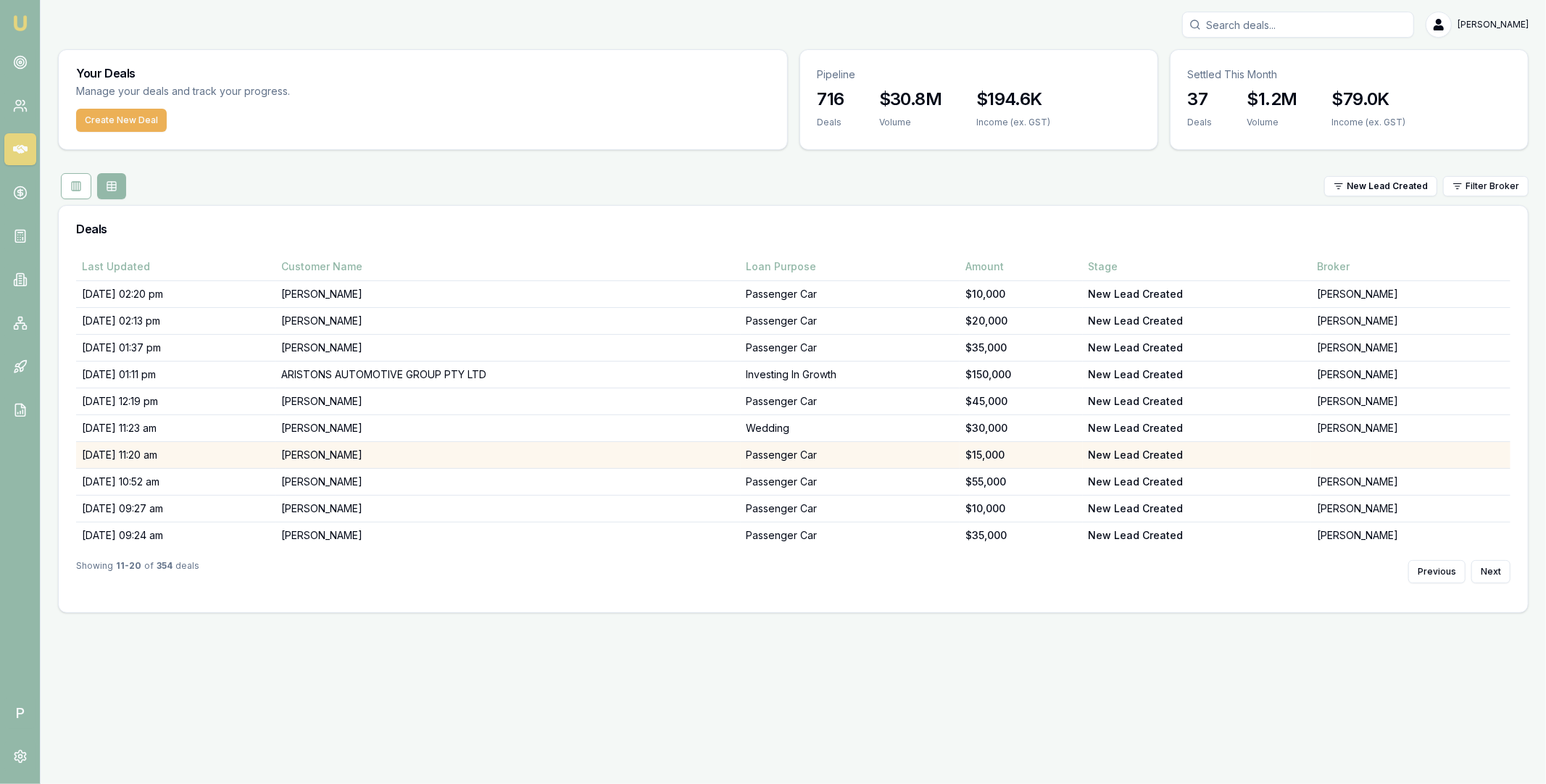
click at [591, 454] on td "[PERSON_NAME]" at bounding box center [509, 455] width 466 height 27
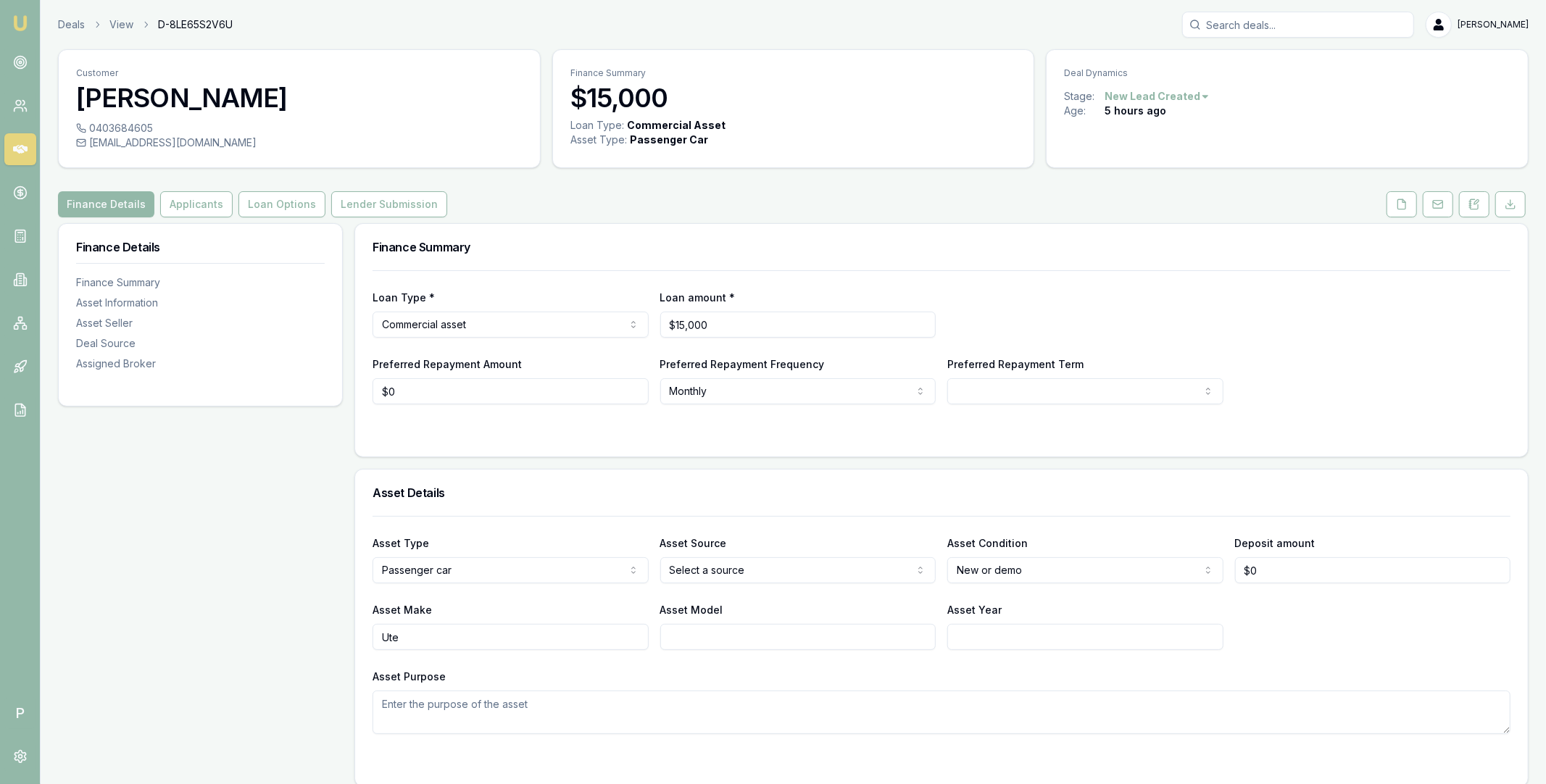
scroll to position [827, 0]
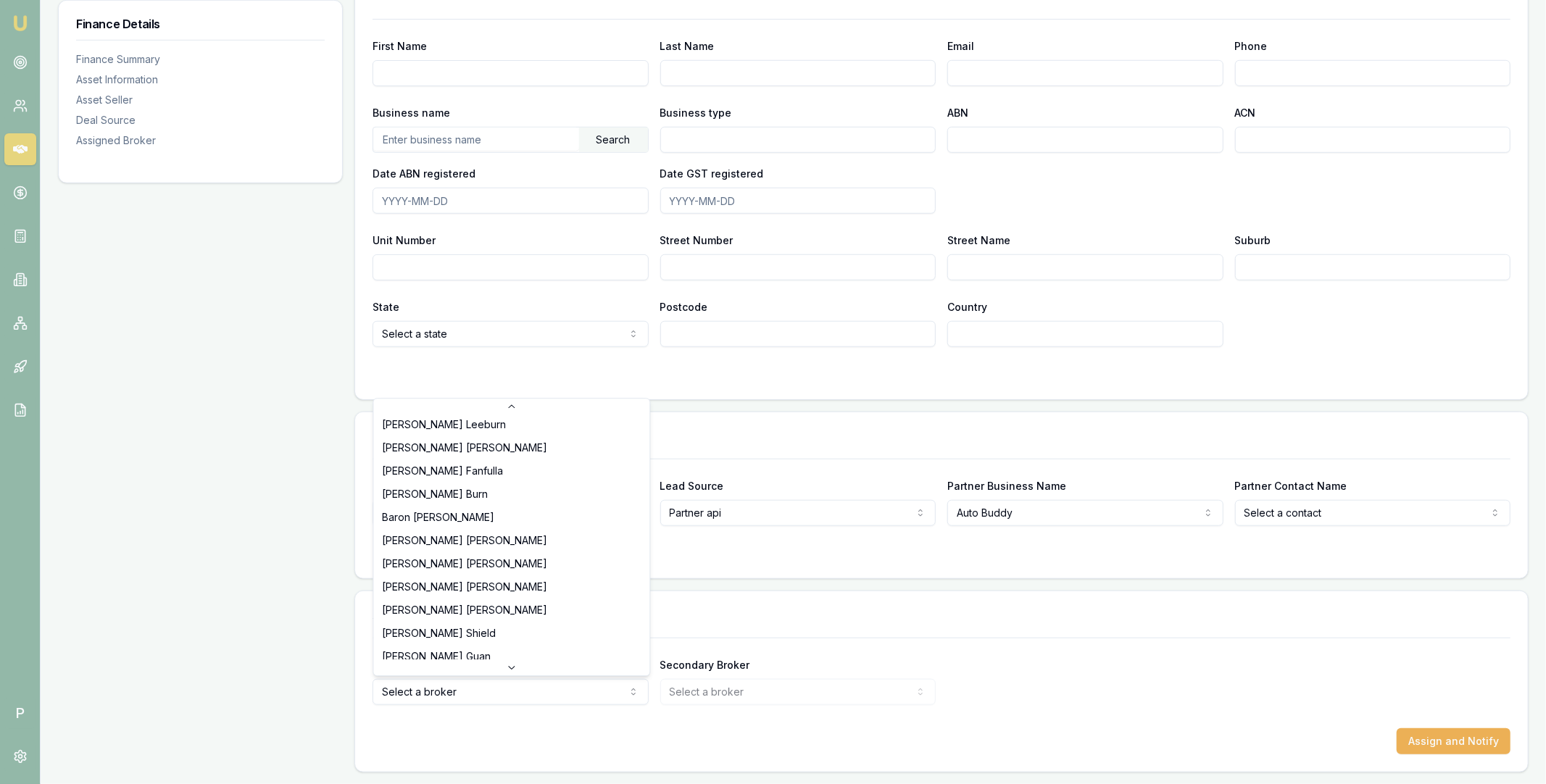
scroll to position [278, 0]
select select "U-NHCDP6WVWP"
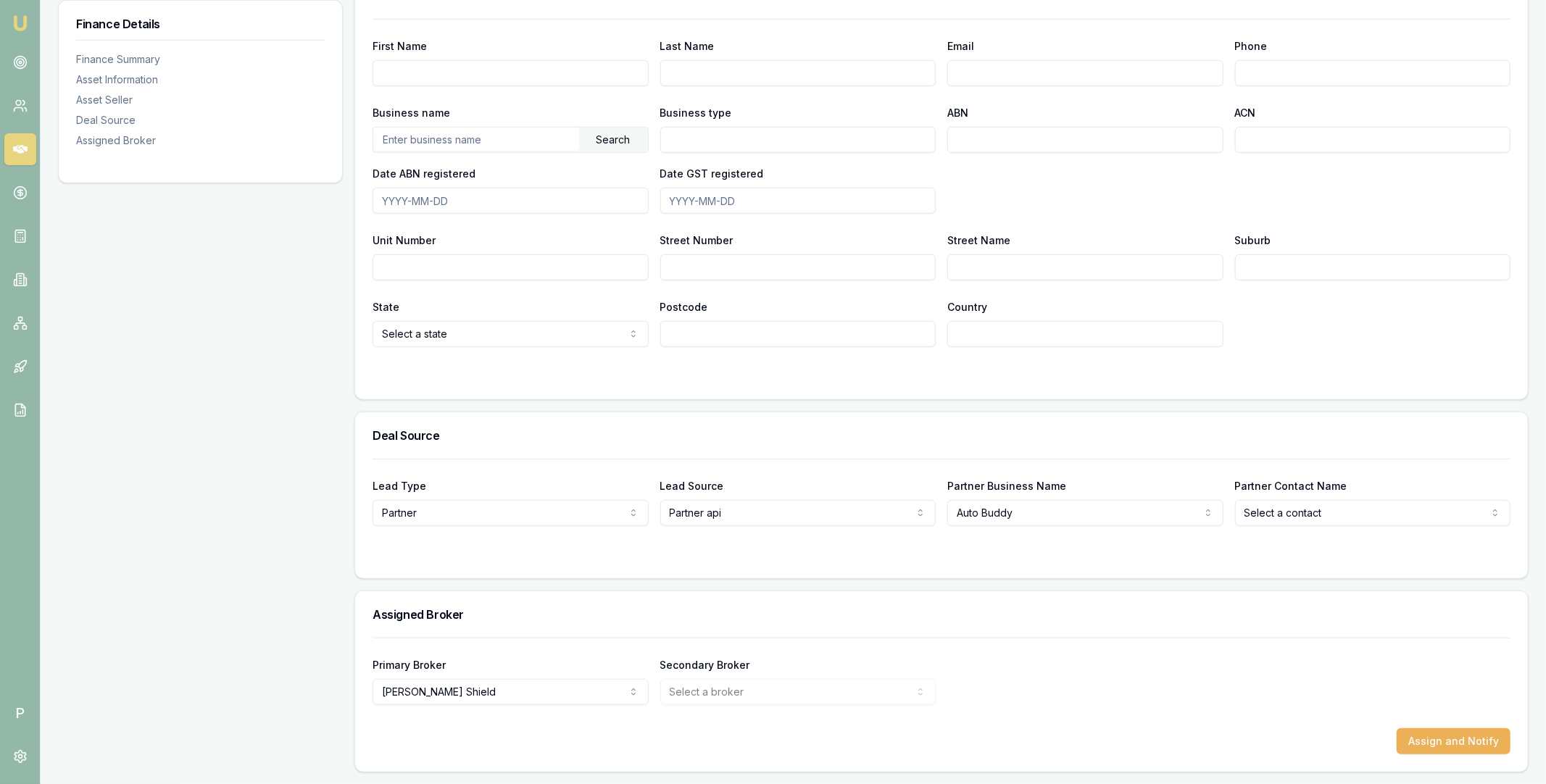
click at [926, 632] on div "Assigned Broker" at bounding box center [941, 614] width 1173 height 47
click at [1434, 740] on button "Assign and Notify" at bounding box center [1454, 741] width 114 height 26
click at [18, 150] on icon at bounding box center [20, 149] width 15 height 9
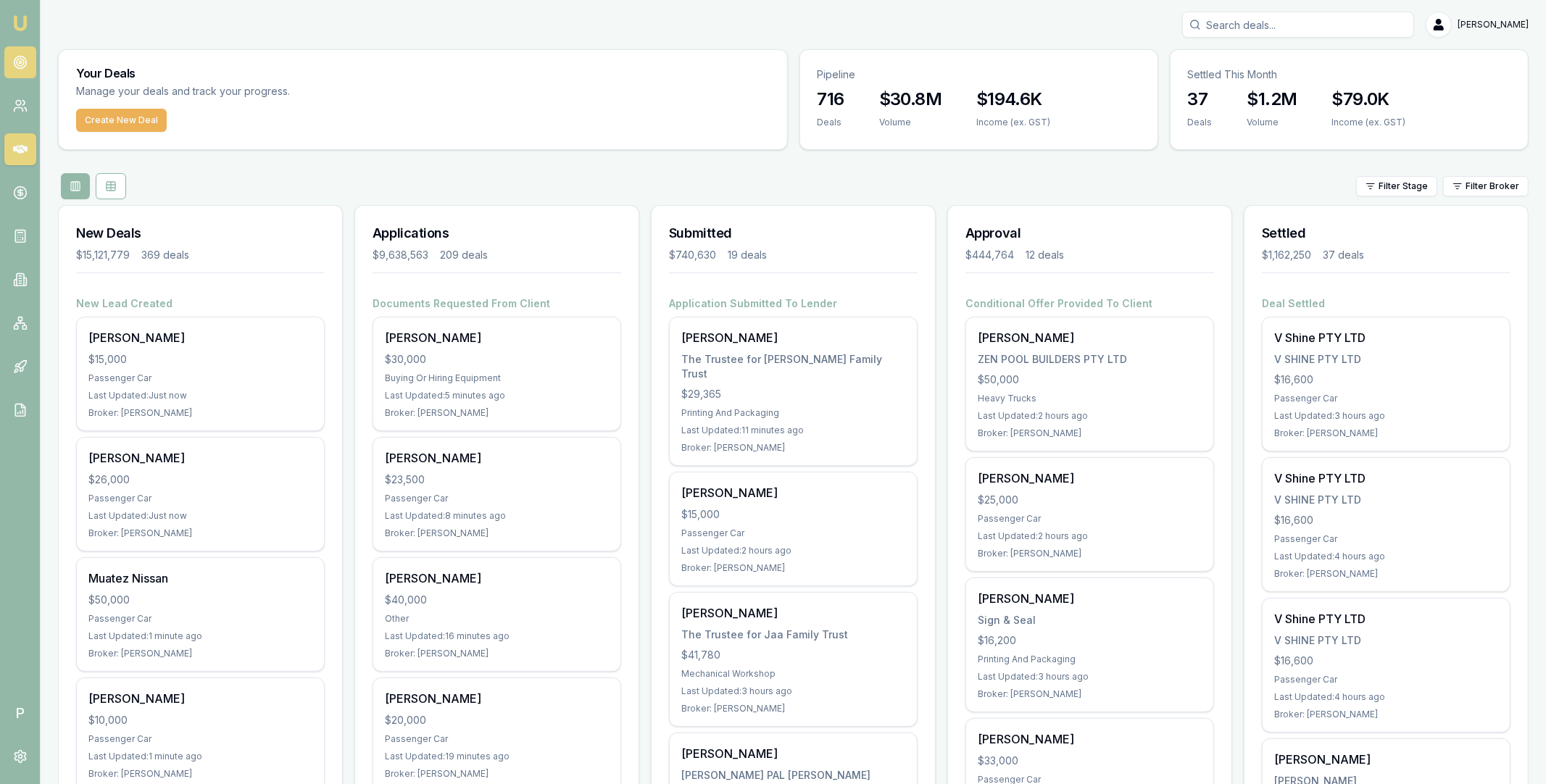
click at [21, 69] on link at bounding box center [20, 62] width 32 height 32
